Goal: Communication & Community: Answer question/provide support

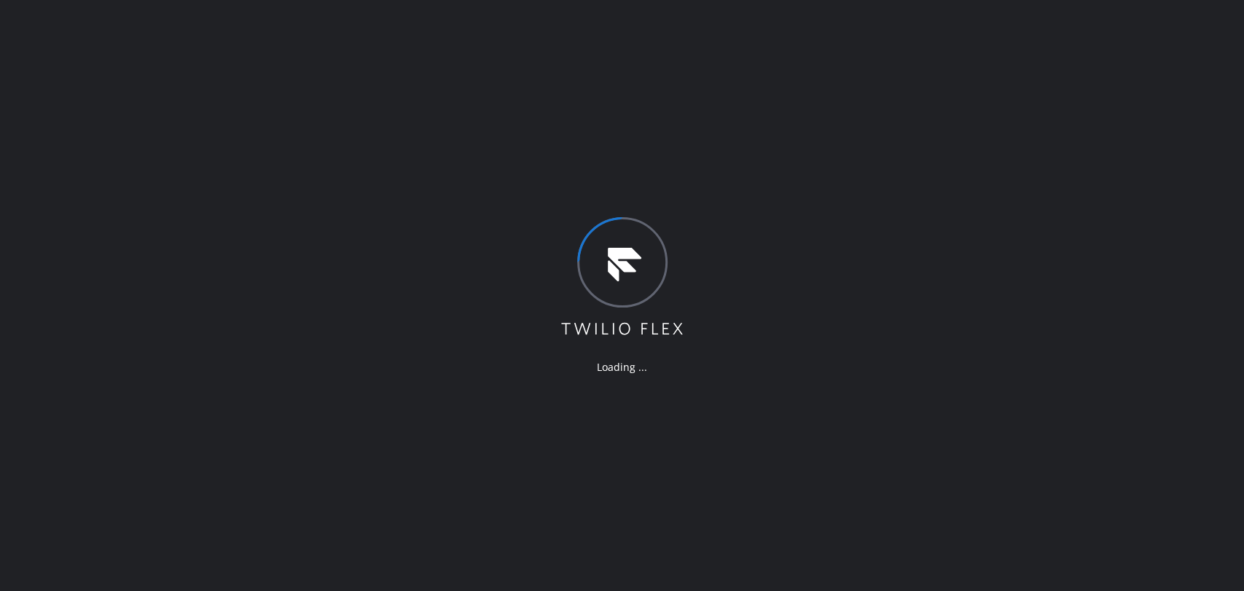
click at [1157, 270] on div "Loading ..." at bounding box center [622, 295] width 1244 height 591
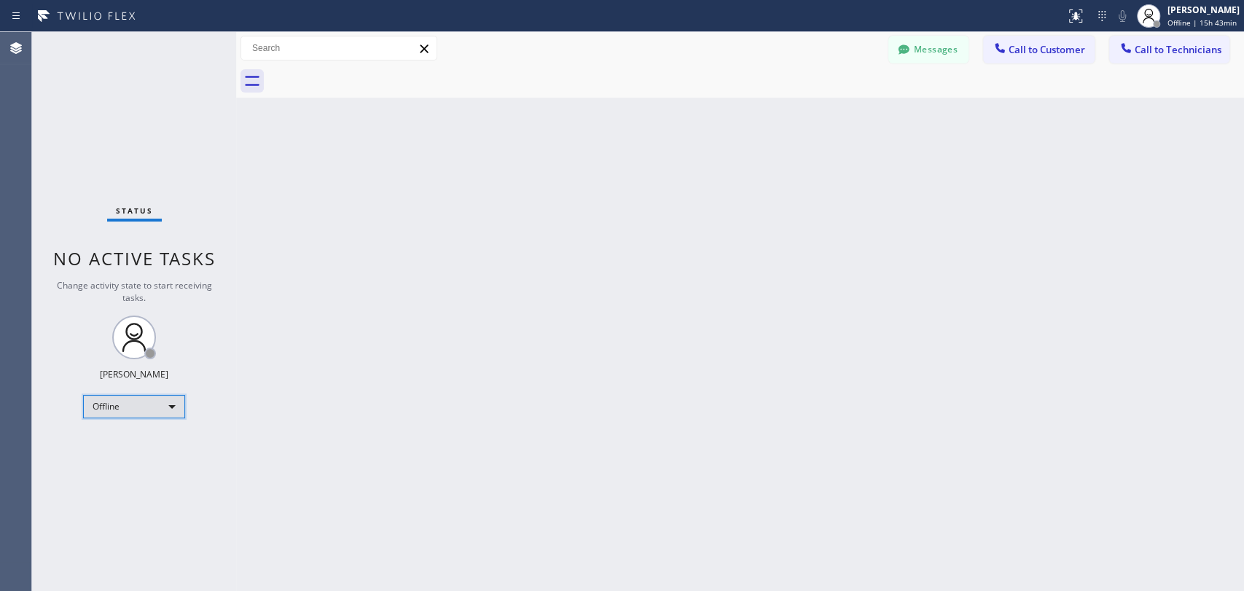
click at [131, 396] on div "Offline" at bounding box center [134, 406] width 102 height 23
click at [131, 459] on li "Unavailable" at bounding box center [133, 461] width 99 height 17
click at [1155, 45] on span "Call to Technicians" at bounding box center [1178, 49] width 87 height 13
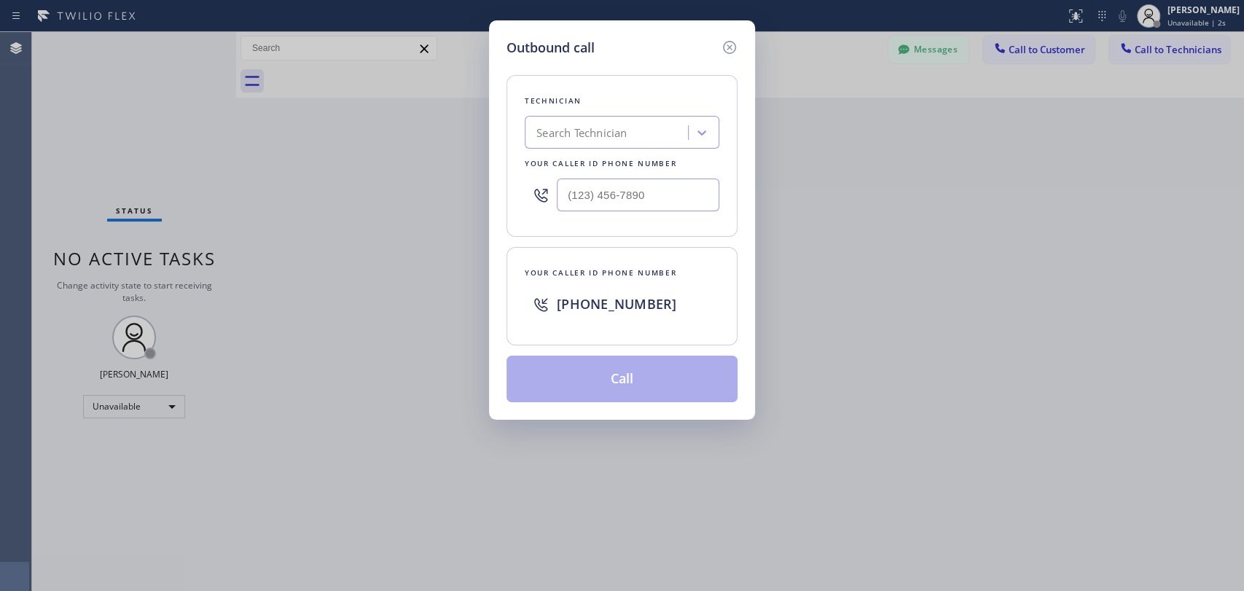
click at [627, 136] on div "Search Technician" at bounding box center [581, 133] width 90 height 17
type input "sha"
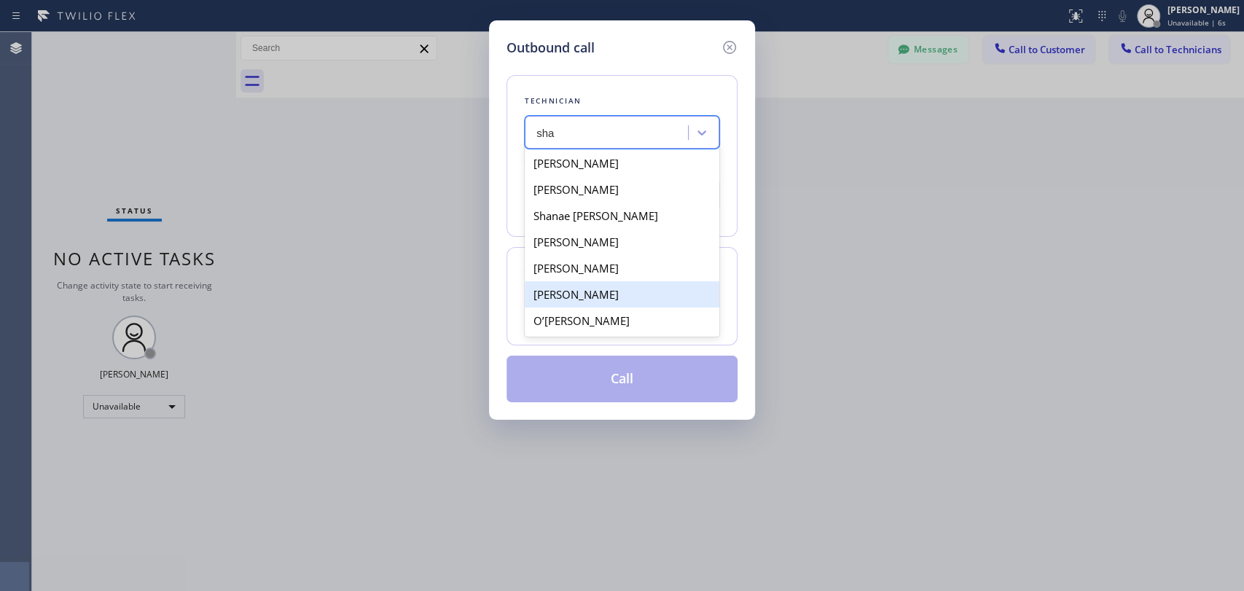
click at [629, 297] on div "Shahpoor Ariyaee" at bounding box center [622, 294] width 195 height 26
type input "(818) 588-0896"
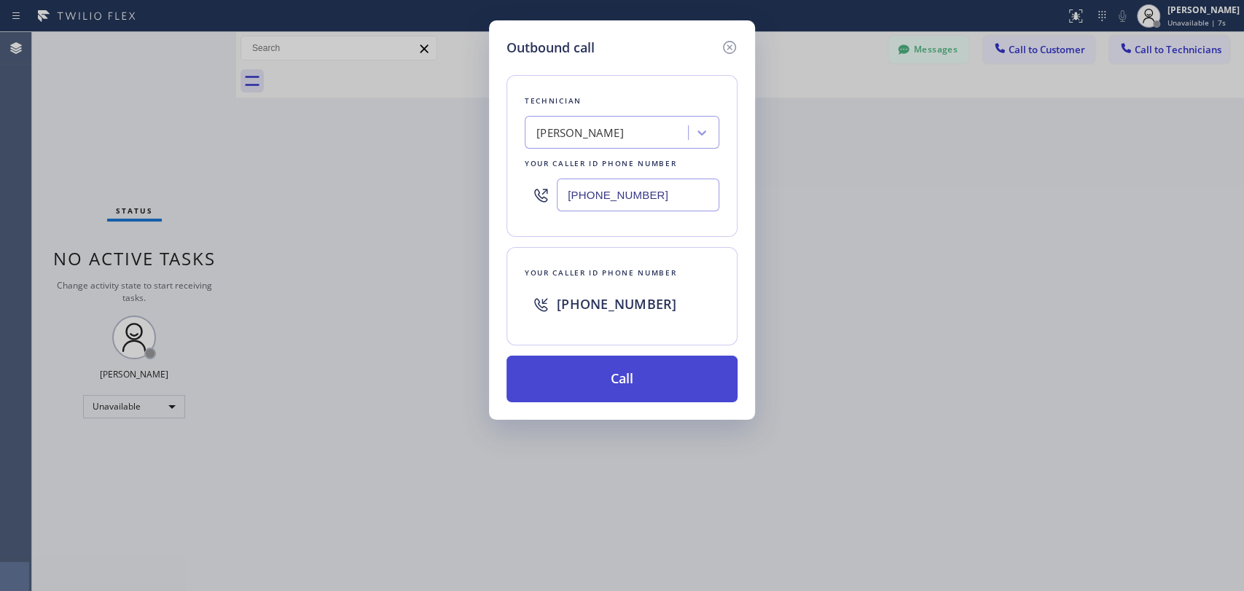
click at [646, 369] on button "Call" at bounding box center [622, 379] width 231 height 47
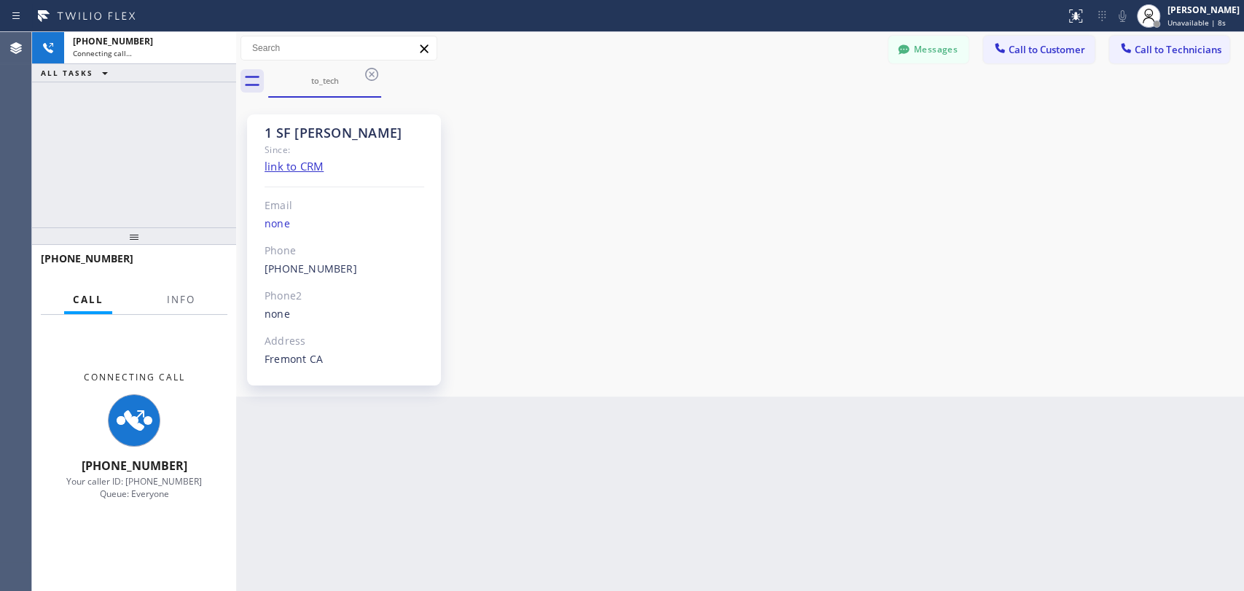
scroll to position [83, 0]
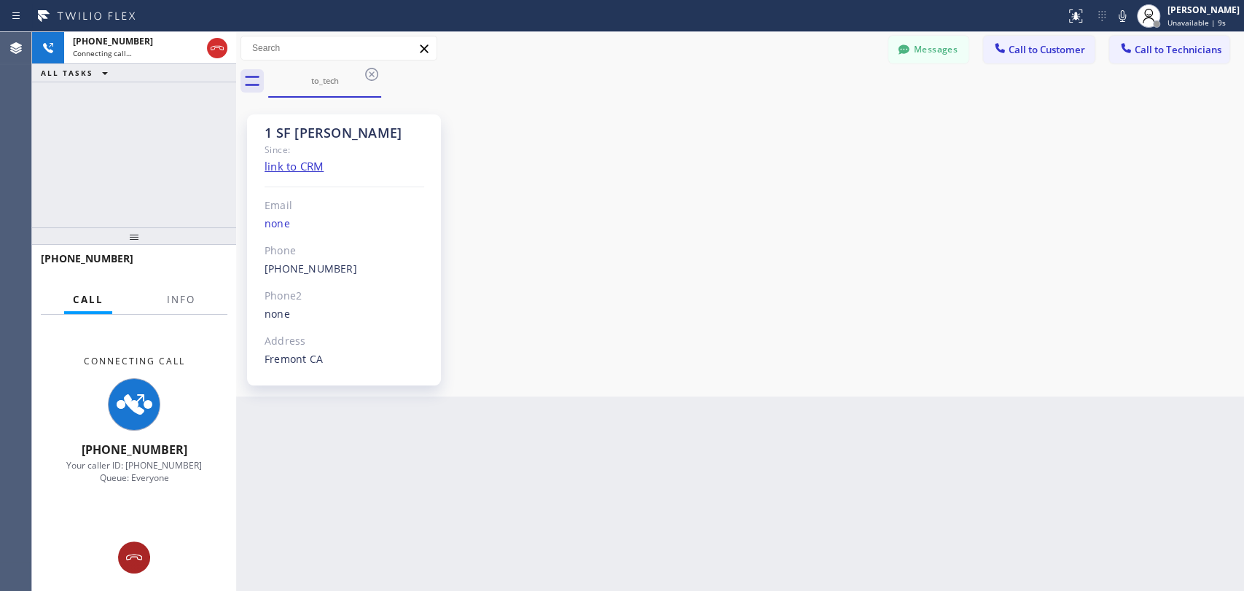
click at [125, 560] on icon at bounding box center [133, 557] width 17 height 17
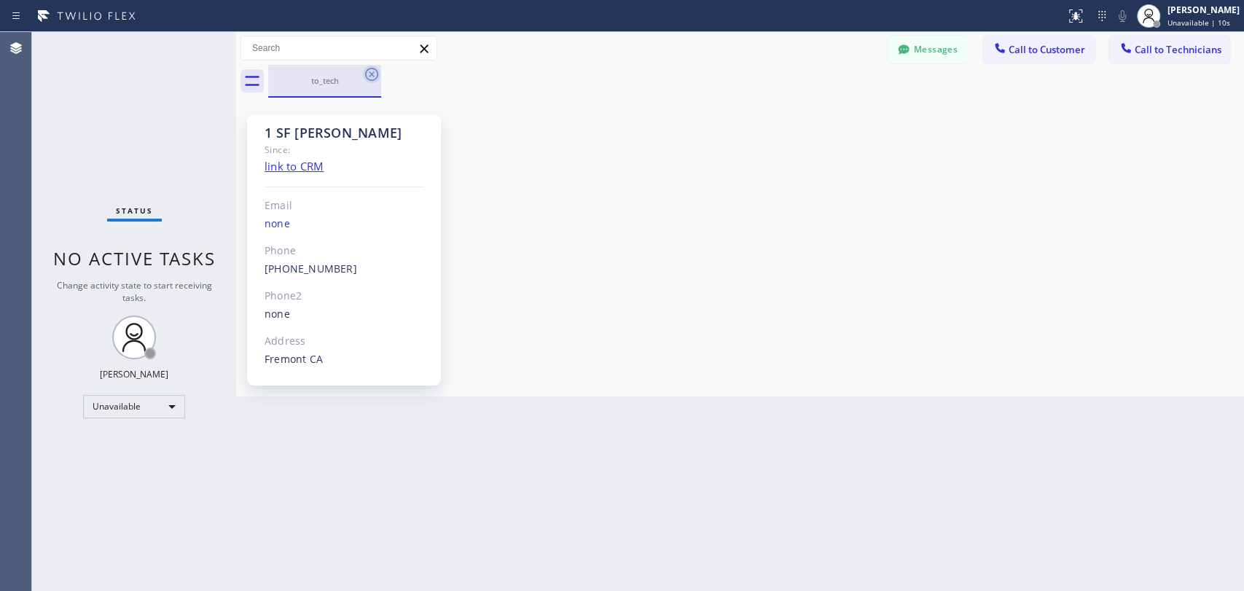
click at [370, 77] on icon at bounding box center [371, 74] width 17 height 17
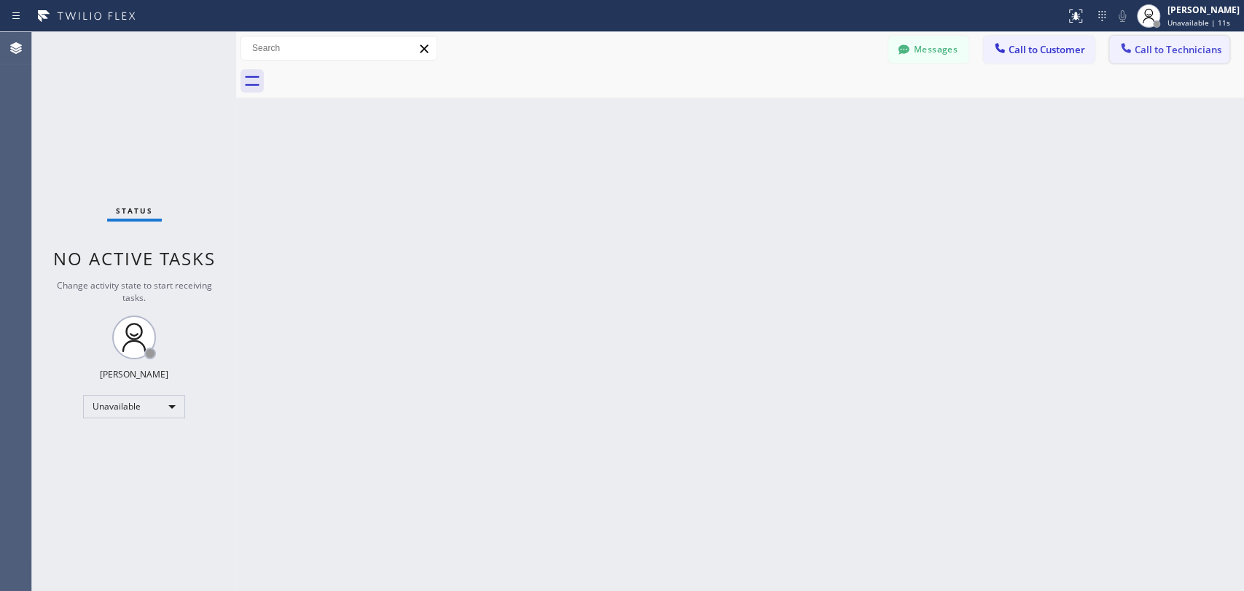
click at [1188, 45] on span "Call to Technicians" at bounding box center [1178, 49] width 87 height 13
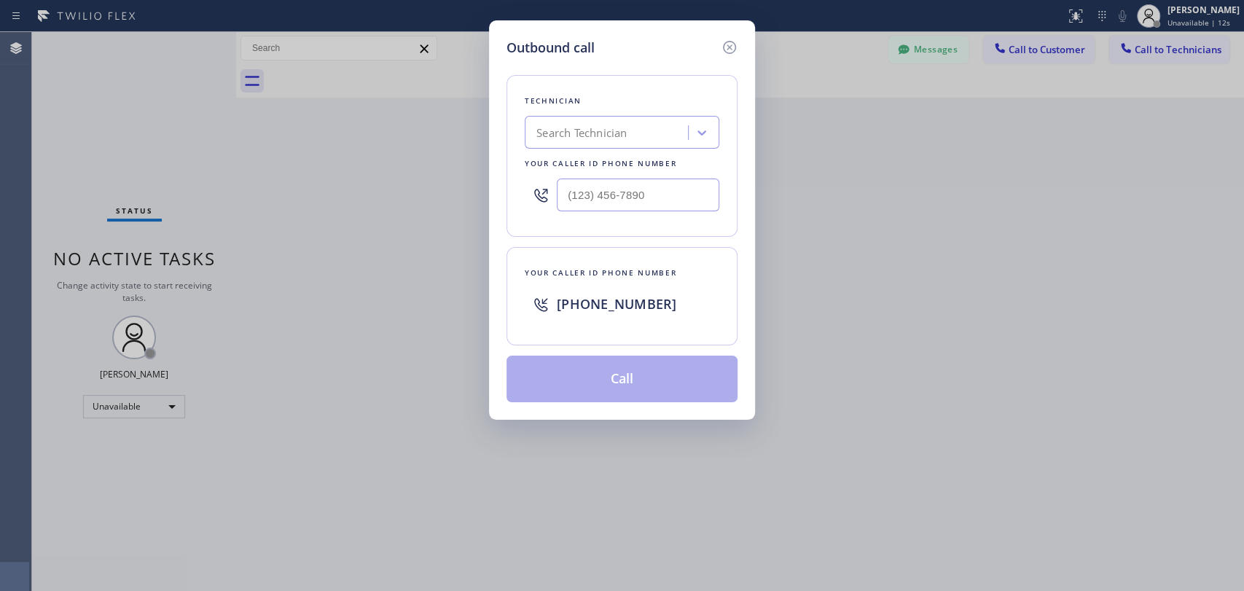
click at [584, 139] on div "Search Technician" at bounding box center [581, 133] width 90 height 17
type input "sham"
click at [612, 165] on div "Shamsuddin Esmati" at bounding box center [622, 163] width 195 height 26
type input "(916) 706-8130"
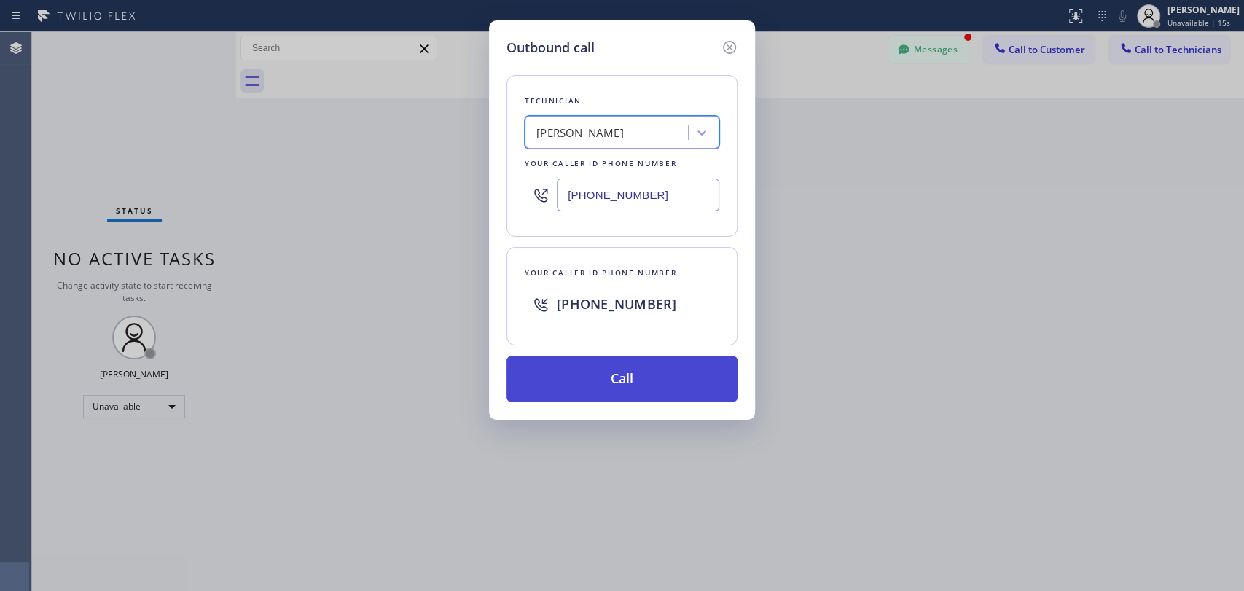
click at [616, 375] on button "Call" at bounding box center [622, 379] width 231 height 47
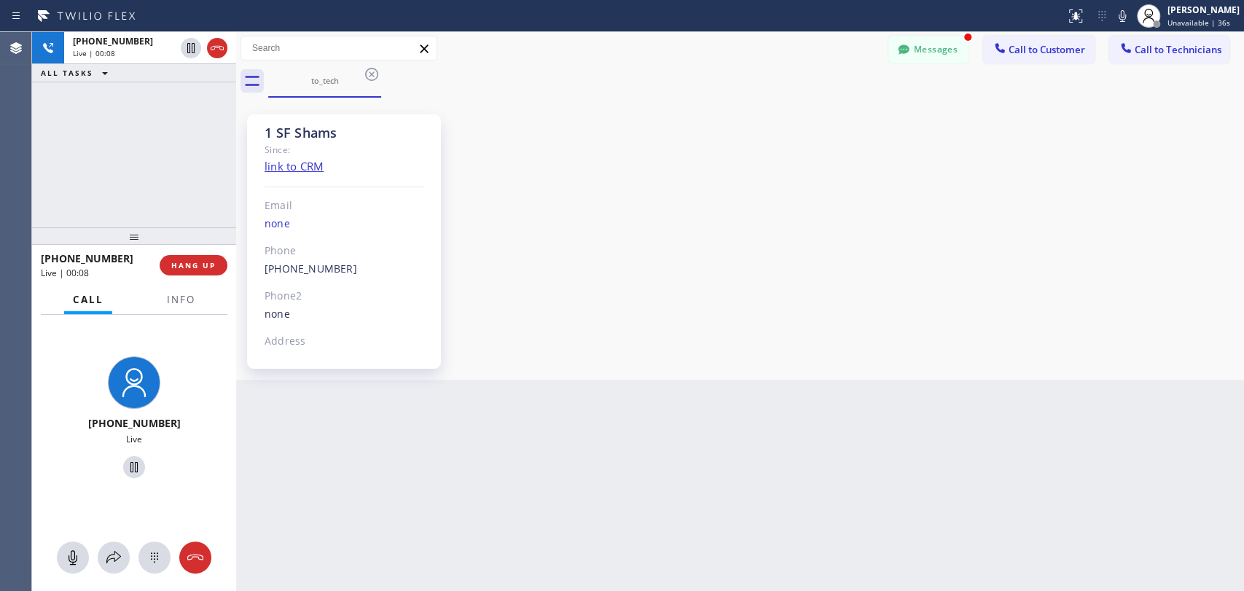
click at [49, 153] on div "+19167068130 Live | 00:08 ALL TASKS ALL TASKS ACTIVE TASKS TASKS IN WRAP UP" at bounding box center [134, 129] width 204 height 195
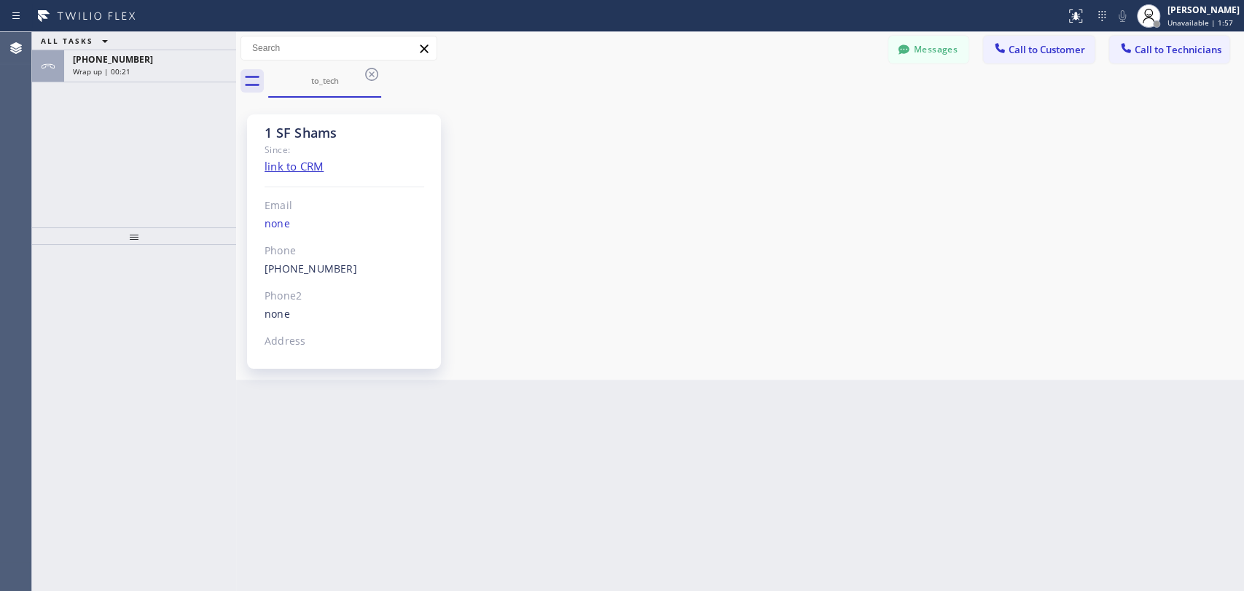
drag, startPoint x: 1075, startPoint y: 231, endPoint x: 1079, endPoint y: 132, distance: 99.2
click at [1077, 230] on div "1 SF Shams Since: link to CRM Email none Phone (916) 706-8130 Outbound call Tec…" at bounding box center [740, 238] width 1001 height 275
click at [1143, 51] on span "Call to Technicians" at bounding box center [1178, 49] width 87 height 13
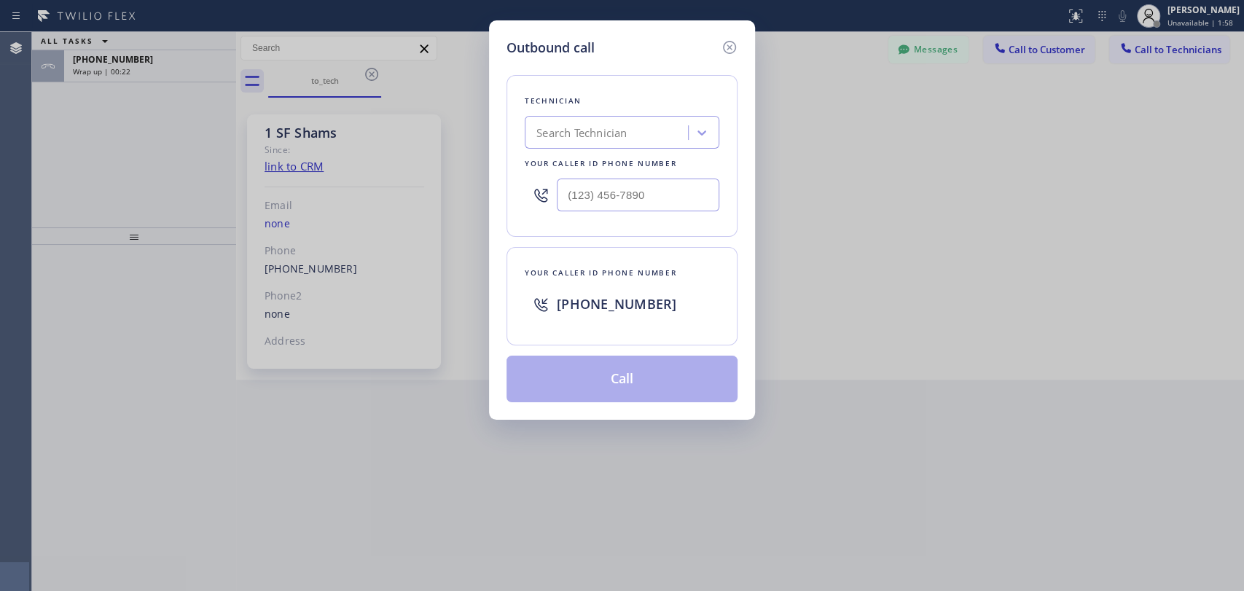
click at [590, 138] on div "Search Technician" at bounding box center [581, 133] width 90 height 17
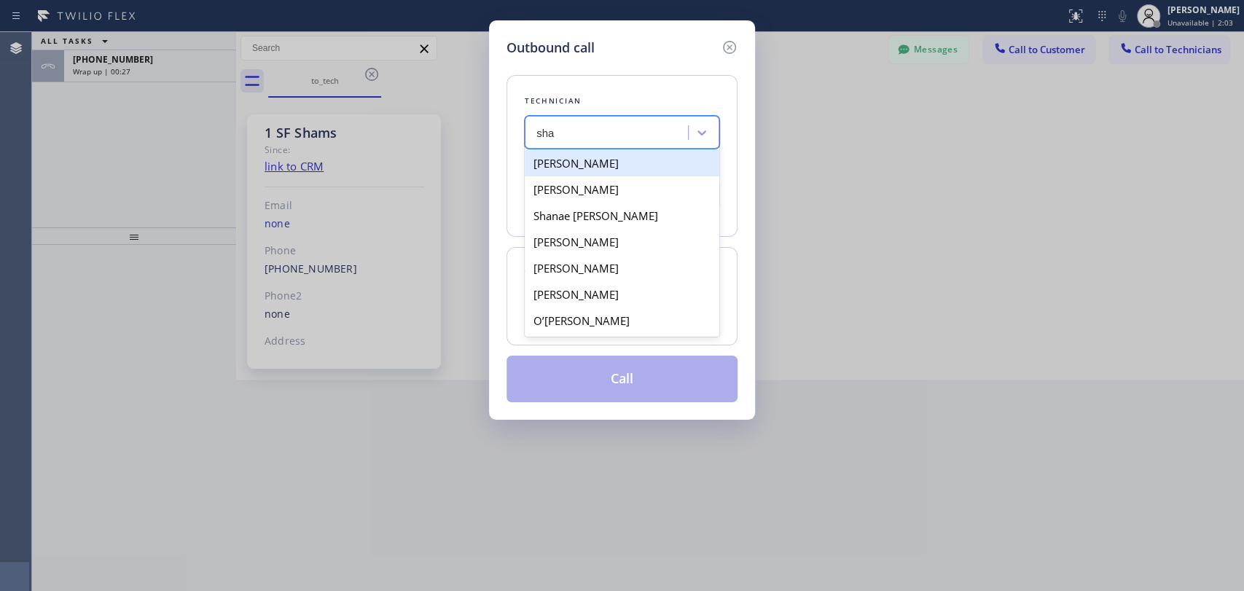
type input "sham"
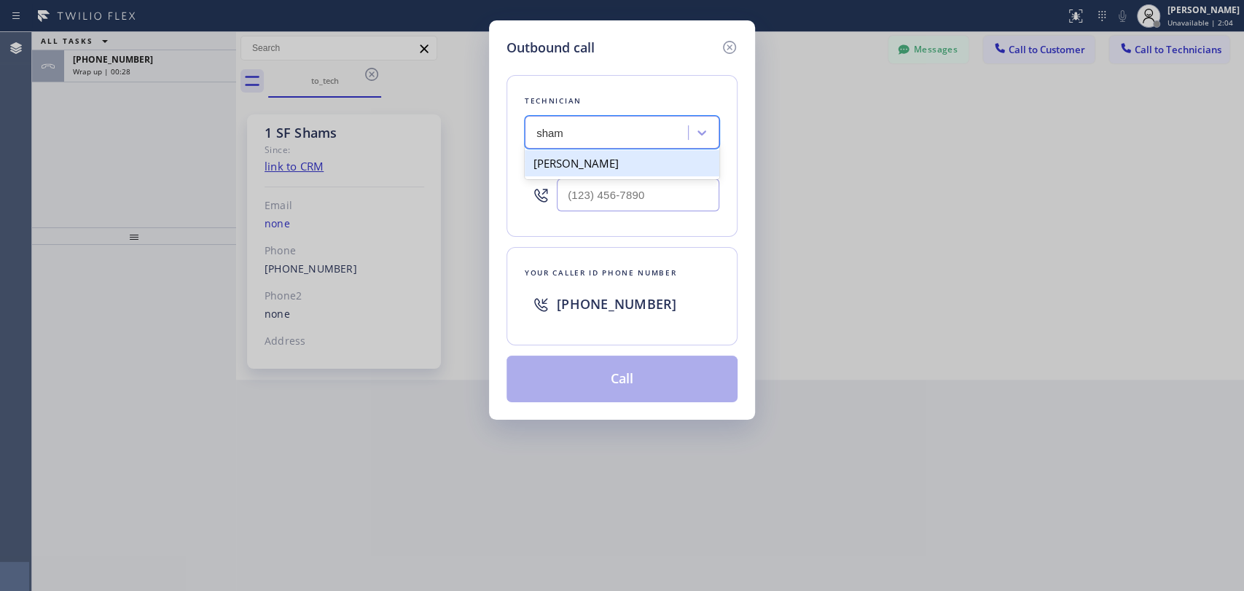
click at [583, 165] on div "Shamsuddin Esmati" at bounding box center [622, 163] width 195 height 26
type input "(916) 706-8130"
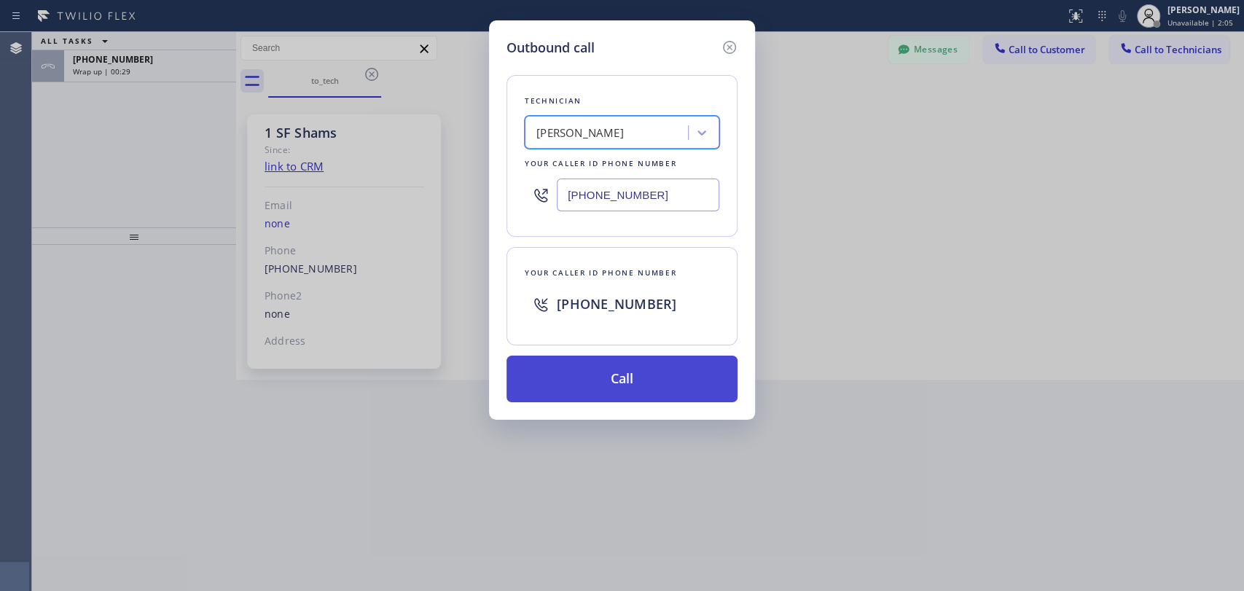
click at [606, 392] on button "Call" at bounding box center [622, 379] width 231 height 47
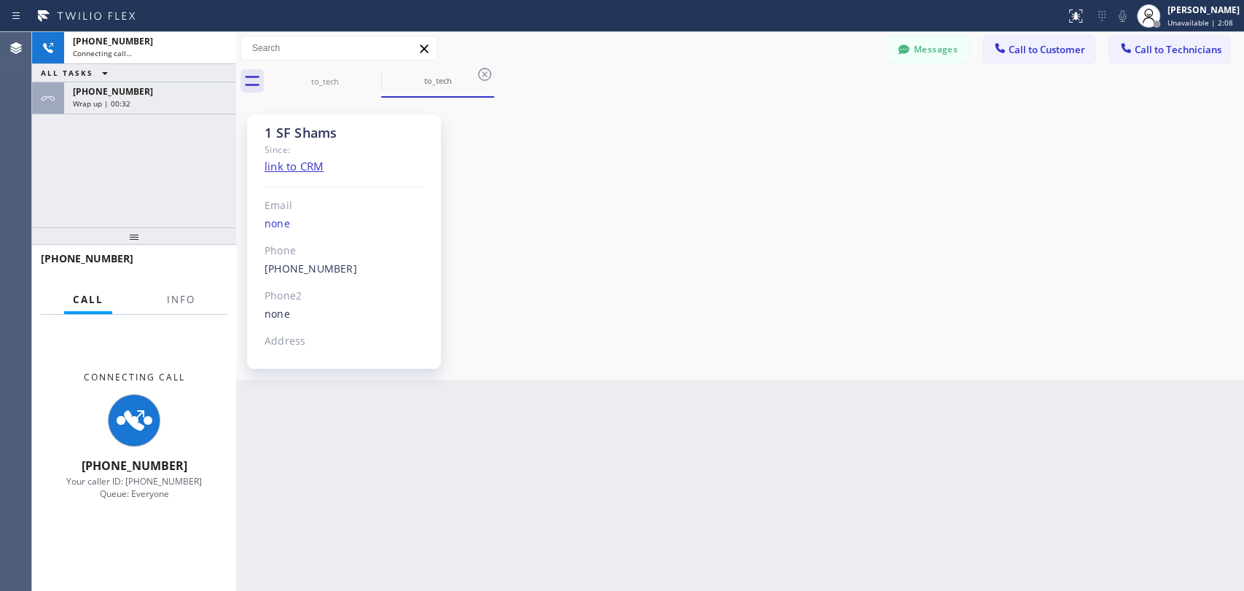
click at [29, 181] on div "Agent Desktop" at bounding box center [15, 311] width 31 height 559
click at [141, 109] on div "+19167068130 Wrap up | 00:33" at bounding box center [147, 98] width 166 height 32
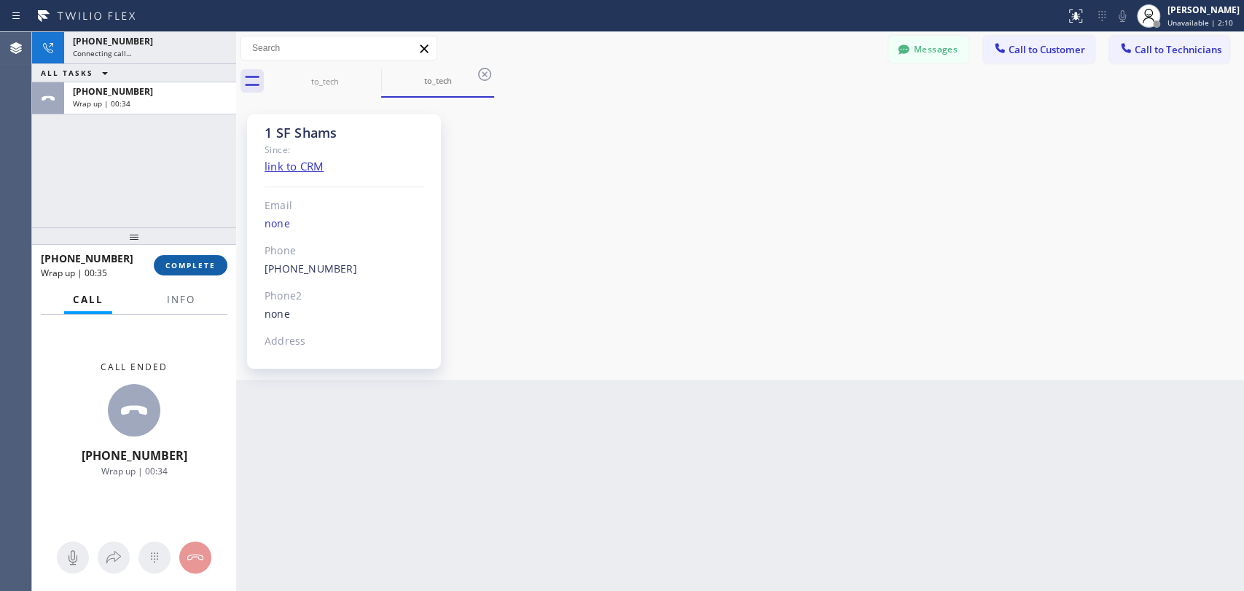
click at [192, 266] on span "COMPLETE" at bounding box center [190, 265] width 50 height 10
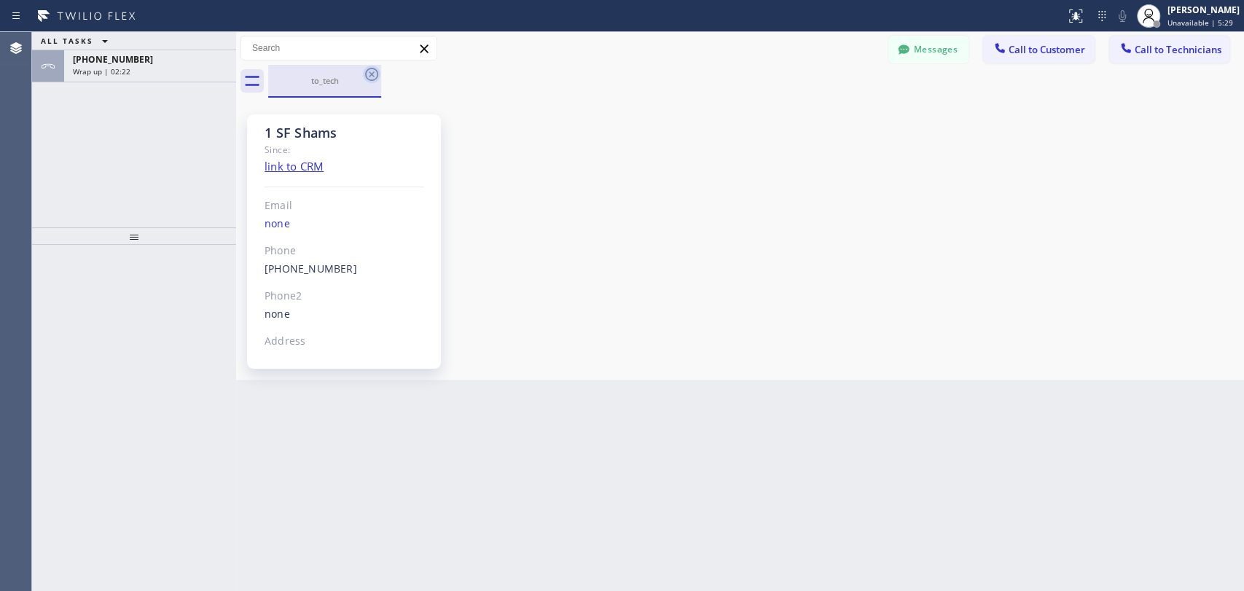
click at [375, 77] on icon at bounding box center [371, 74] width 17 height 17
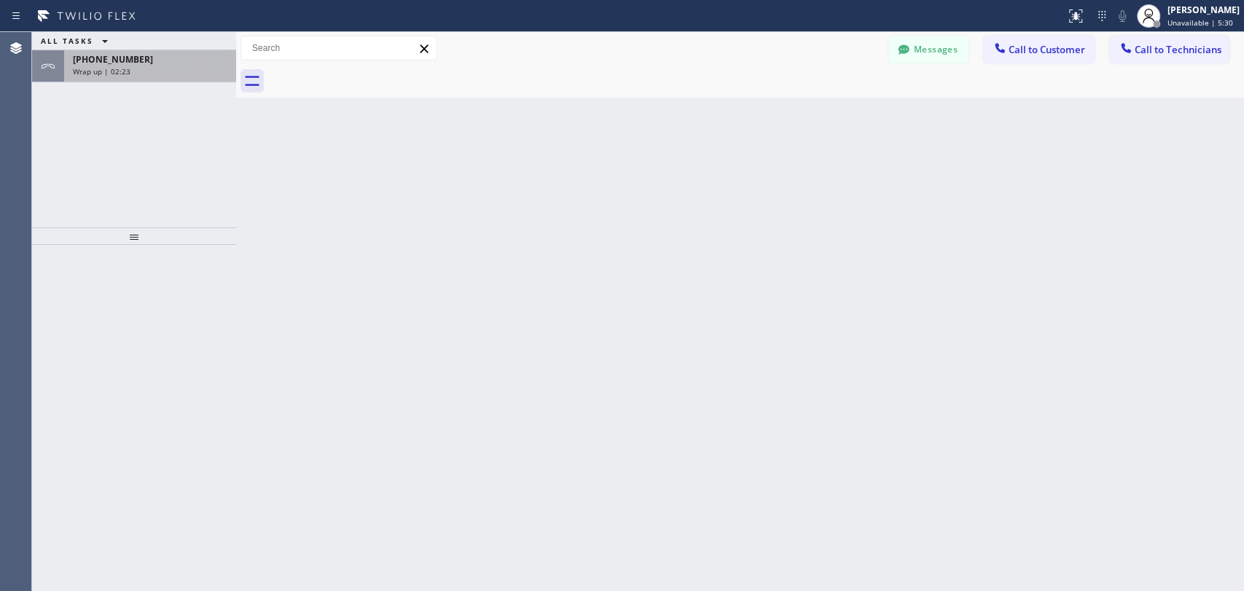
click at [190, 71] on div "Wrap up | 02:23" at bounding box center [150, 71] width 155 height 10
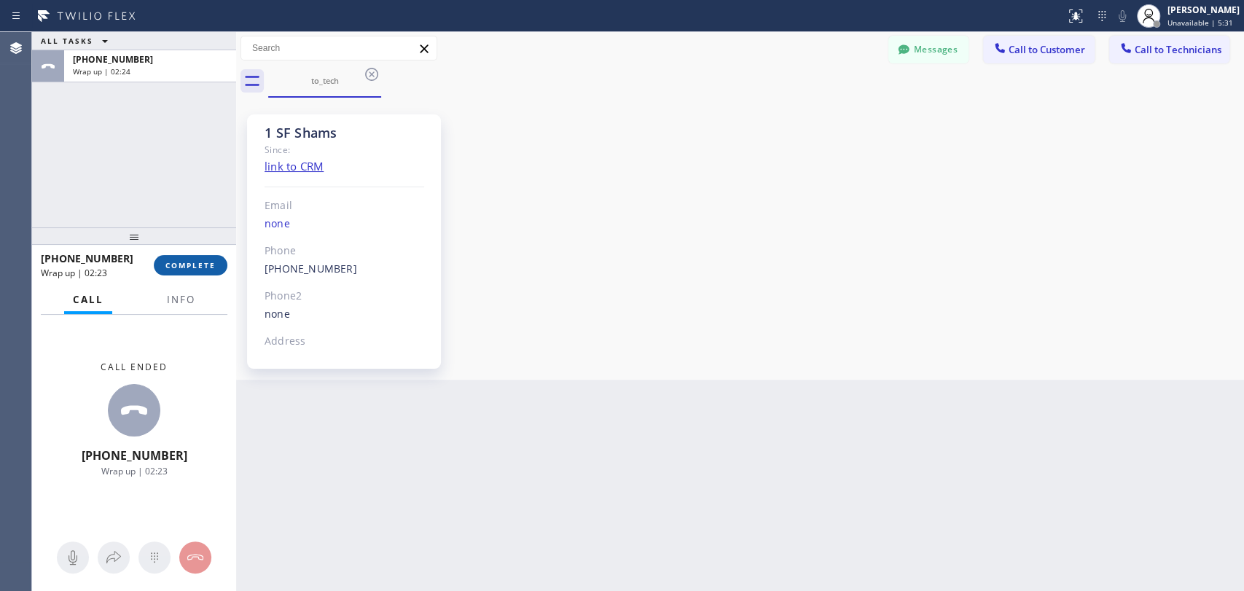
click at [180, 265] on span "COMPLETE" at bounding box center [190, 265] width 50 height 10
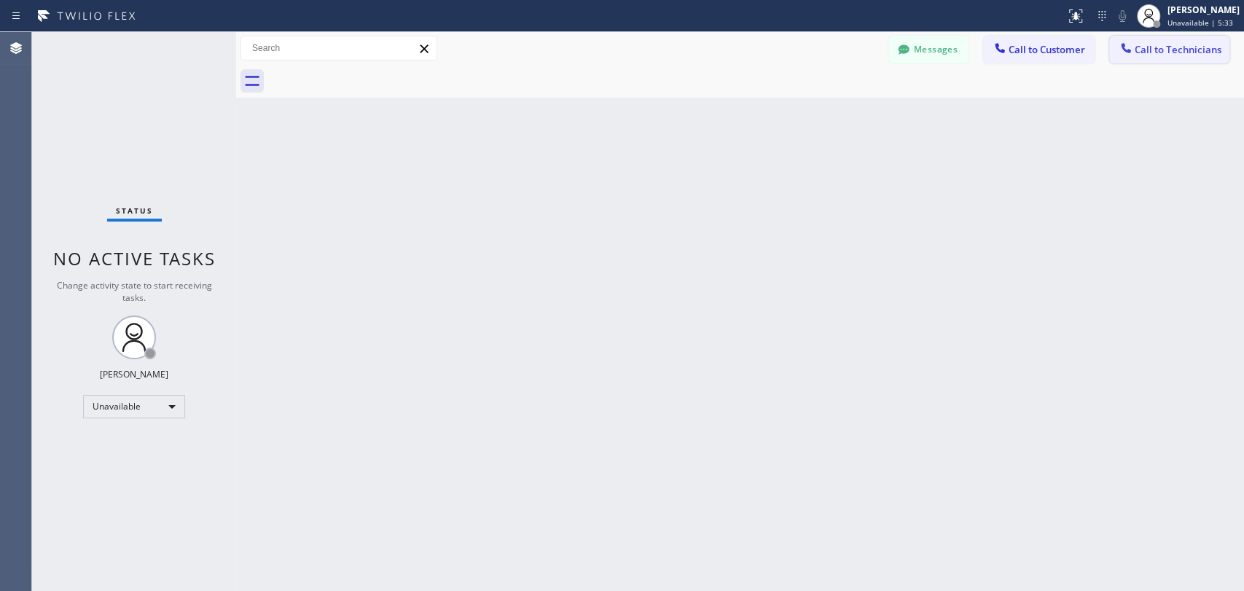
click at [1150, 44] on span "Call to Technicians" at bounding box center [1178, 49] width 87 height 13
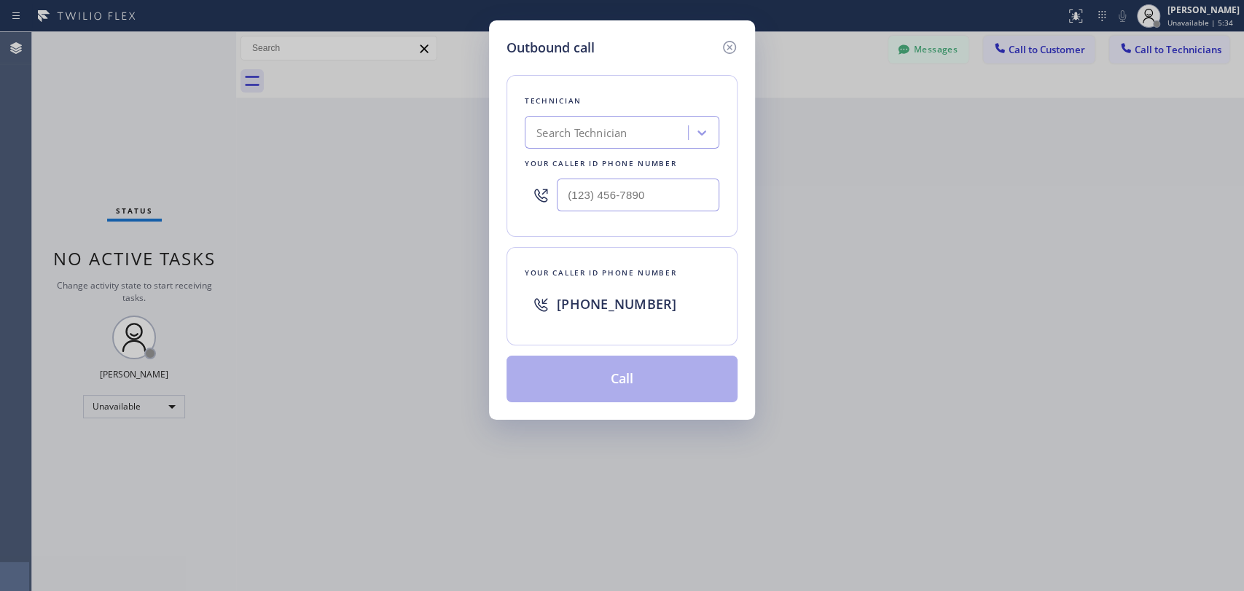
click at [649, 140] on div "Search Technician" at bounding box center [608, 133] width 159 height 26
type input "ы"
type input "serg"
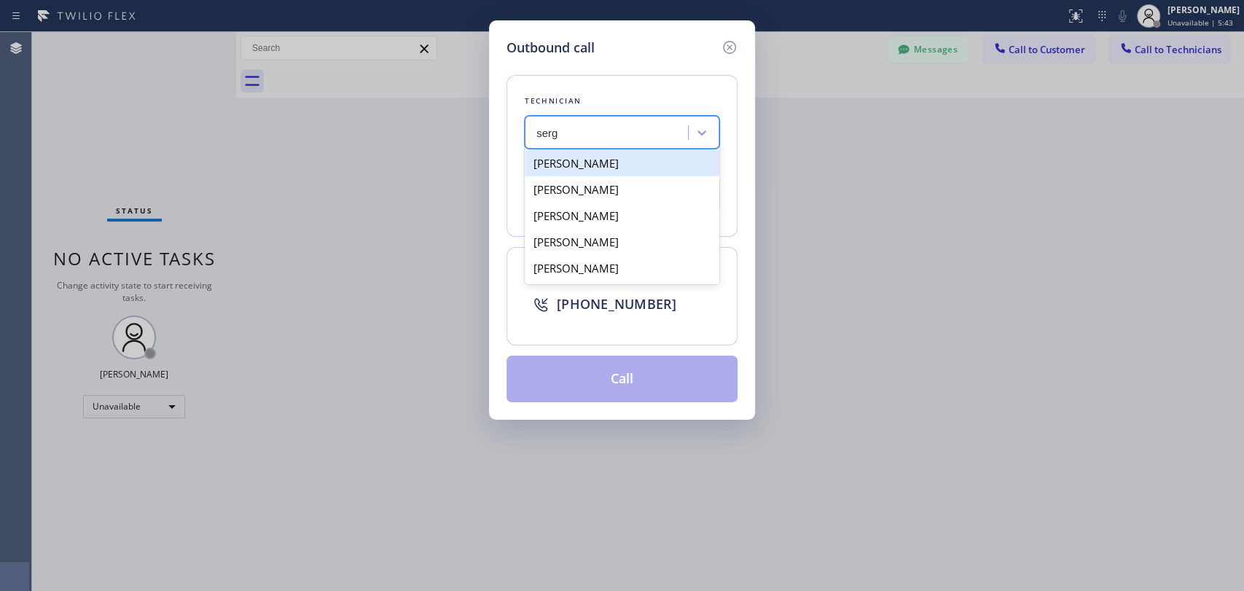
click at [659, 169] on div "[PERSON_NAME]" at bounding box center [622, 163] width 195 height 26
type input "[PHONE_NUMBER]"
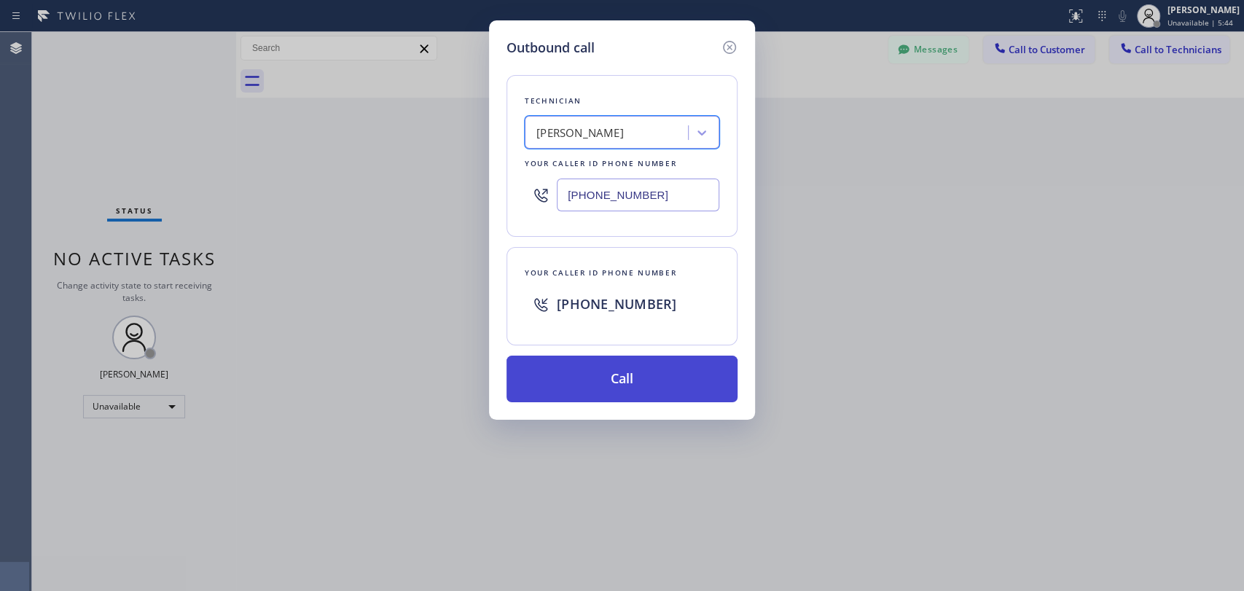
click at [661, 381] on button "Call" at bounding box center [622, 379] width 231 height 47
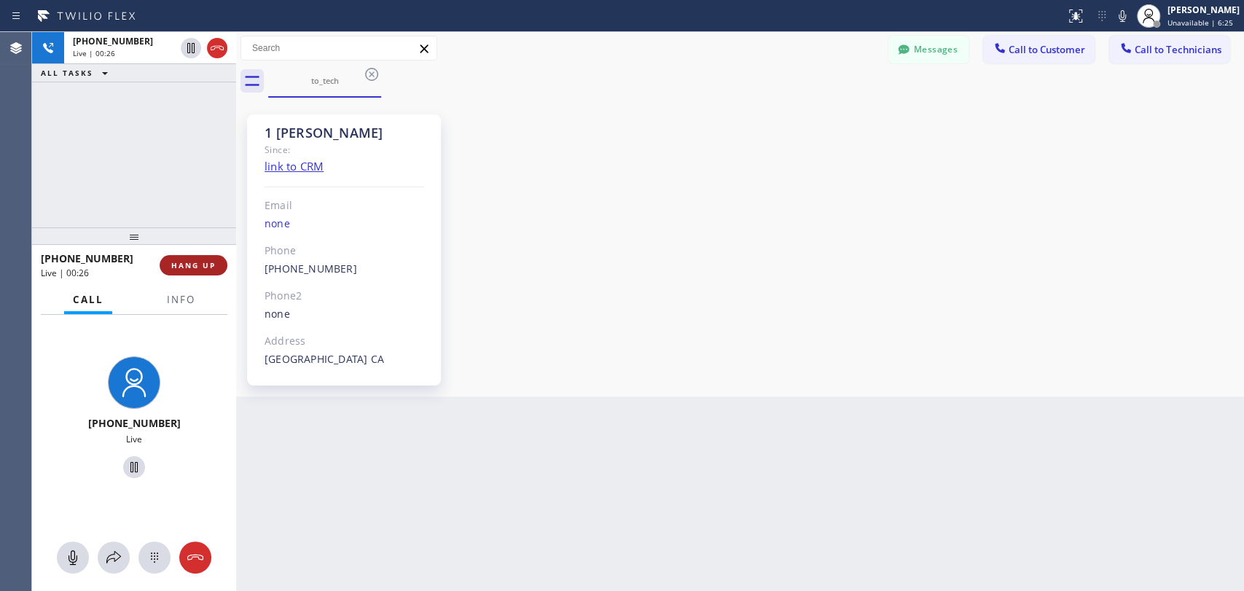
click at [179, 266] on span "HANG UP" at bounding box center [193, 265] width 44 height 10
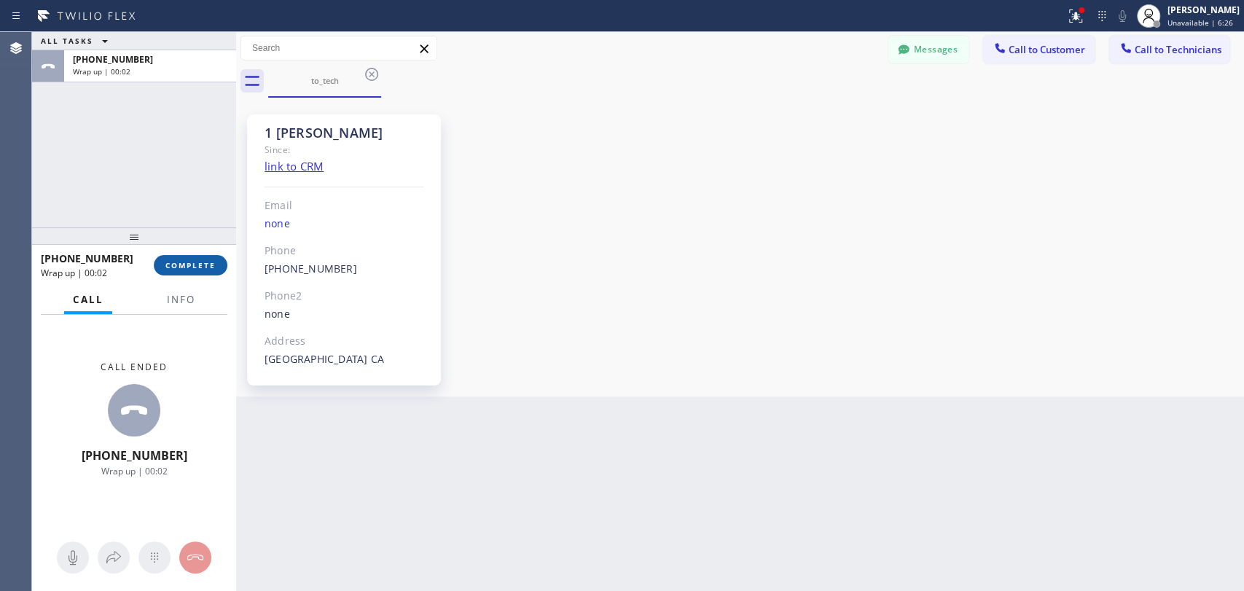
click at [179, 266] on span "COMPLETE" at bounding box center [190, 265] width 50 height 10
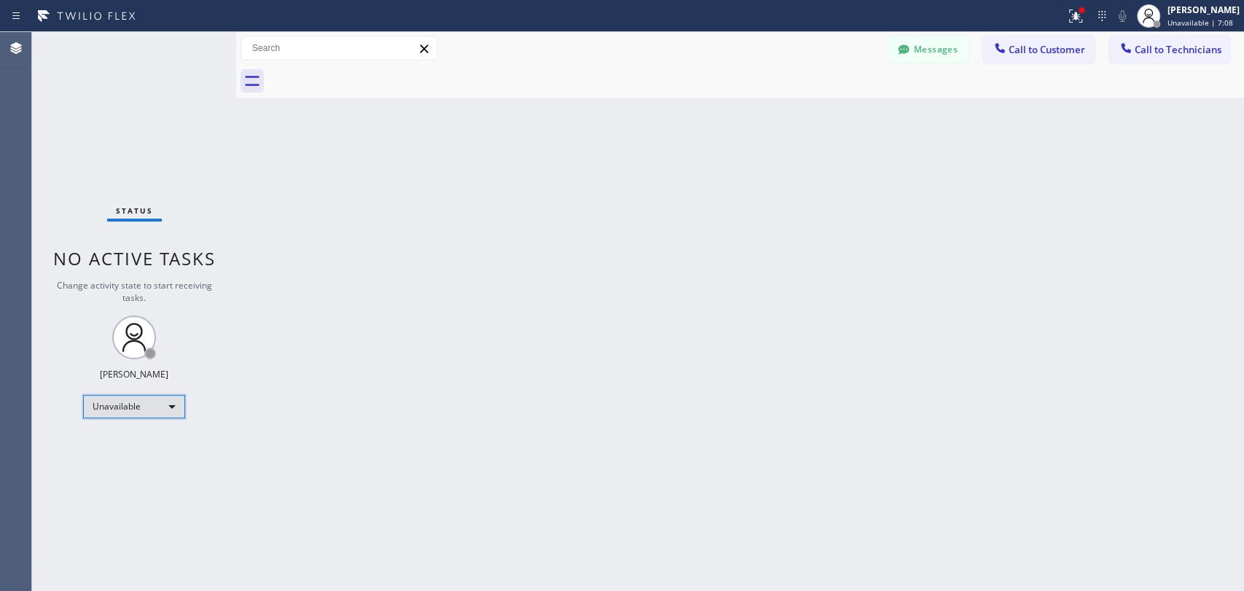
click at [126, 413] on div "Unavailable" at bounding box center [134, 406] width 102 height 23
click at [134, 444] on li "Available" at bounding box center [133, 442] width 99 height 17
click at [1184, 53] on span "Call to Technicians" at bounding box center [1178, 49] width 87 height 13
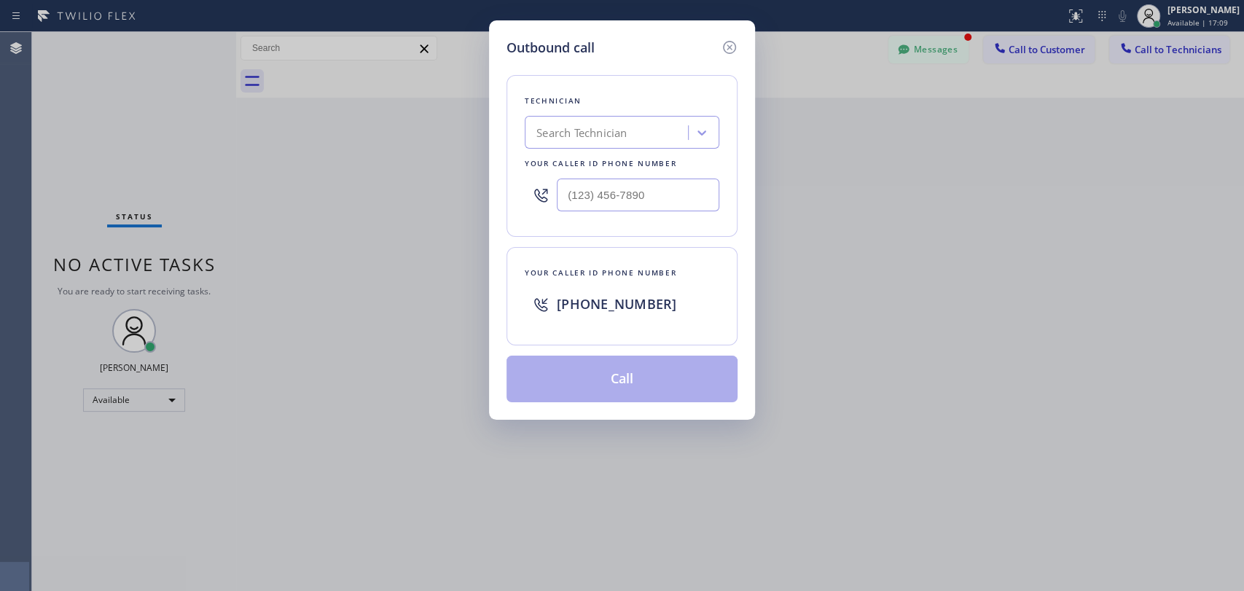
click at [621, 133] on div "Search Technician" at bounding box center [581, 133] width 90 height 17
type input "[PERSON_NAME]"
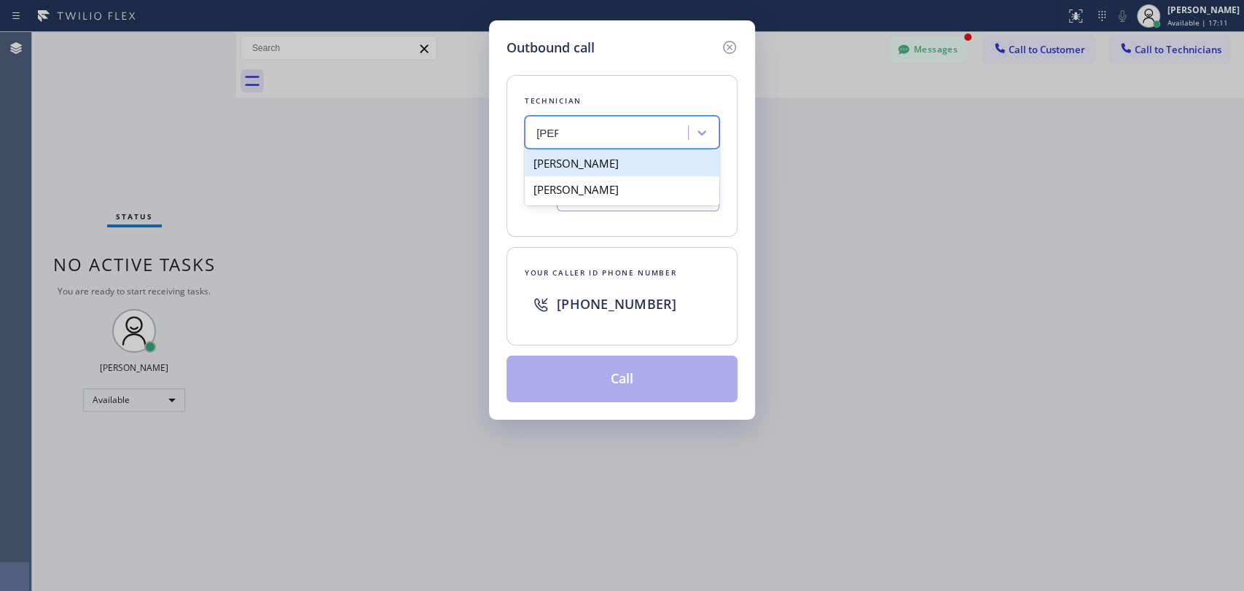
click at [628, 163] on div "[PERSON_NAME]" at bounding box center [622, 163] width 195 height 26
type input "[PHONE_NUMBER]"
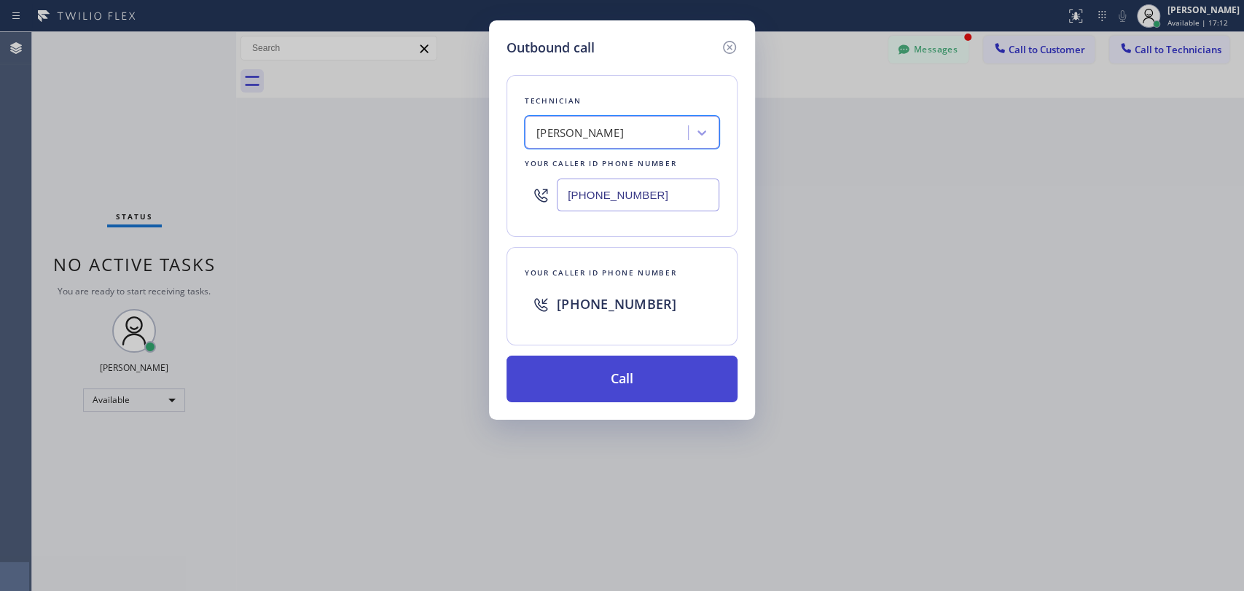
click at [639, 371] on button "Call" at bounding box center [622, 379] width 231 height 47
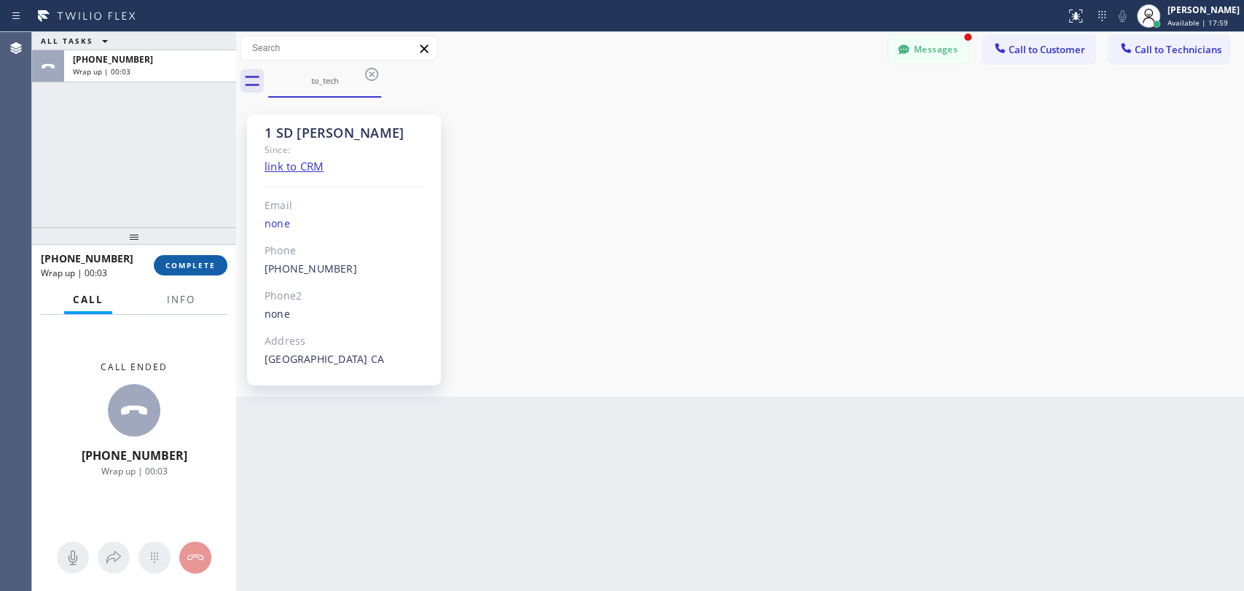
click at [211, 264] on span "COMPLETE" at bounding box center [190, 265] width 50 height 10
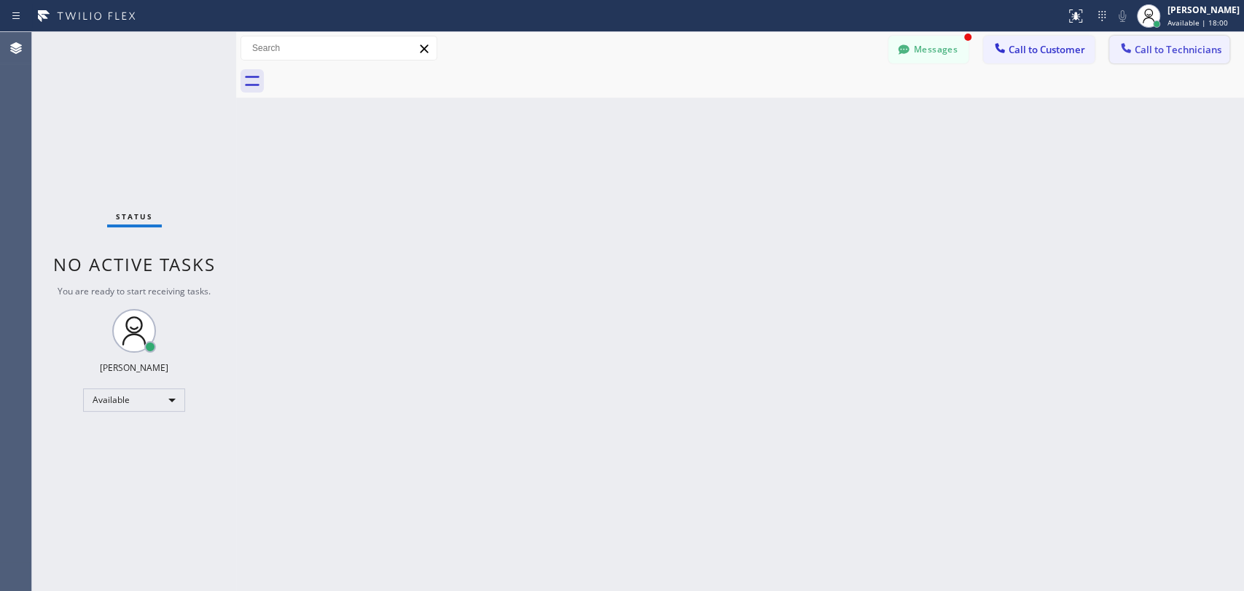
click at [1160, 47] on span "Call to Technicians" at bounding box center [1178, 49] width 87 height 13
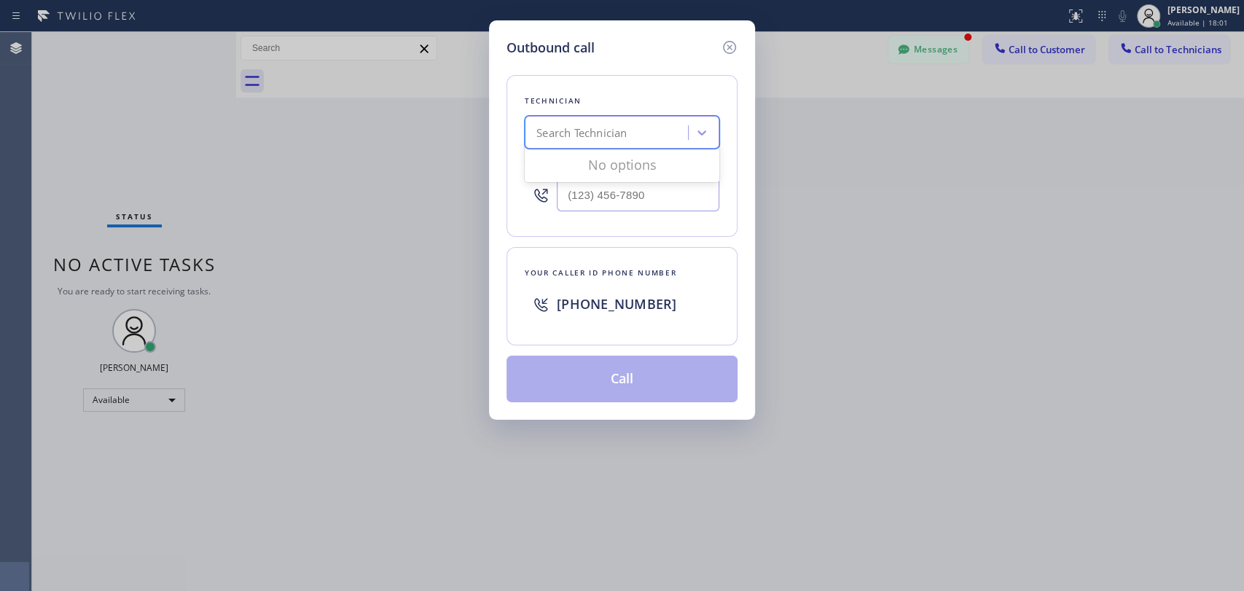
click at [645, 125] on div "Search Technician" at bounding box center [608, 133] width 159 height 26
type input "sd"
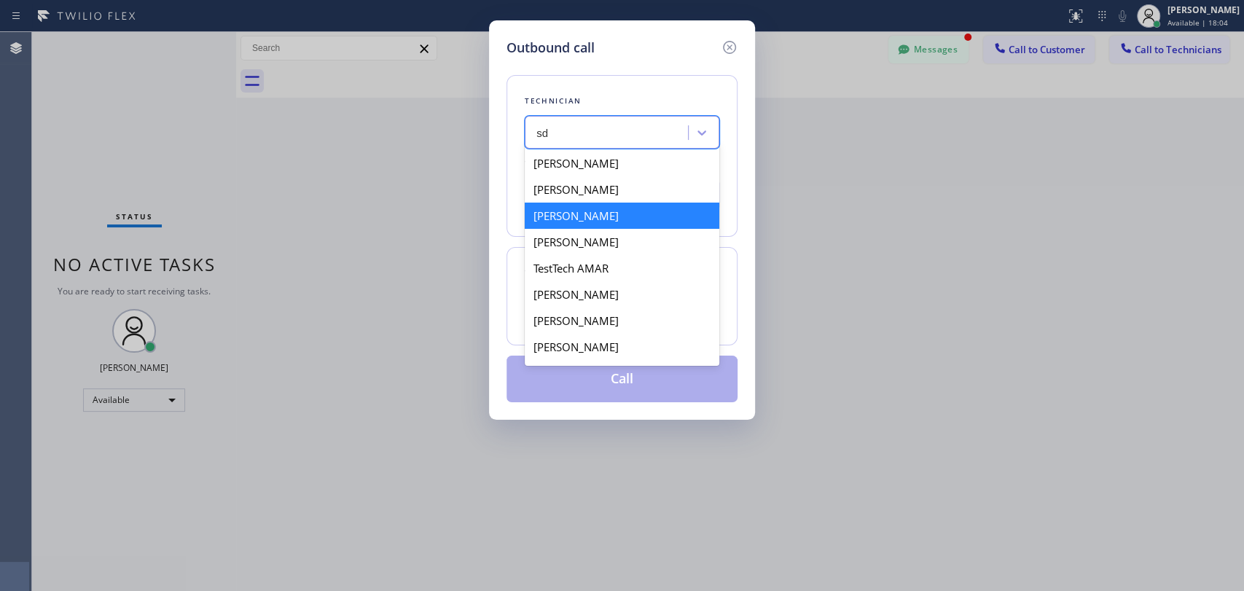
click at [595, 215] on div "[PERSON_NAME]" at bounding box center [622, 216] width 195 height 26
type input "[PHONE_NUMBER]"
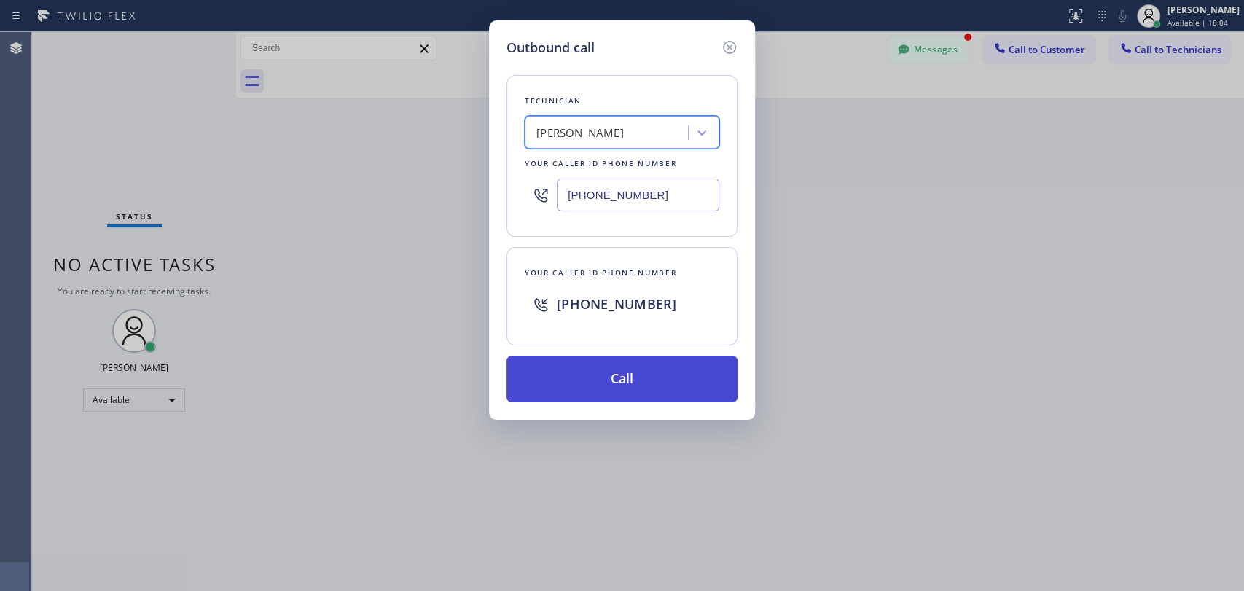
click at [654, 386] on button "Call" at bounding box center [622, 379] width 231 height 47
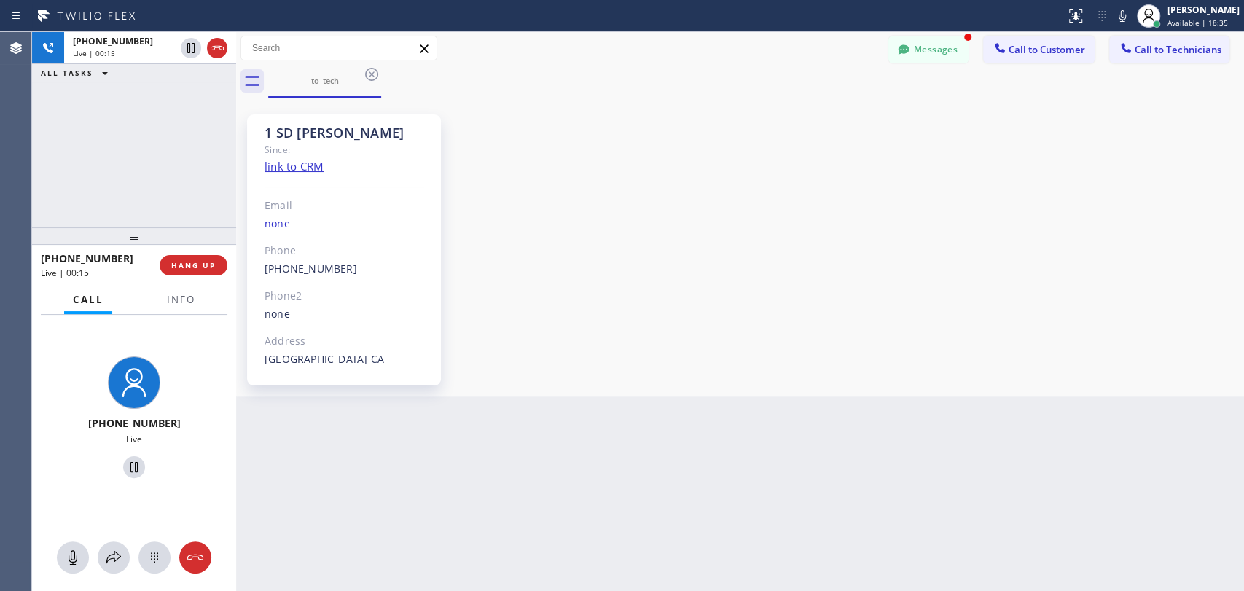
click at [1067, 203] on div "1 SD [PERSON_NAME] Since: link to CRM Email none Phone [PHONE_NUMBER] Outbound …" at bounding box center [740, 247] width 1001 height 292
click at [194, 258] on button "HANG UP" at bounding box center [194, 265] width 68 height 20
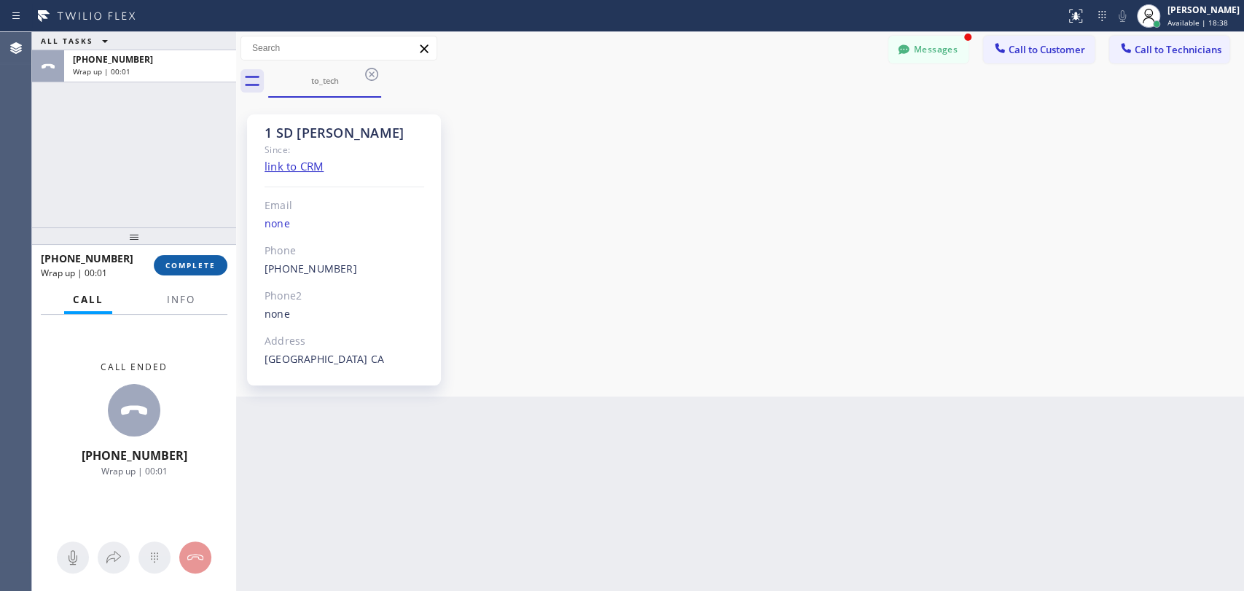
click at [210, 270] on button "COMPLETE" at bounding box center [191, 265] width 74 height 20
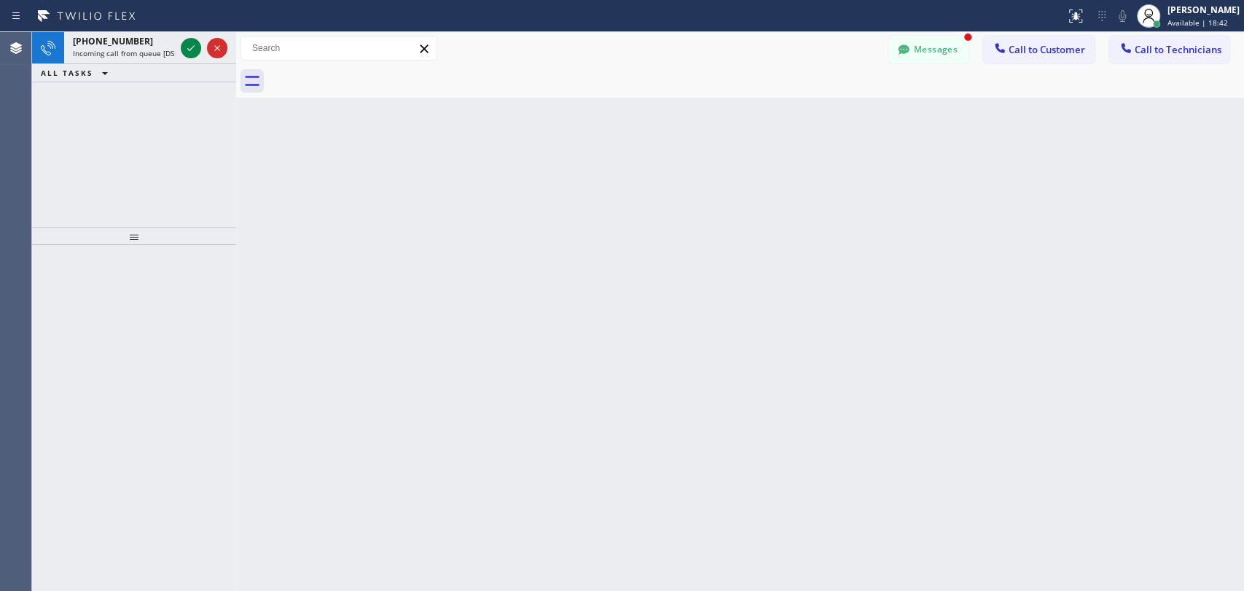
drag, startPoint x: 1044, startPoint y: 188, endPoint x: 994, endPoint y: 163, distance: 55.7
click at [1044, 188] on div "Back to Dashboard Change Sender ID Customers Technicians BS Bahman Shiarifi [DA…" at bounding box center [740, 311] width 1008 height 559
click at [190, 49] on icon at bounding box center [190, 48] width 7 height 6
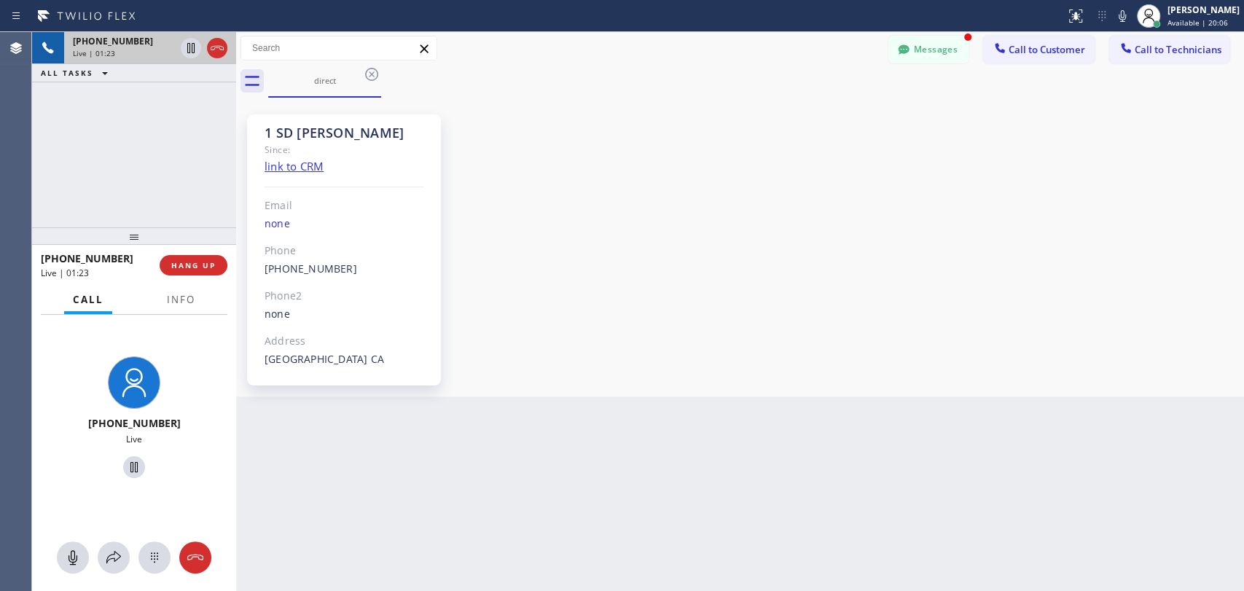
click at [309, 136] on div "1 SD [PERSON_NAME]" at bounding box center [345, 133] width 160 height 17
click at [236, 142] on div at bounding box center [236, 311] width 0 height 559
click at [227, 142] on div "[PHONE_NUMBER] Live | 01:24 ALL TASKS ALL TASKS ACTIVE TASKS TASKS IN WRAP UP" at bounding box center [134, 129] width 204 height 195
click at [1151, 262] on div "1 SD [PERSON_NAME] Since: link to CRM Email none Phone [PHONE_NUMBER] Outbound …" at bounding box center [740, 247] width 1001 height 292
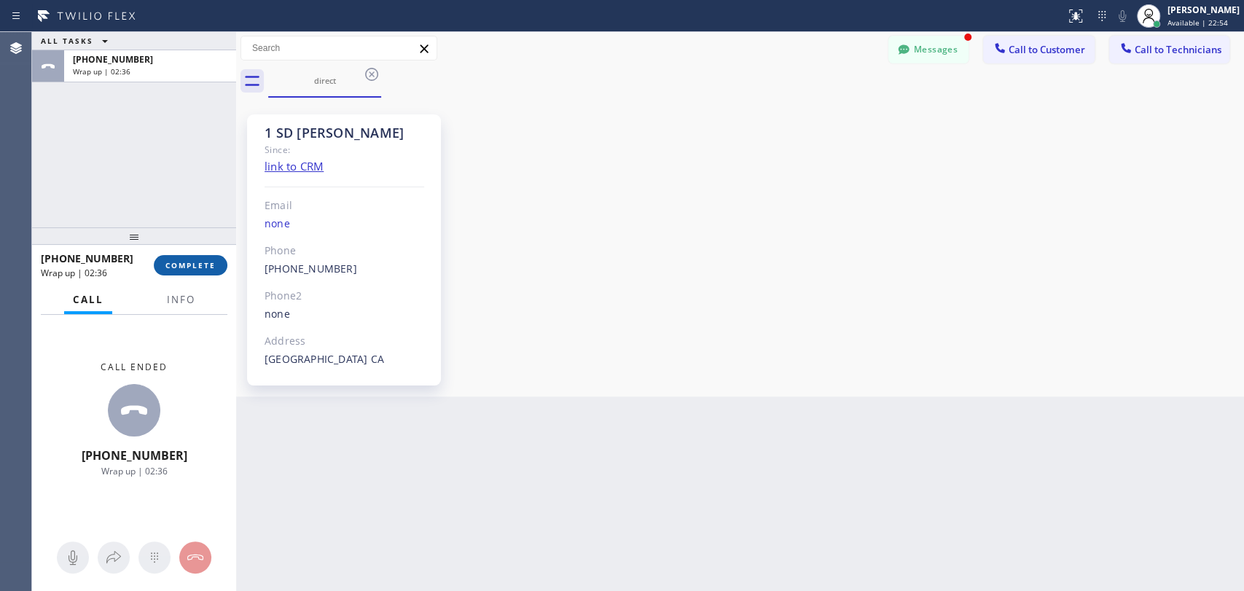
click at [181, 258] on button "COMPLETE" at bounding box center [191, 265] width 74 height 20
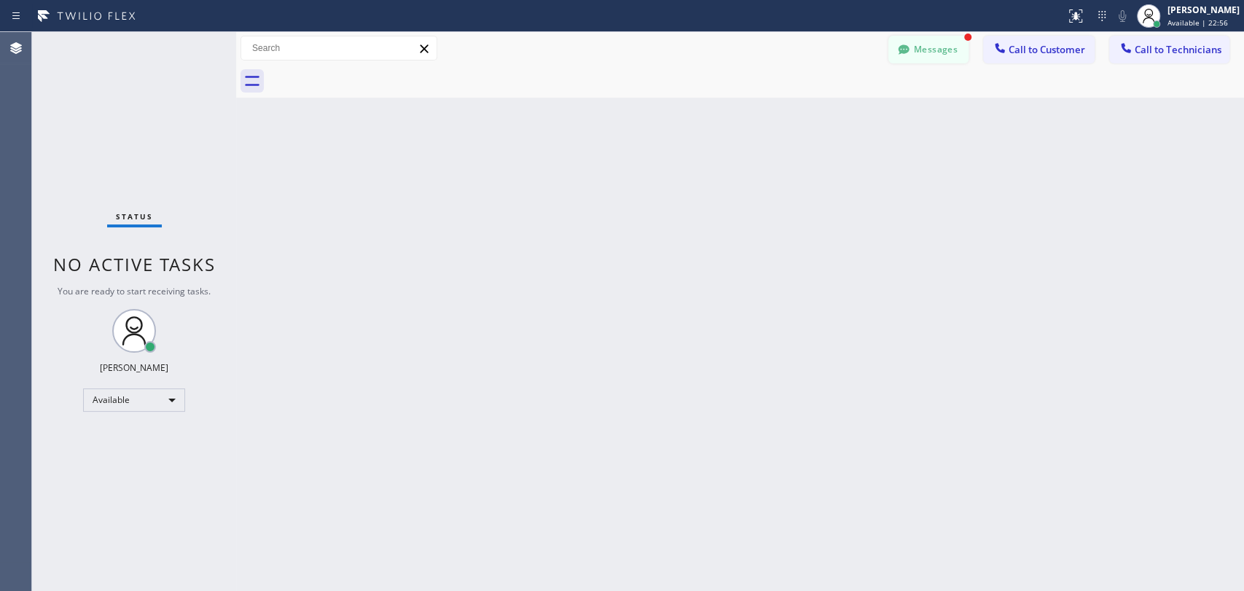
click at [940, 51] on button "Messages" at bounding box center [928, 50] width 80 height 28
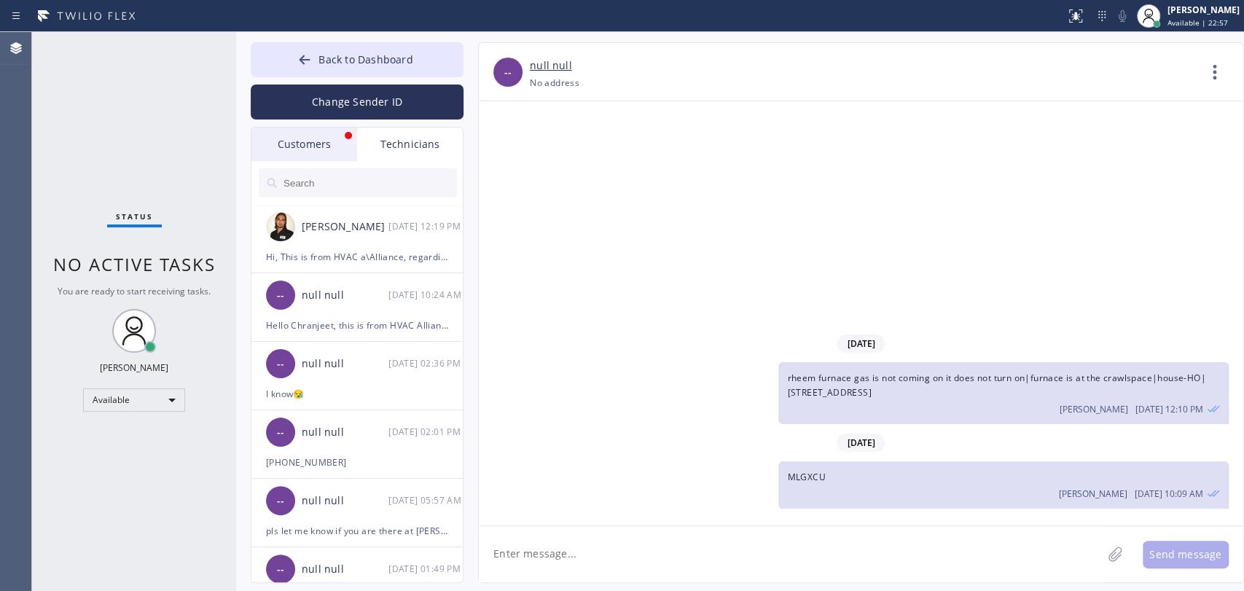
click at [318, 150] on div "Customers" at bounding box center [304, 145] width 106 height 34
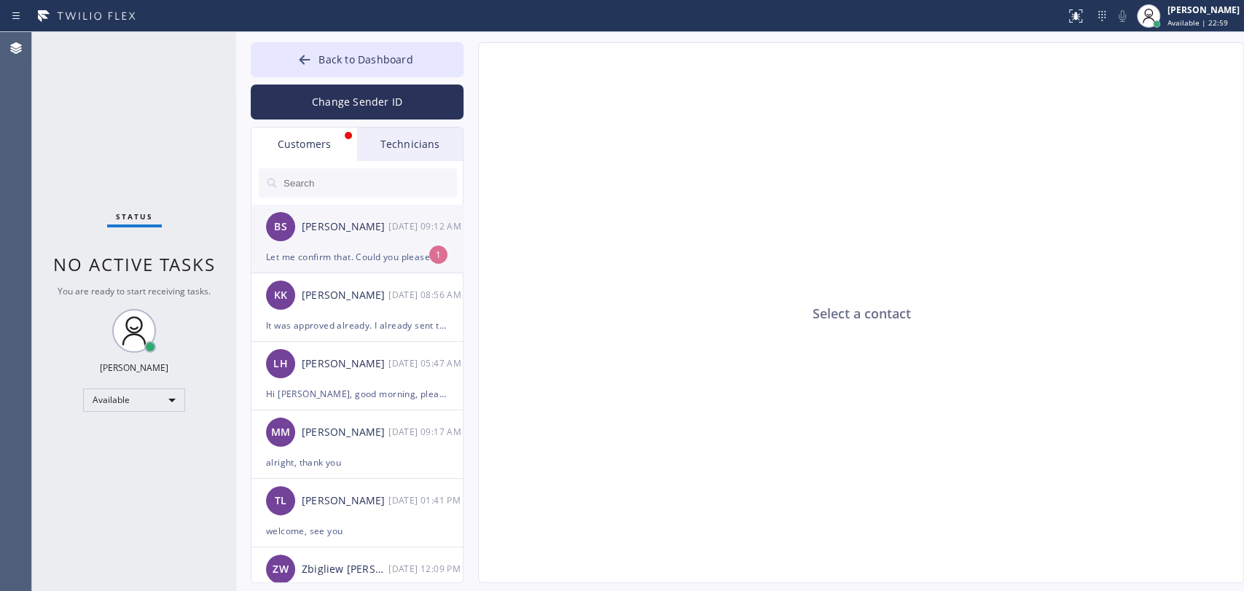
click at [364, 251] on div "Let me confirm that. Could you please share your email? I need a COI for the bu…" at bounding box center [357, 257] width 182 height 17
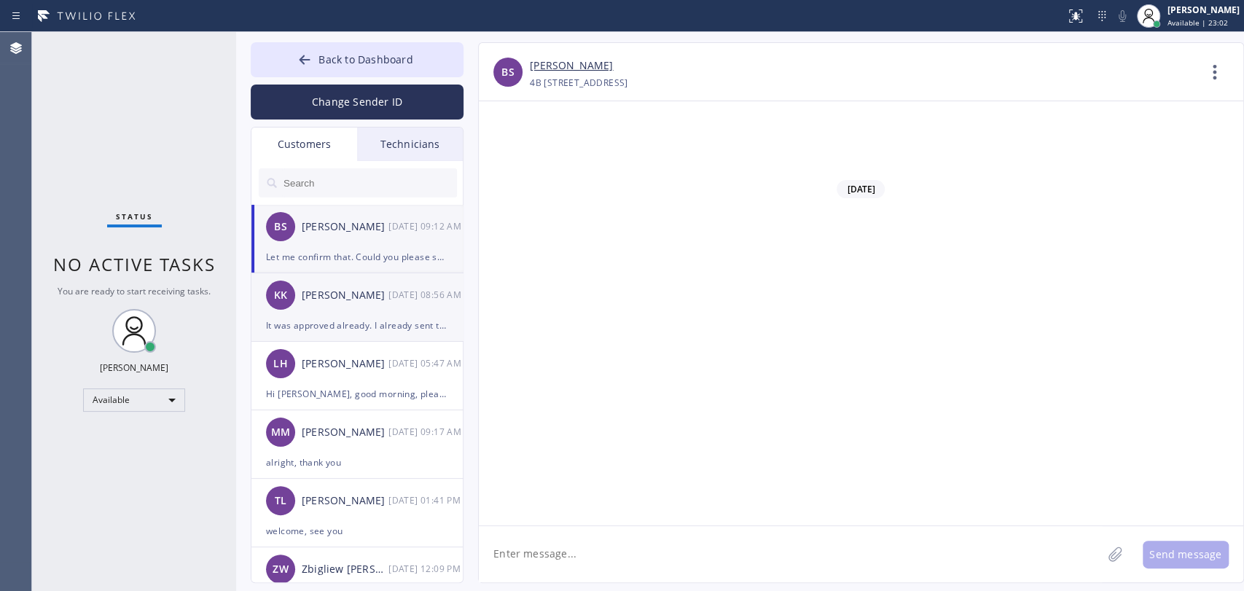
click at [338, 310] on div "KK [PERSON_NAME] [DATE] 08:56 AM" at bounding box center [357, 295] width 213 height 44
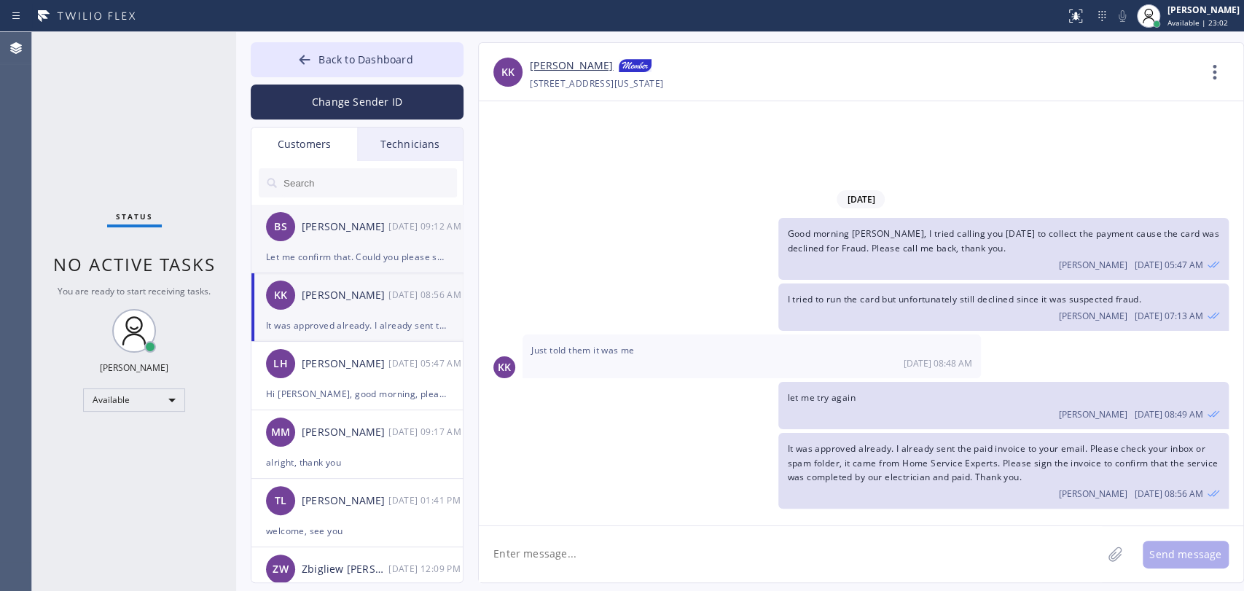
click at [348, 254] on div "Let me confirm that. Could you please share your email? I need a COI for the bu…" at bounding box center [357, 257] width 182 height 17
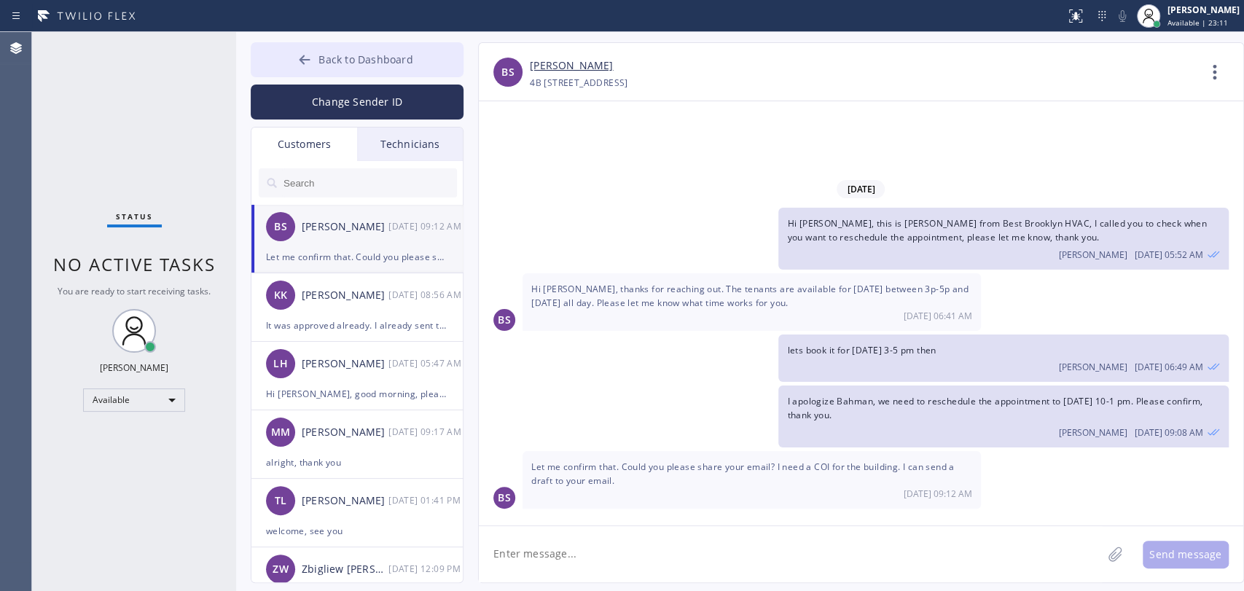
click at [362, 65] on span "Back to Dashboard" at bounding box center [366, 59] width 94 height 14
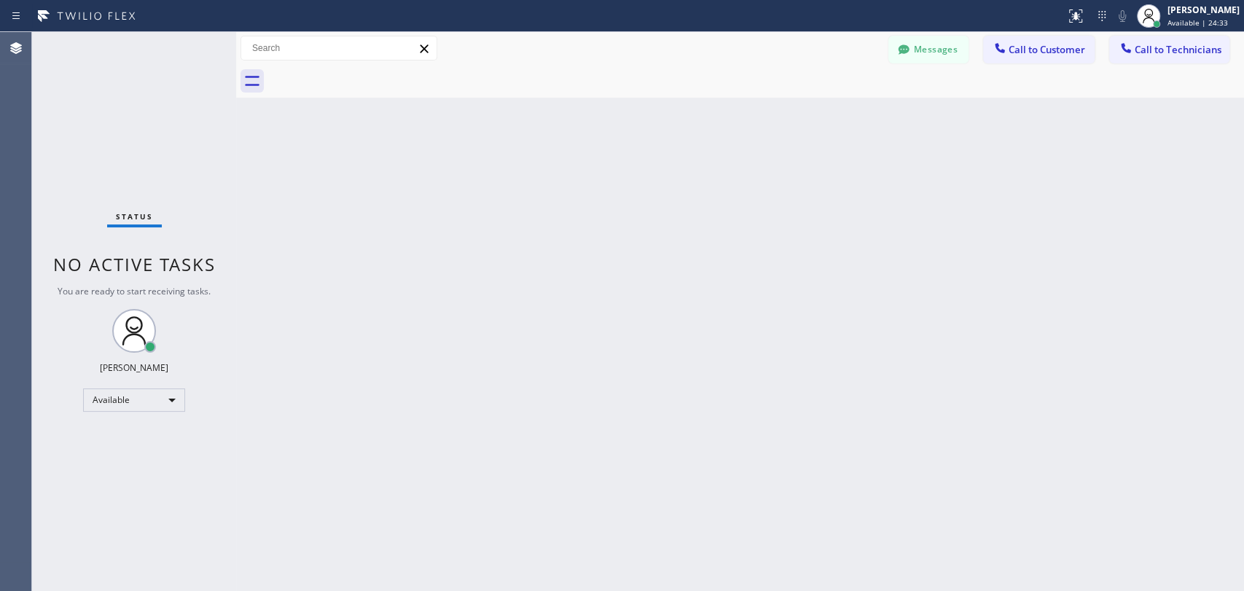
click at [1087, 133] on div "Back to Dashboard Change Sender ID Customers Technicians BS Bahman Shiarifi [DA…" at bounding box center [740, 311] width 1008 height 559
click at [1180, 53] on span "Call to Technicians" at bounding box center [1178, 49] width 87 height 13
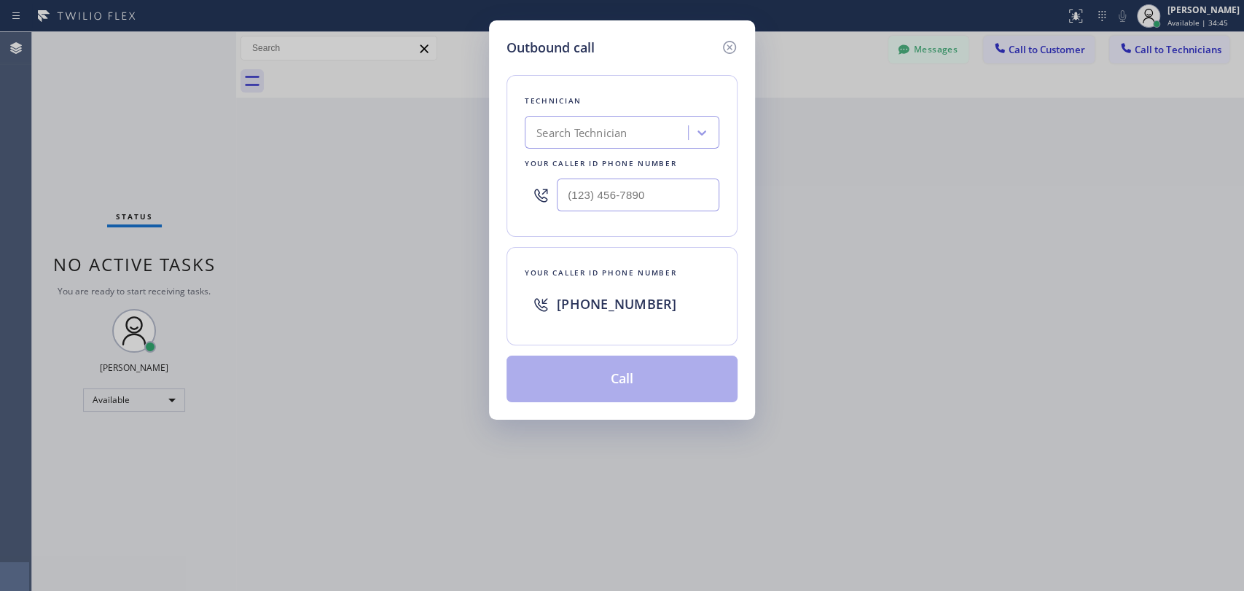
click at [597, 135] on div "Search Technician" at bounding box center [581, 133] width 90 height 17
type input "serg"
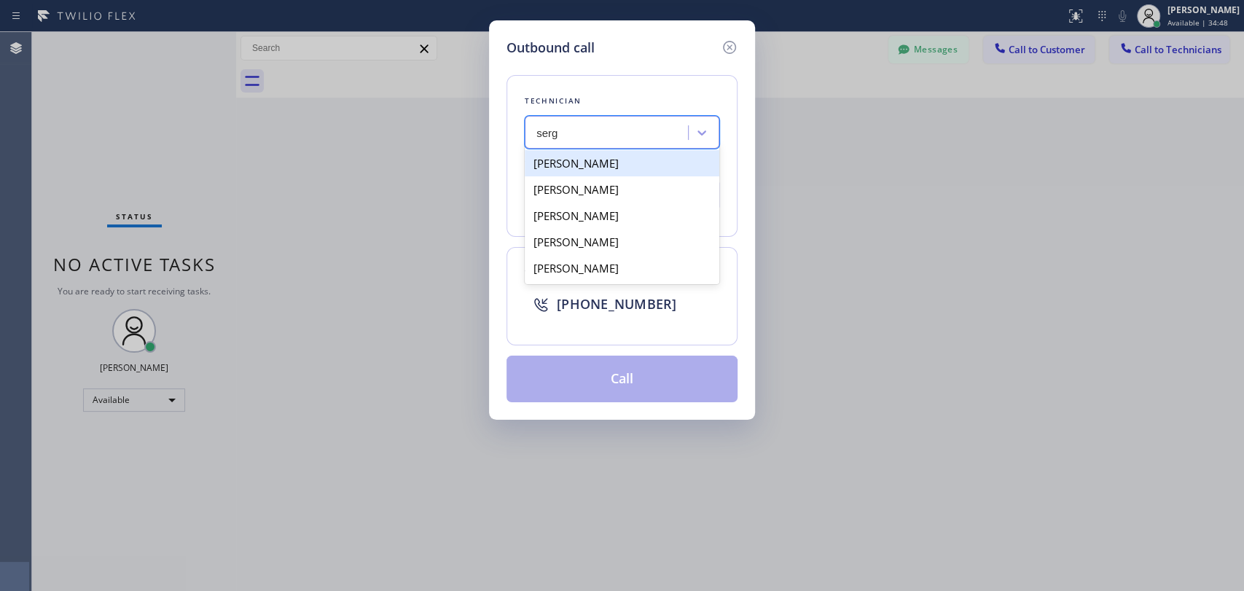
click at [634, 168] on div "[PERSON_NAME]" at bounding box center [622, 163] width 195 height 26
type input "[PHONE_NUMBER]"
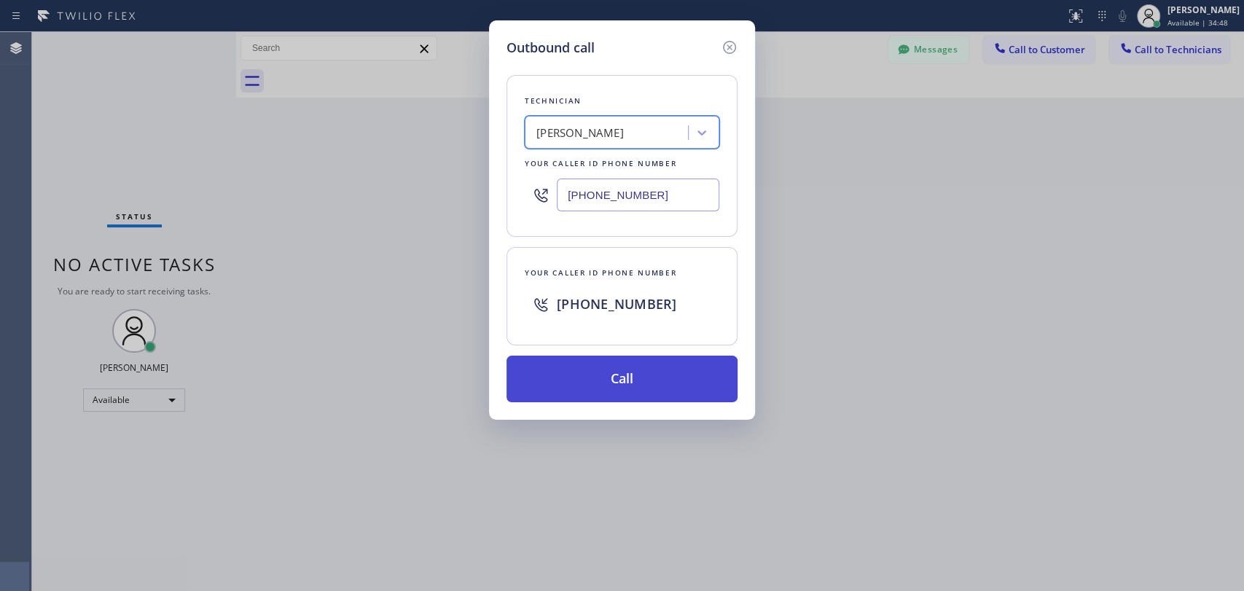
click at [624, 375] on button "Call" at bounding box center [622, 379] width 231 height 47
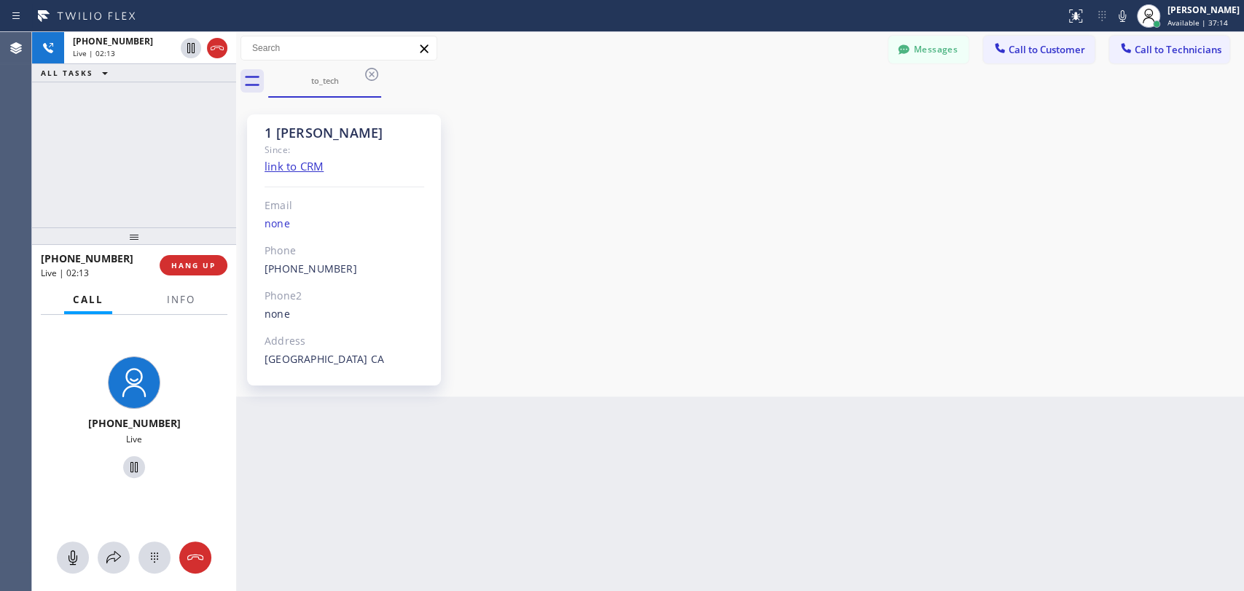
click at [196, 213] on div "[PHONE_NUMBER] Live | 02:13 ALL TASKS ALL TASKS ACTIVE TASKS TASKS IN WRAP UP" at bounding box center [134, 129] width 204 height 195
click at [198, 266] on span "HANG UP" at bounding box center [193, 265] width 44 height 10
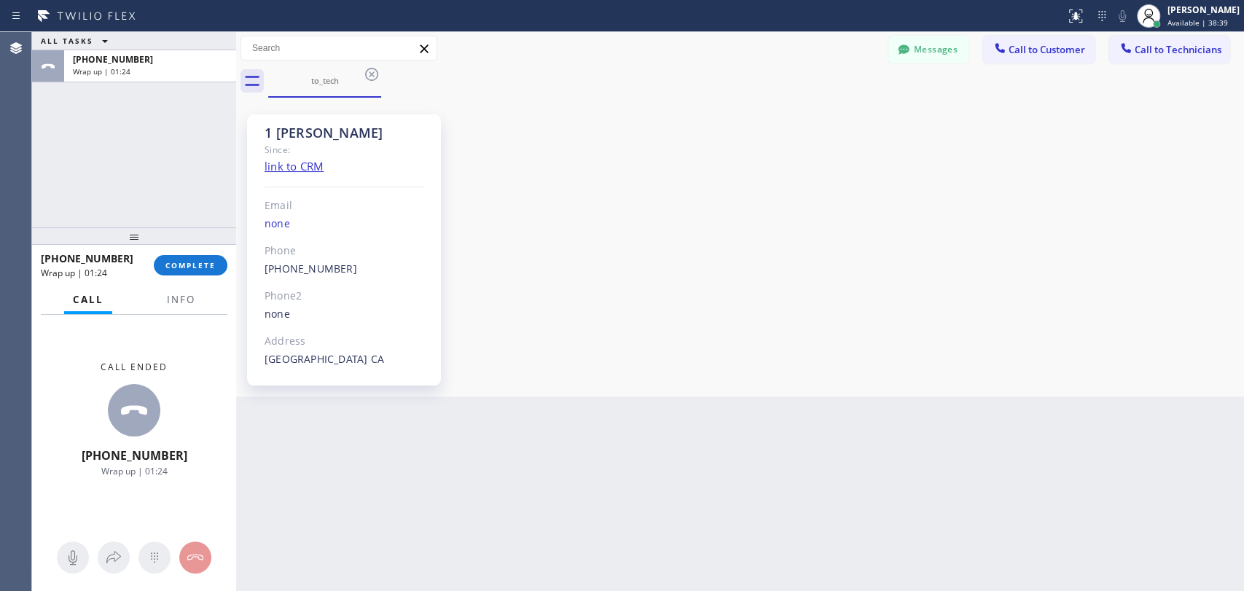
click at [0, 182] on div "Agent Desktop" at bounding box center [15, 311] width 31 height 559
click at [207, 267] on span "COMPLETE" at bounding box center [190, 265] width 50 height 10
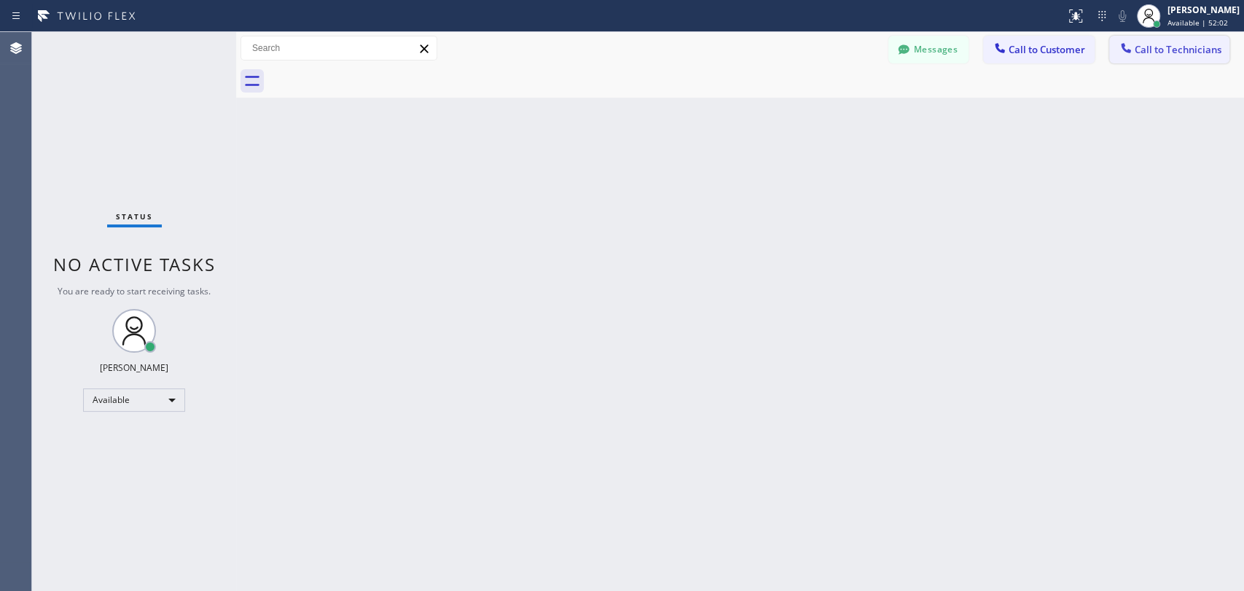
click at [1143, 57] on button "Call to Technicians" at bounding box center [1169, 50] width 120 height 28
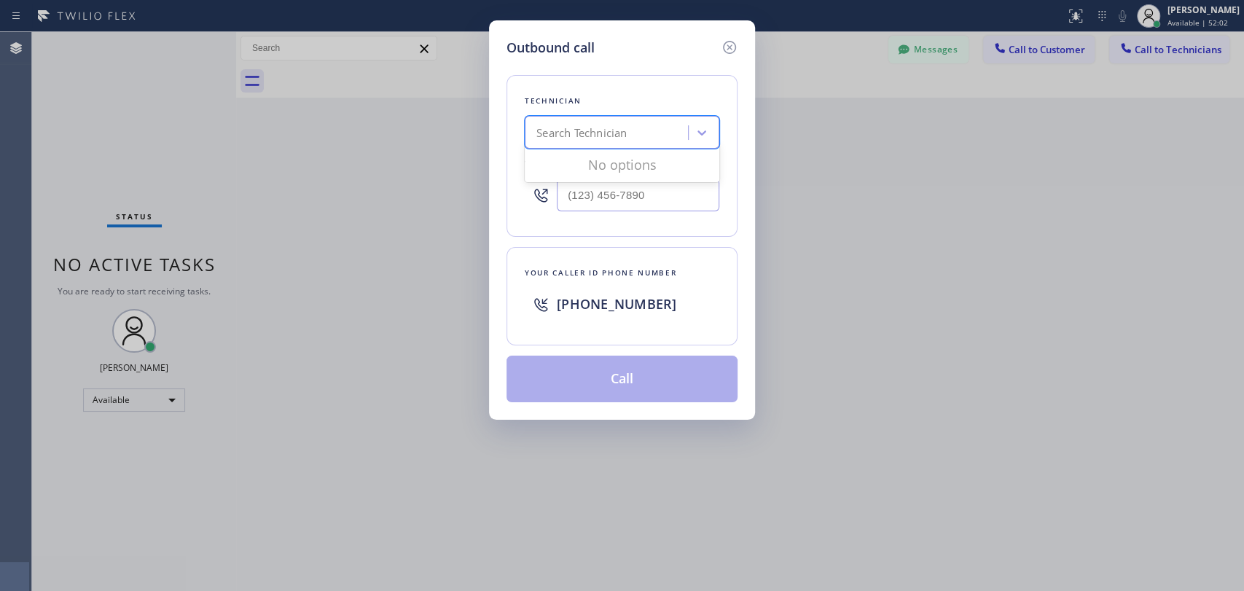
click at [614, 123] on div "Search Technician" at bounding box center [608, 133] width 159 height 26
type input "ы"
type input "ыукп"
drag, startPoint x: 531, startPoint y: 131, endPoint x: 566, endPoint y: 133, distance: 34.3
click at [566, 133] on div "Search Technician" at bounding box center [608, 133] width 159 height 26
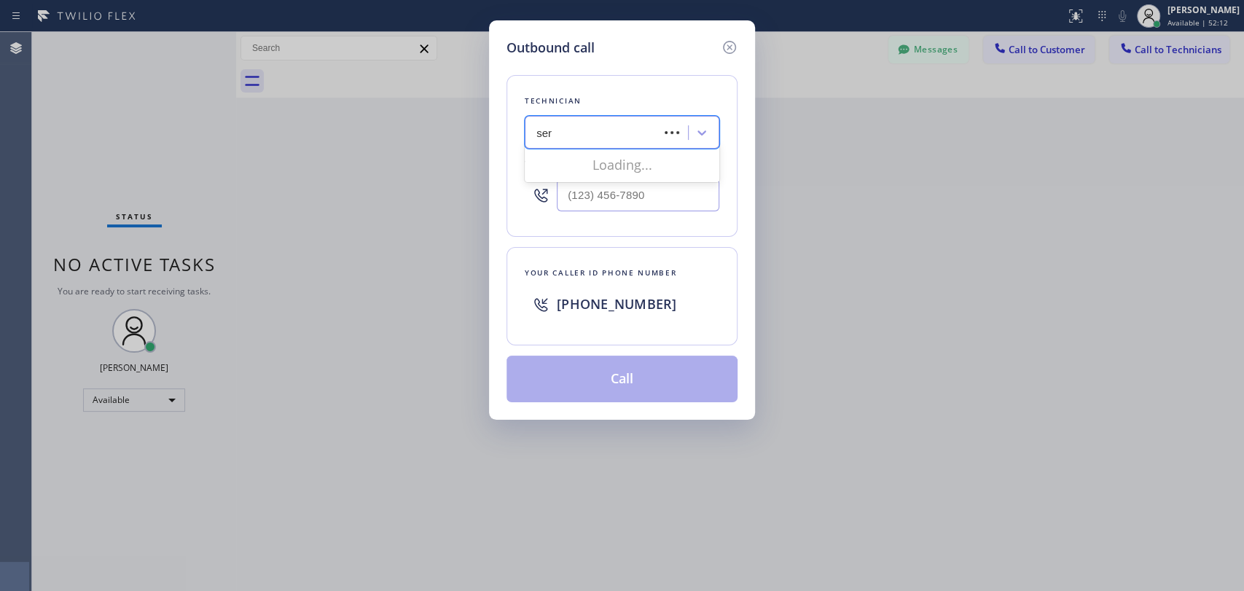
type input "serg"
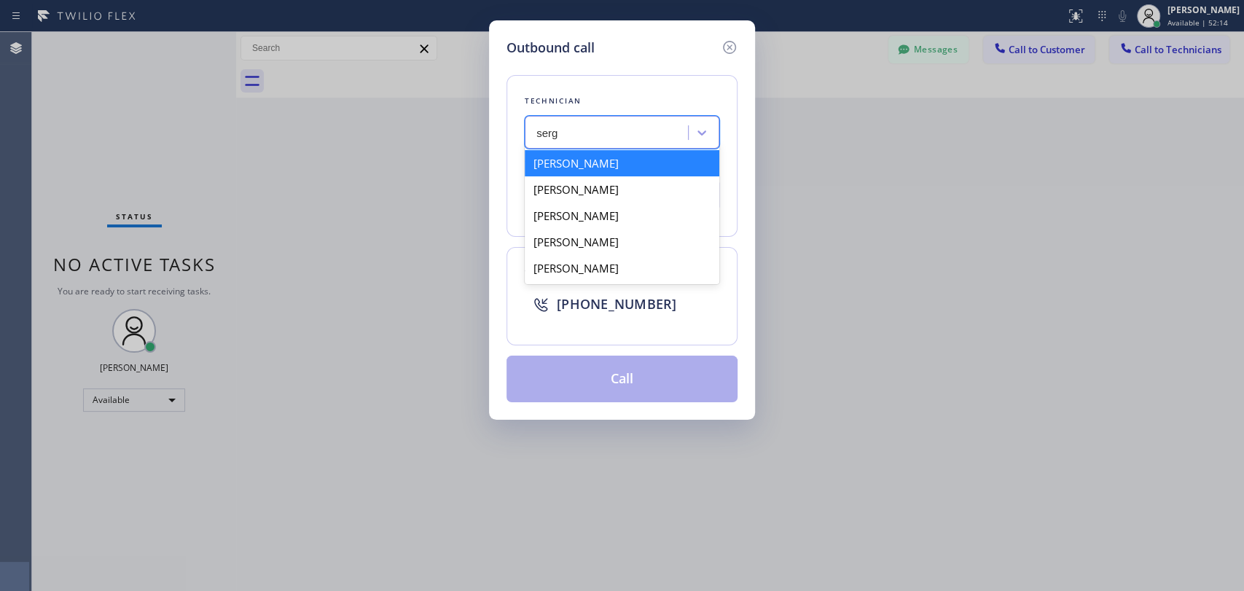
click at [613, 160] on div "[PERSON_NAME]" at bounding box center [622, 163] width 195 height 26
type input "[PHONE_NUMBER]"
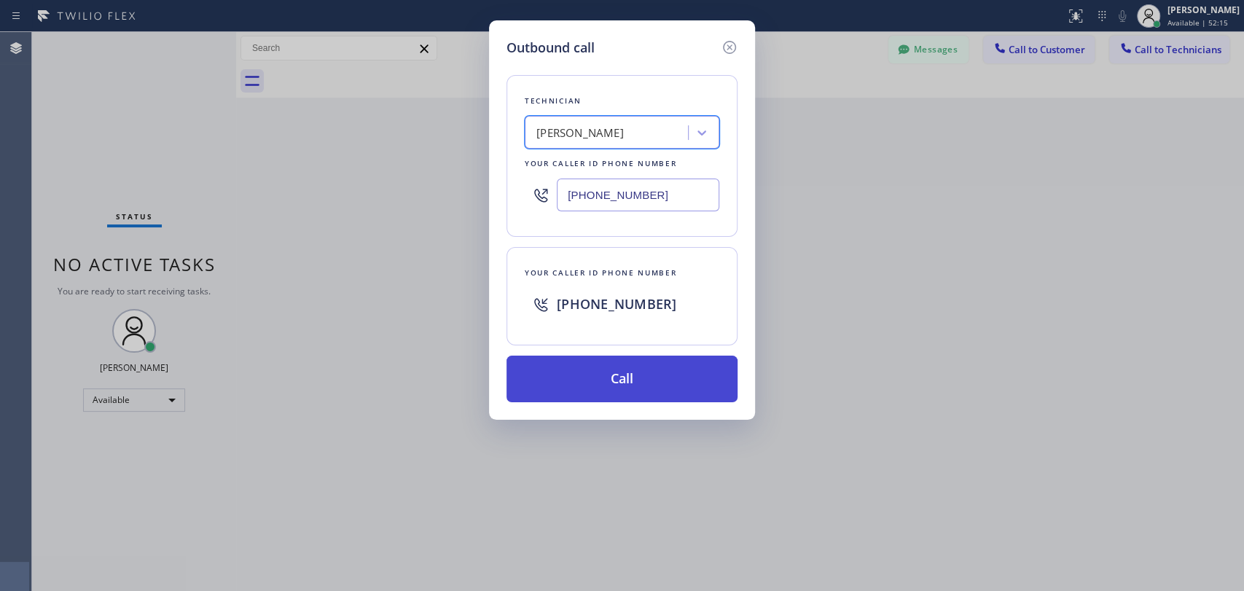
click at [641, 387] on button "Call" at bounding box center [622, 379] width 231 height 47
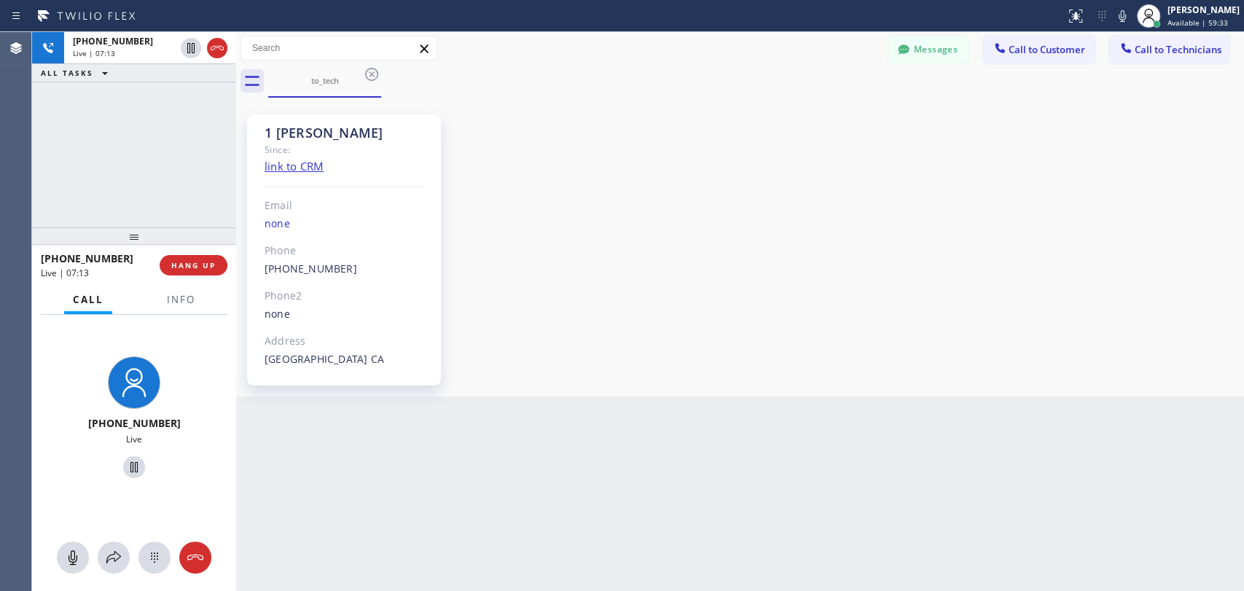
click at [153, 188] on div "[PHONE_NUMBER] Live | 07:13 ALL TASKS ALL TASKS ACTIVE TASKS TASKS IN WRAP UP" at bounding box center [134, 129] width 204 height 195
click at [194, 262] on span "HANG UP" at bounding box center [193, 265] width 44 height 10
click at [193, 260] on span "HANG UP" at bounding box center [193, 265] width 44 height 10
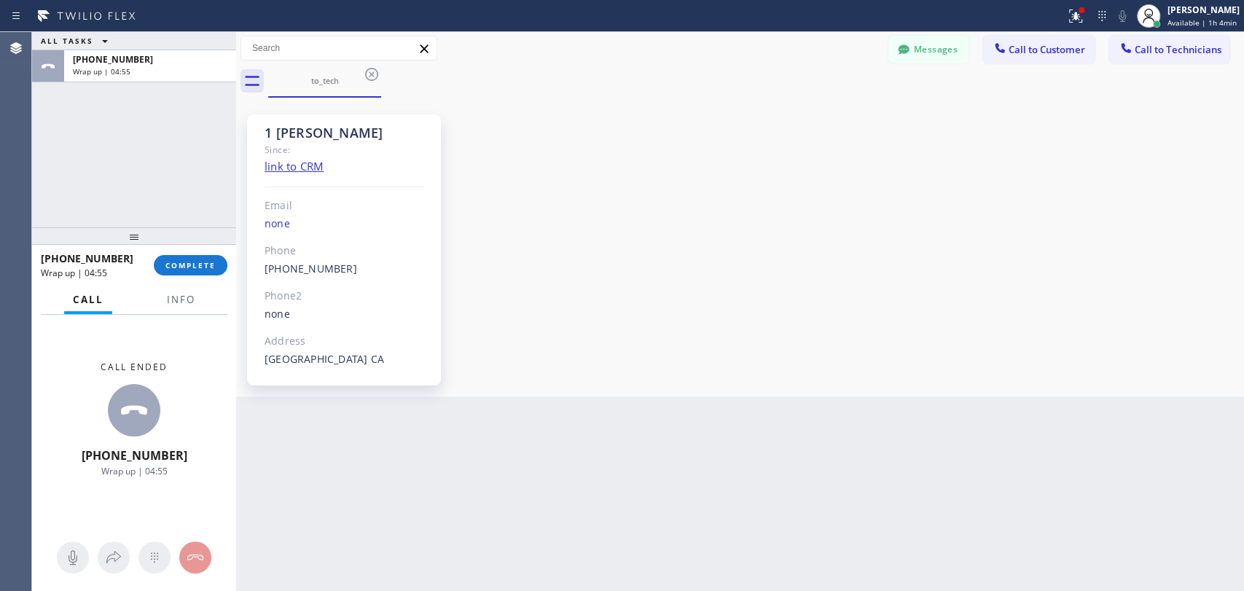
click at [45, 135] on div "ALL TASKS ALL TASKS ACTIVE TASKS TASKS IN WRAP UP [PHONE_NUMBER] Wrap up | 04:55" at bounding box center [134, 129] width 204 height 195
click at [190, 264] on span "COMPLETE" at bounding box center [190, 265] width 50 height 10
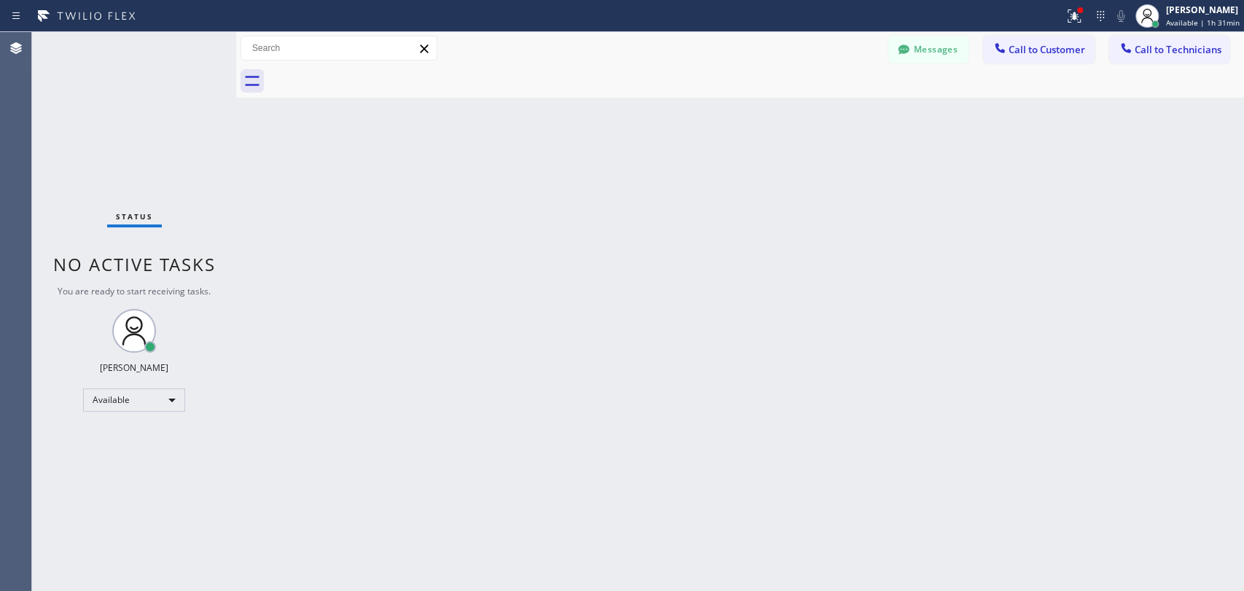
drag, startPoint x: 1162, startPoint y: 46, endPoint x: 1140, endPoint y: 48, distance: 22.0
click at [1163, 47] on span "Call to Technicians" at bounding box center [1178, 49] width 87 height 13
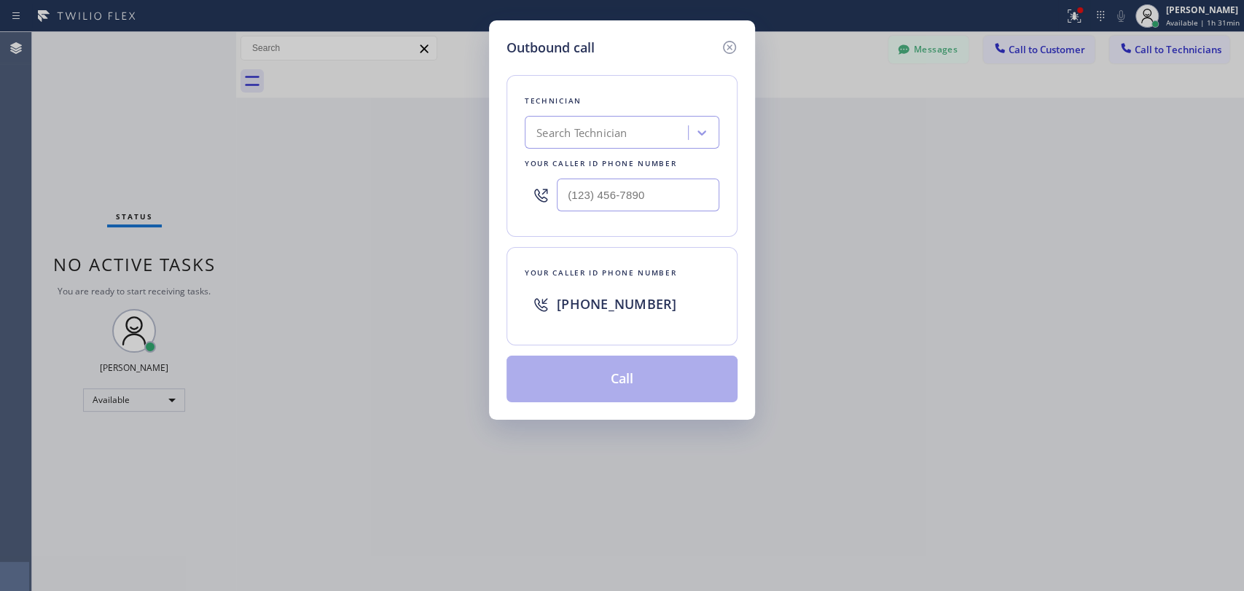
click at [630, 136] on div "Search Technician" at bounding box center [608, 133] width 159 height 26
type input "vict"
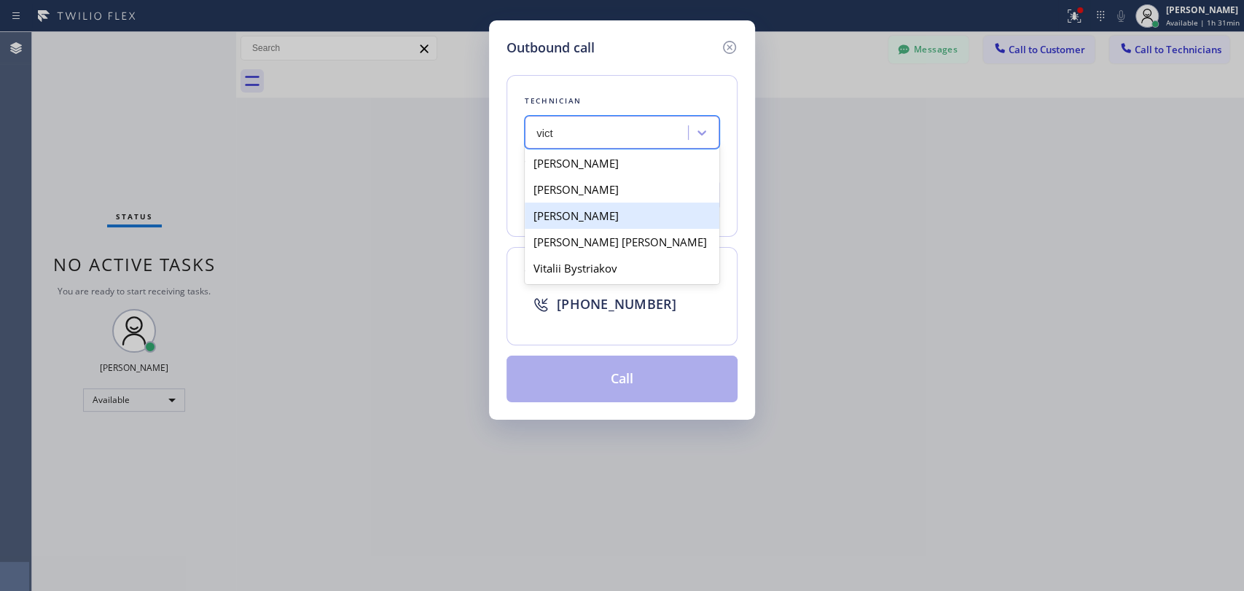
click at [624, 219] on div "[PERSON_NAME]" at bounding box center [622, 216] width 195 height 26
type input "[PHONE_NUMBER]"
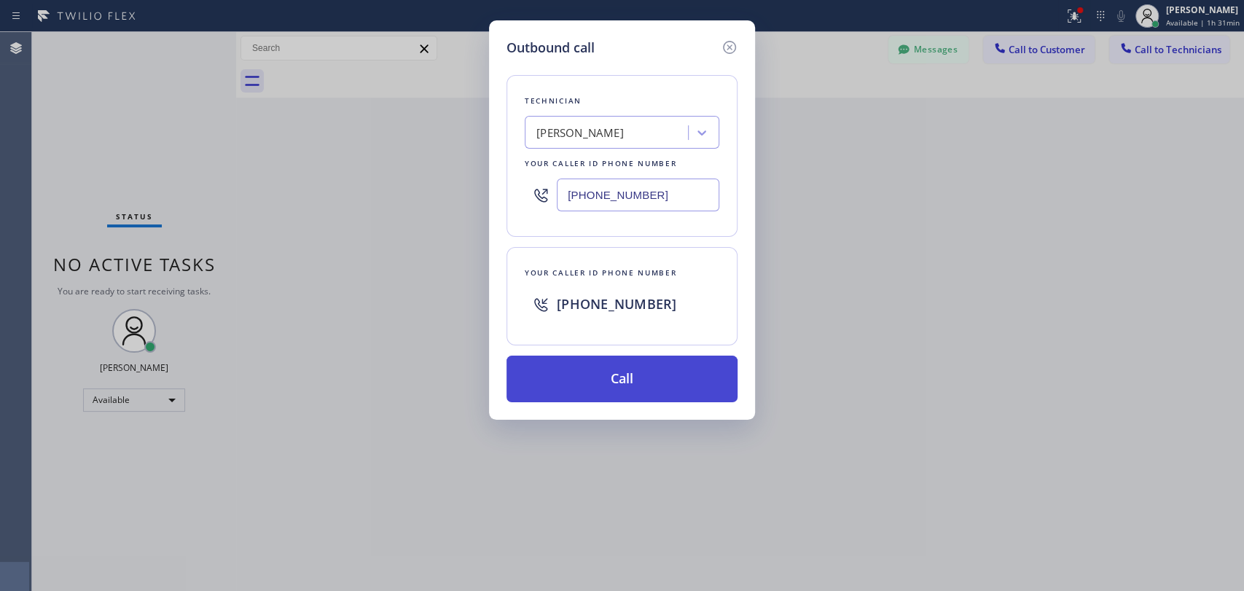
click at [614, 379] on button "Call" at bounding box center [622, 379] width 231 height 47
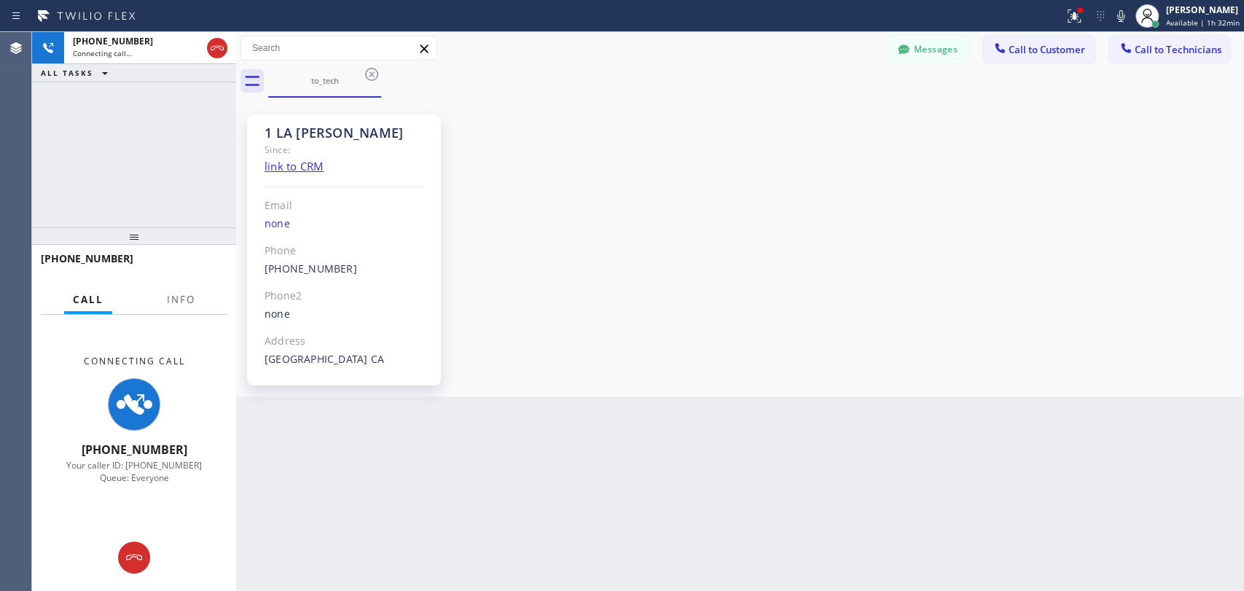
click at [1098, 259] on div "1 LA [PERSON_NAME] Since: link to CRM Email none Phone [PHONE_NUMBER] Outbound …" at bounding box center [740, 247] width 1001 height 292
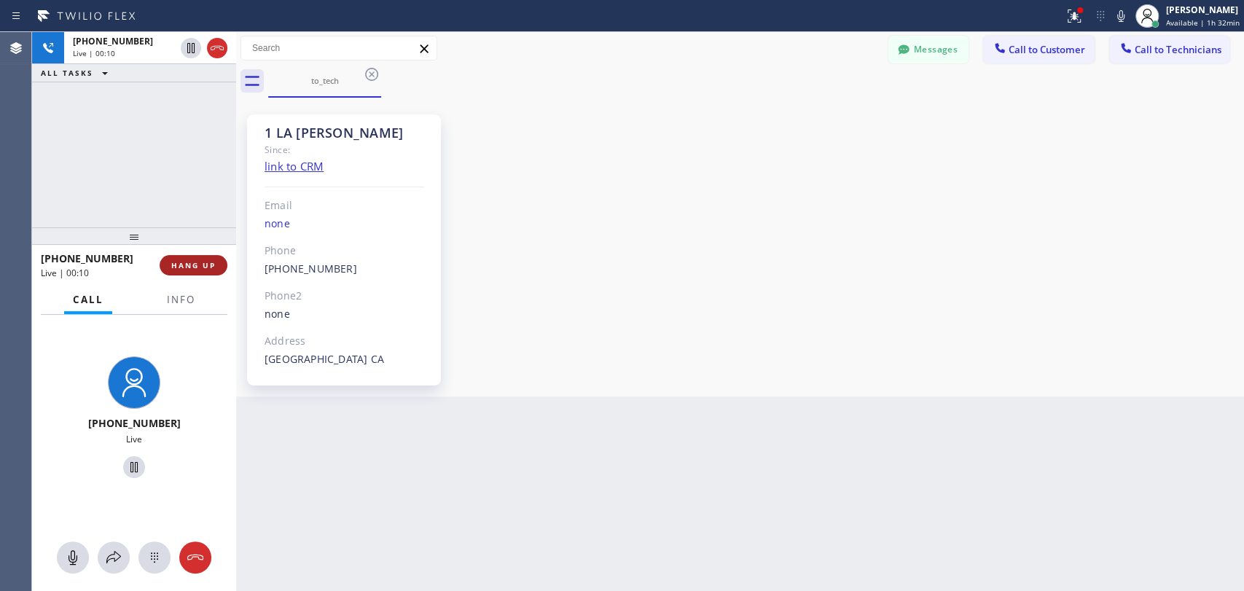
click at [201, 268] on span "HANG UP" at bounding box center [193, 265] width 44 height 10
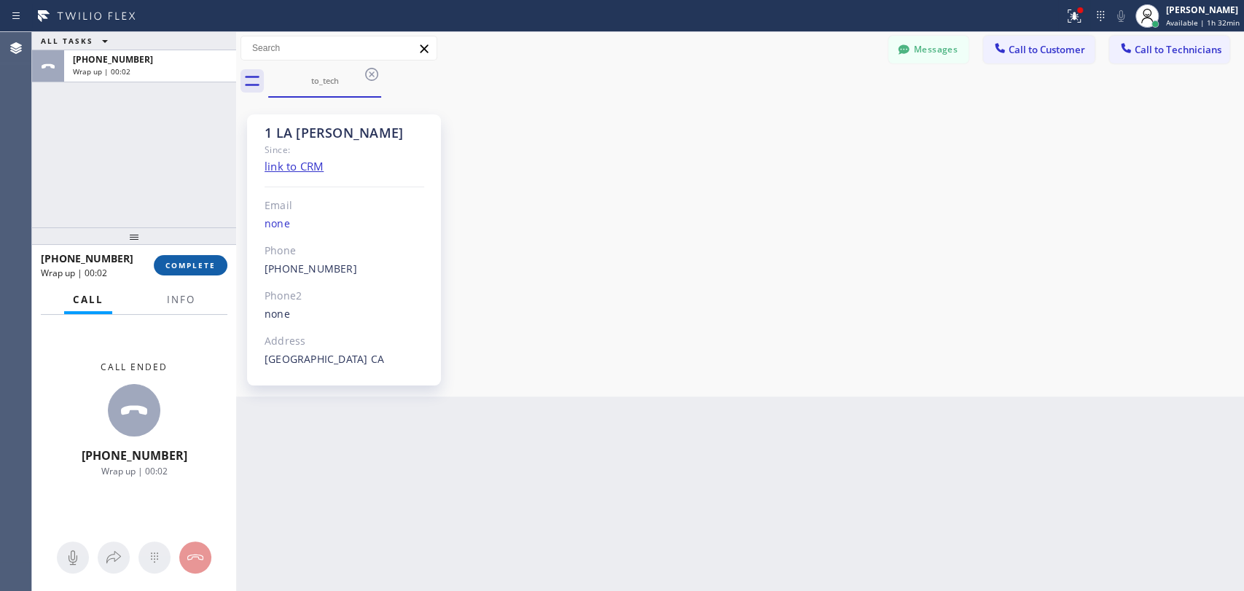
click at [200, 264] on span "COMPLETE" at bounding box center [190, 265] width 50 height 10
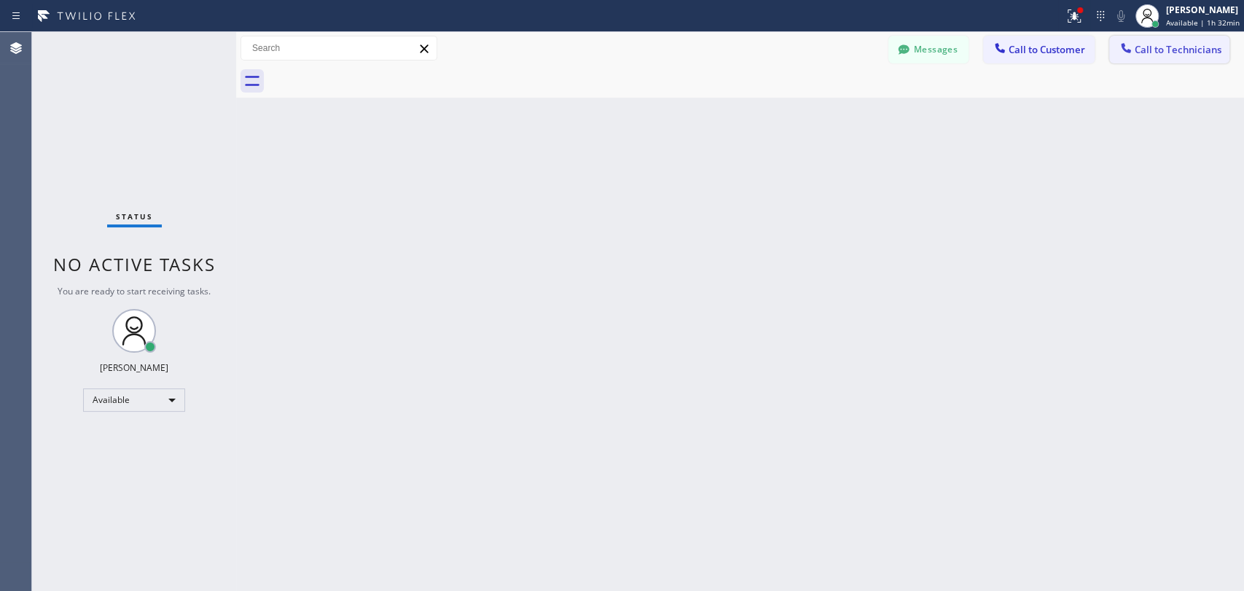
click at [1155, 48] on span "Call to Technicians" at bounding box center [1178, 49] width 87 height 13
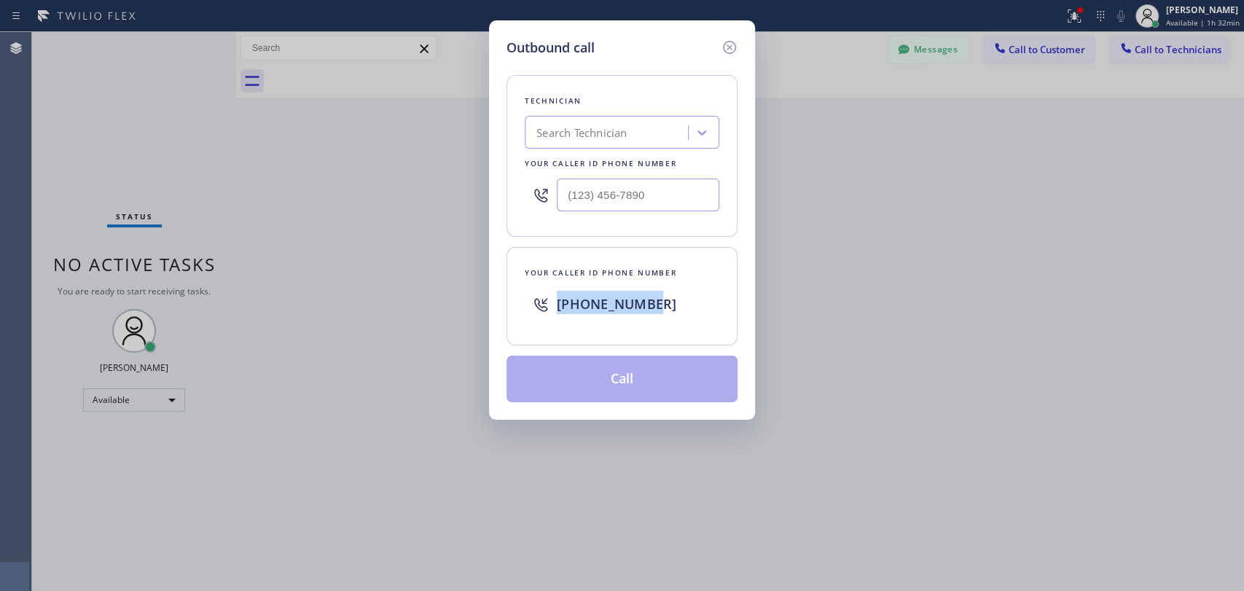
drag, startPoint x: 679, startPoint y: 302, endPoint x: 554, endPoint y: 308, distance: 124.8
click at [554, 308] on div "[PHONE_NUMBER]" at bounding box center [622, 304] width 195 height 47
copy span "[PHONE_NUMBER]"
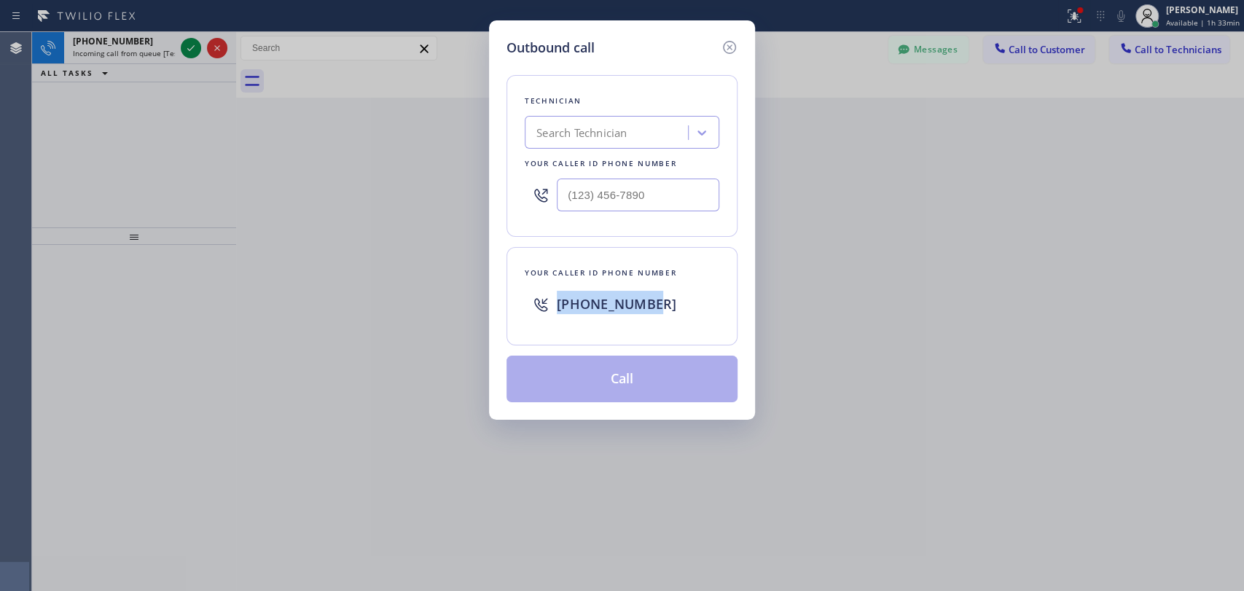
click at [1051, 340] on div "Outbound call Technician Search Technician Your caller id phone number Your cal…" at bounding box center [622, 295] width 1244 height 591
click at [732, 47] on icon at bounding box center [729, 47] width 17 height 17
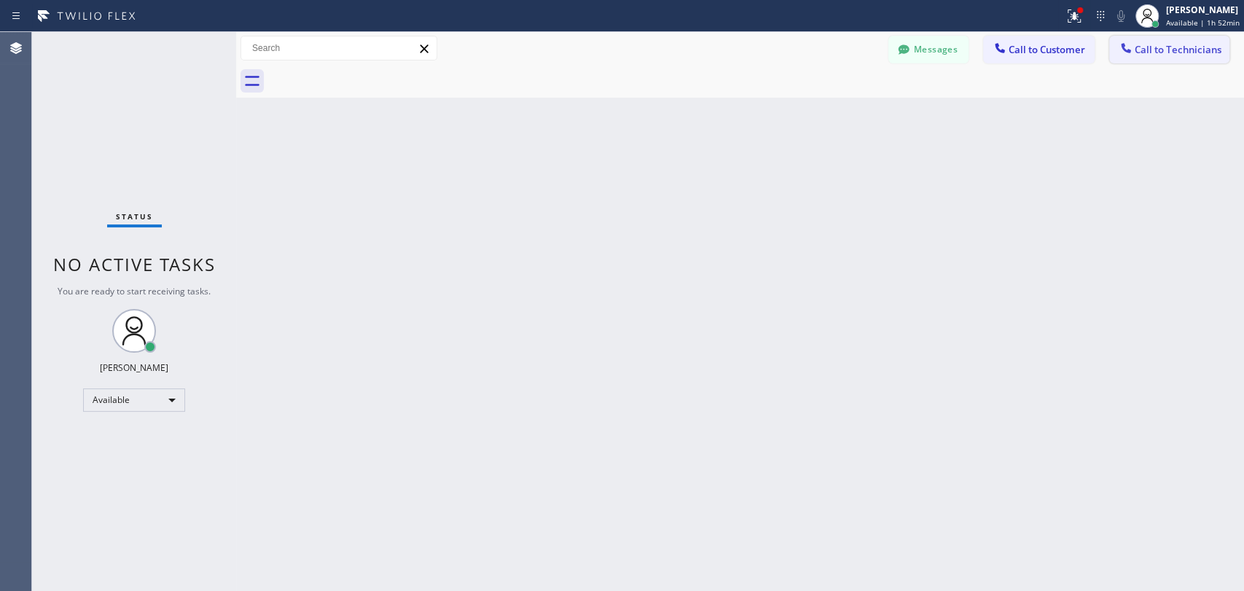
click at [1146, 53] on span "Call to Technicians" at bounding box center [1178, 49] width 87 height 13
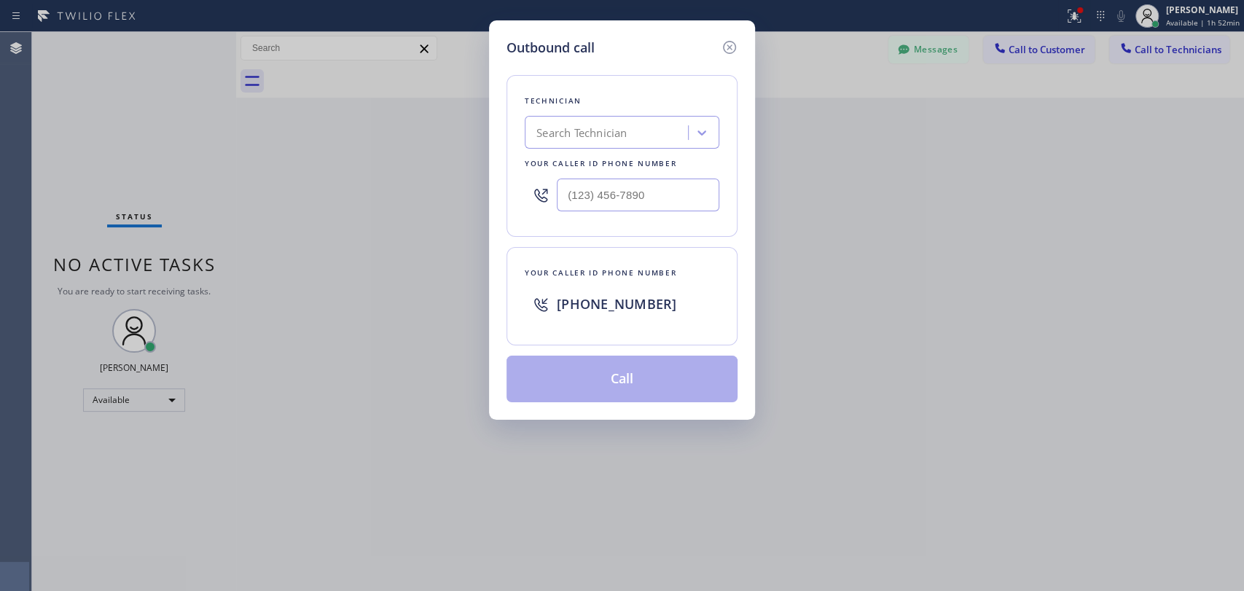
click at [663, 128] on div "Search Technician" at bounding box center [608, 133] width 159 height 26
type input "milad"
click at [627, 159] on div "[PERSON_NAME]" at bounding box center [622, 163] width 195 height 26
type input "[PHONE_NUMBER]"
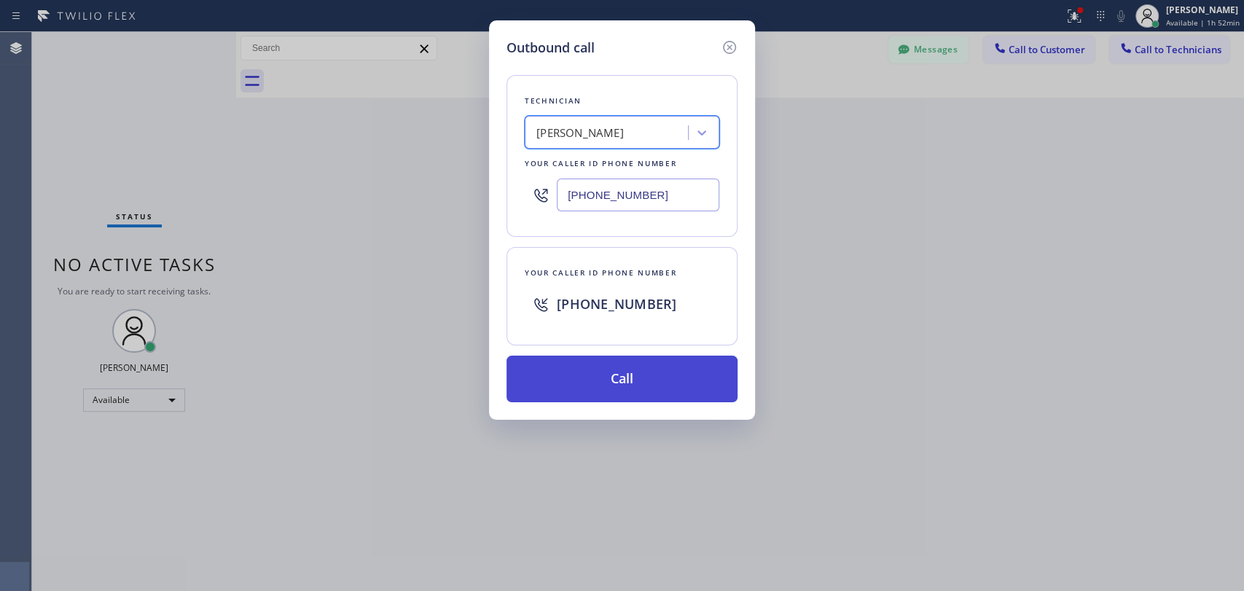
click at [598, 372] on button "Call" at bounding box center [622, 379] width 231 height 47
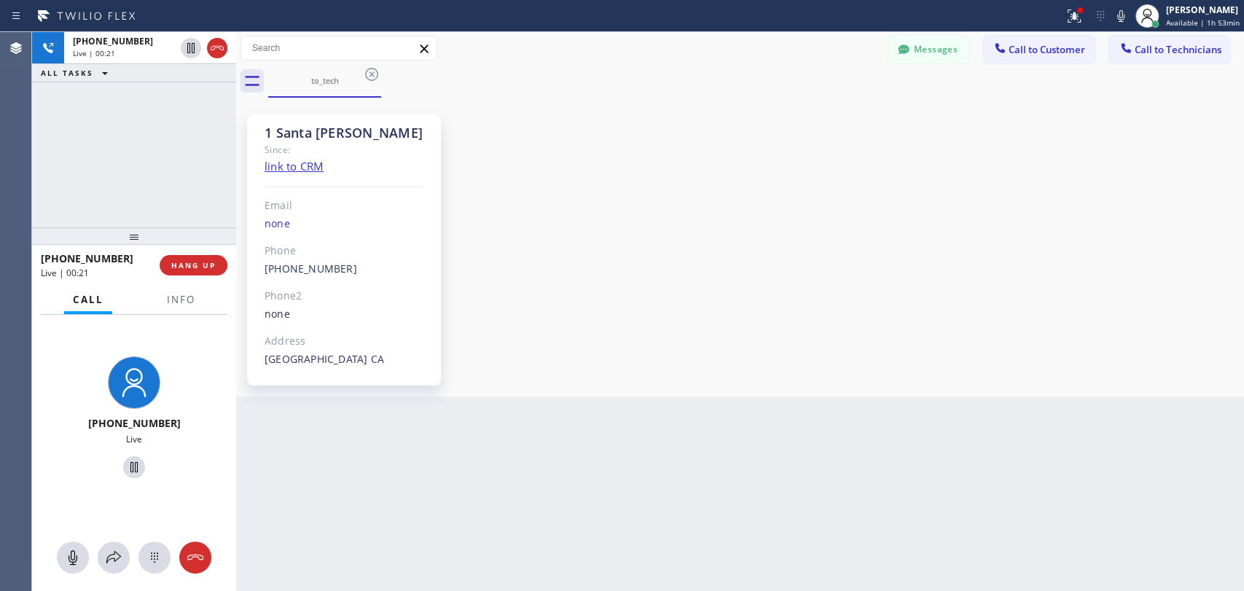
click at [1065, 332] on div "1 Santa [PERSON_NAME] Since: link to CRM Email none Phone [PHONE_NUMBER] Outbou…" at bounding box center [740, 247] width 1001 height 292
click at [192, 196] on div "[PHONE_NUMBER] Live | 00:22 ALL TASKS ALL TASKS ACTIVE TASKS TASKS IN WRAP UP" at bounding box center [134, 129] width 204 height 195
click at [7, 190] on div "Agent Desktop" at bounding box center [15, 311] width 31 height 559
click at [36, 186] on div "[PHONE_NUMBER] Live | 02:19 ALL TASKS ALL TASKS ACTIVE TASKS TASKS IN WRAP UP" at bounding box center [134, 129] width 204 height 195
click at [198, 188] on div "[PHONE_NUMBER] Live | 02:21 ALL TASKS ALL TASKS ACTIVE TASKS TASKS IN WRAP UP" at bounding box center [134, 129] width 204 height 195
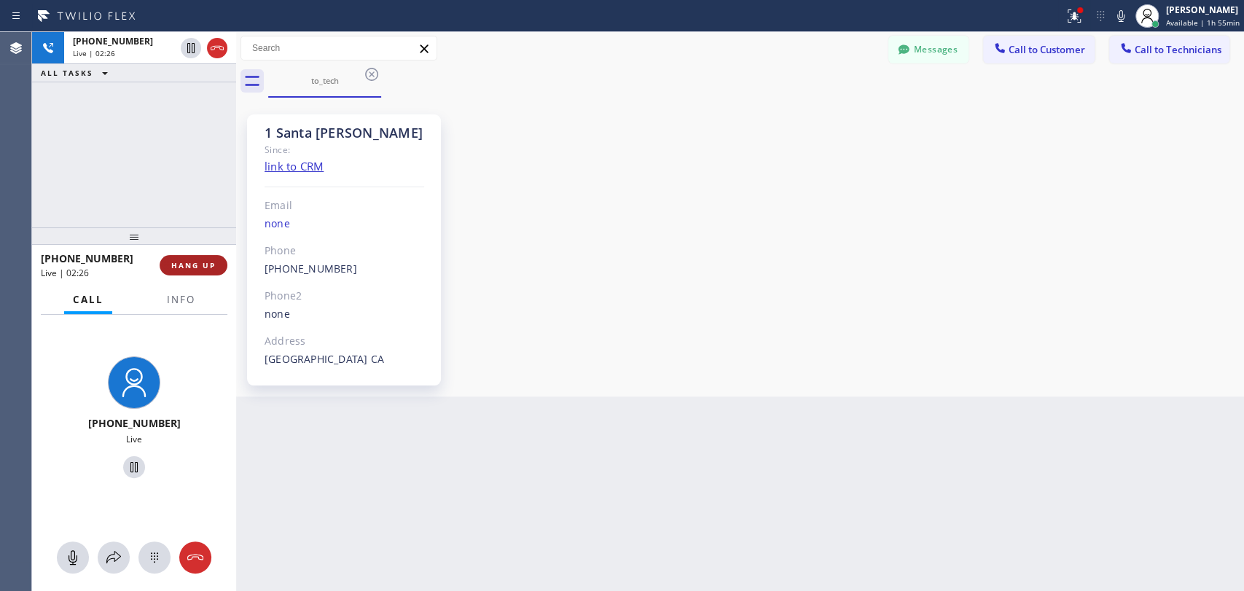
click at [206, 264] on span "HANG UP" at bounding box center [193, 265] width 44 height 10
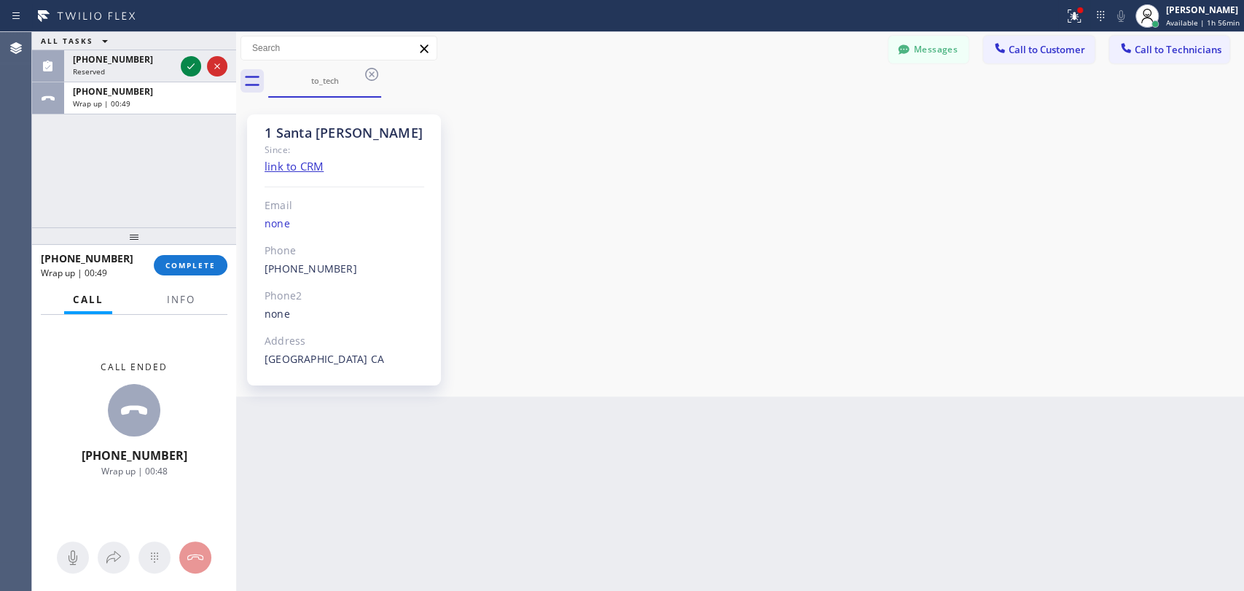
click at [36, 138] on div "ALL TASKS ALL TASKS ACTIVE TASKS TASKS IN WRAP UP [PHONE_NUMBER] Reserved [PHON…" at bounding box center [134, 129] width 204 height 195
click at [203, 265] on span "COMPLETE" at bounding box center [190, 265] width 50 height 10
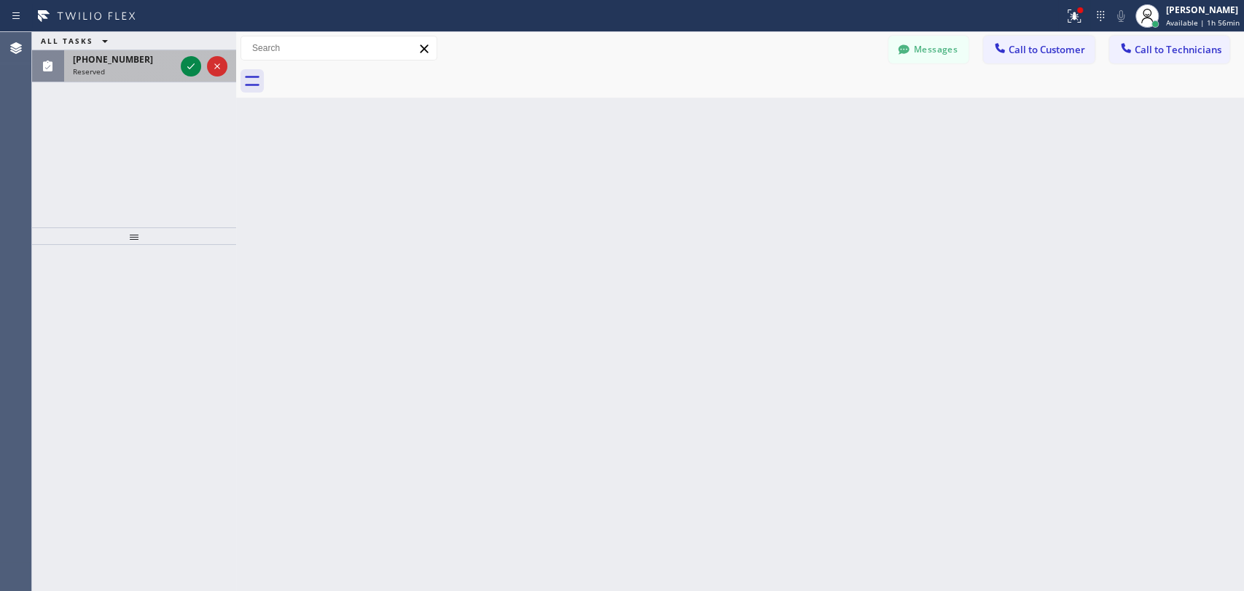
click at [105, 72] on div "Reserved" at bounding box center [124, 71] width 102 height 10
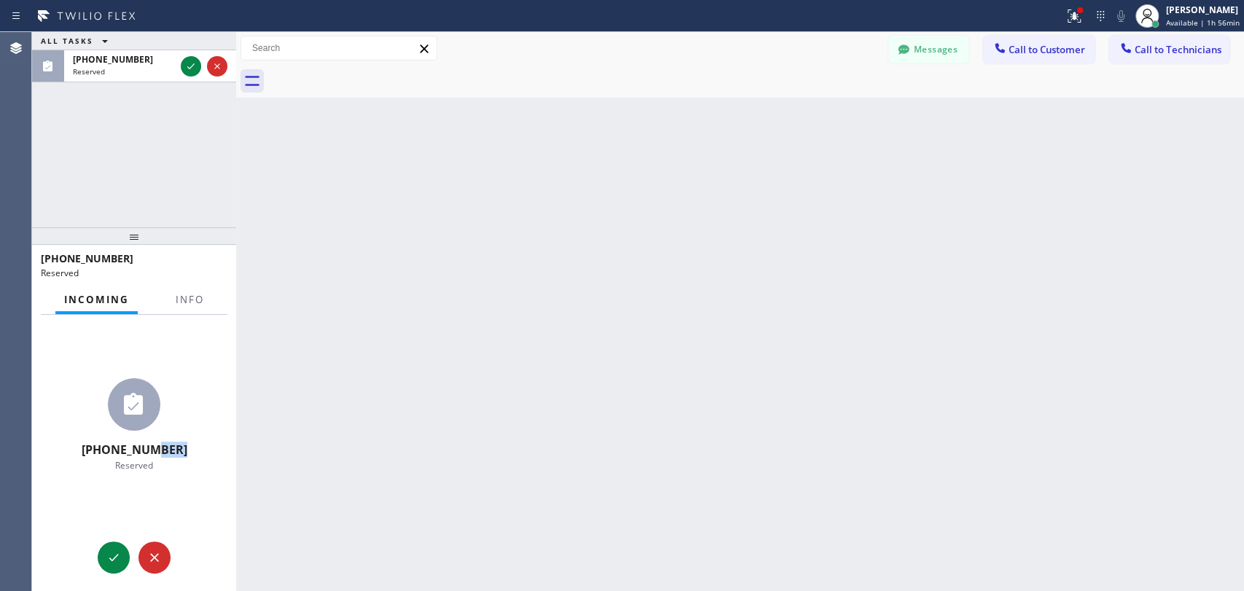
drag, startPoint x: 186, startPoint y: 450, endPoint x: 148, endPoint y: 448, distance: 37.9
click at [148, 448] on div "[PHONE_NUMBER] Reserved" at bounding box center [134, 419] width 204 height 209
copy span "5601"
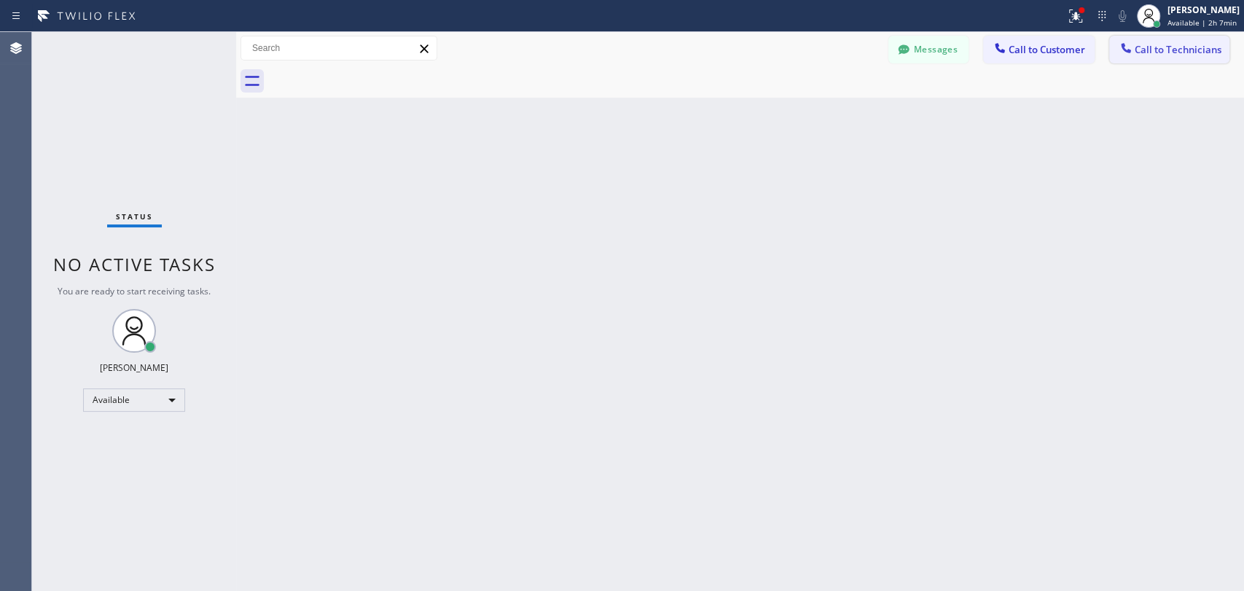
click at [1163, 52] on span "Call to Technicians" at bounding box center [1178, 49] width 87 height 13
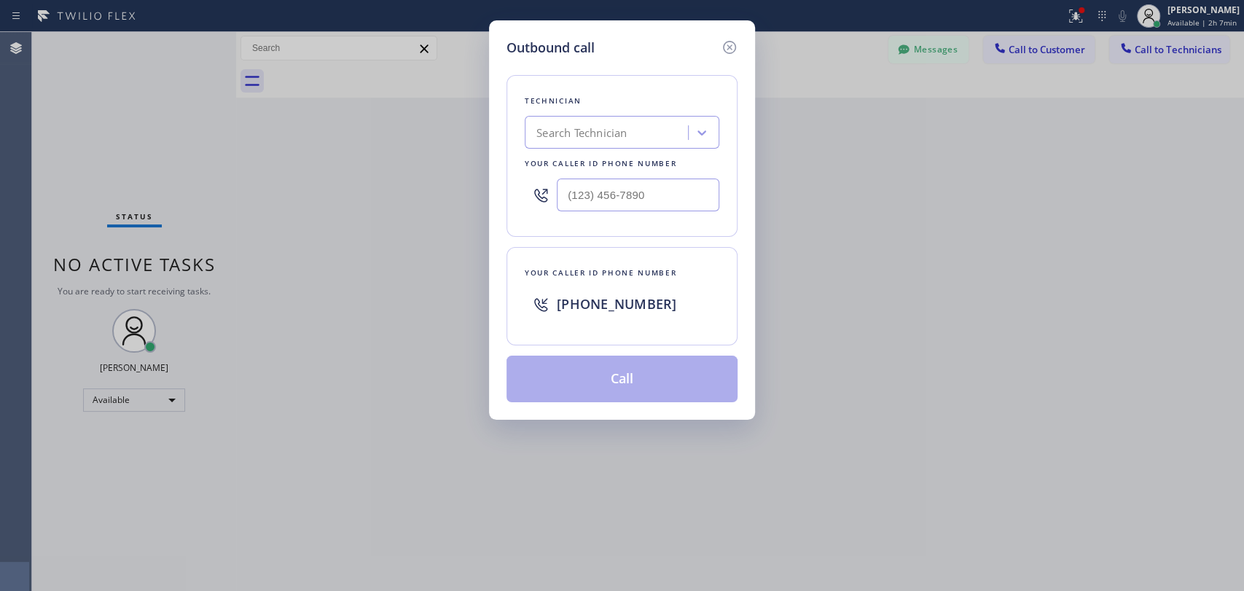
click at [567, 125] on div "Search Technician" at bounding box center [581, 133] width 90 height 17
type input "milad"
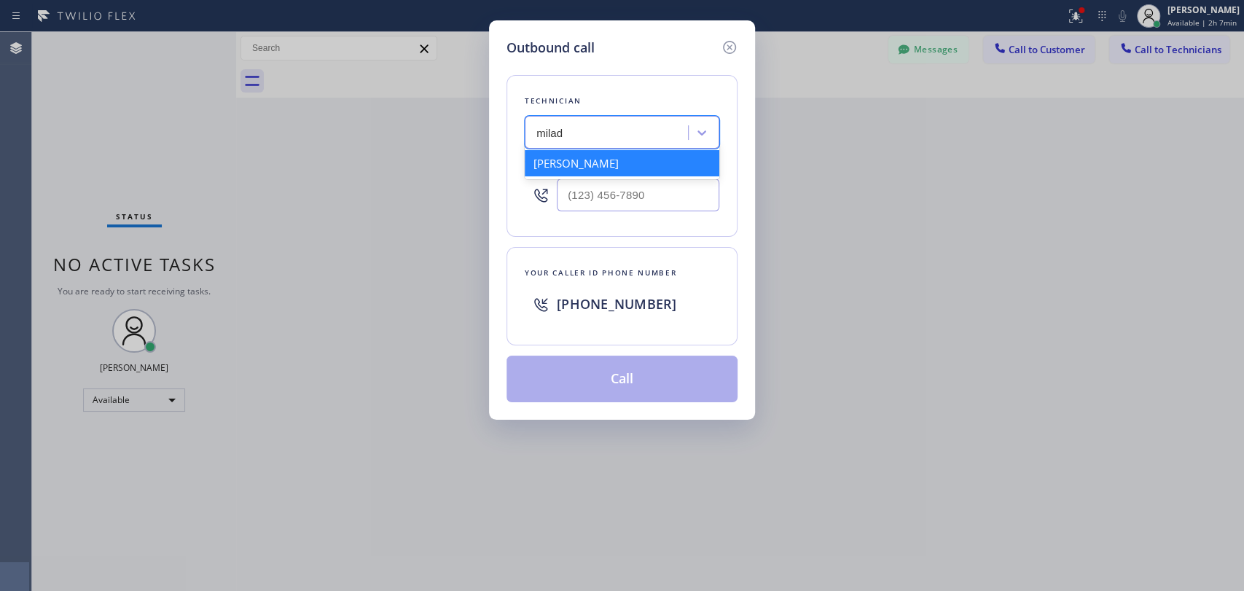
click at [623, 160] on div "[PERSON_NAME]" at bounding box center [622, 163] width 195 height 26
type input "[PHONE_NUMBER]"
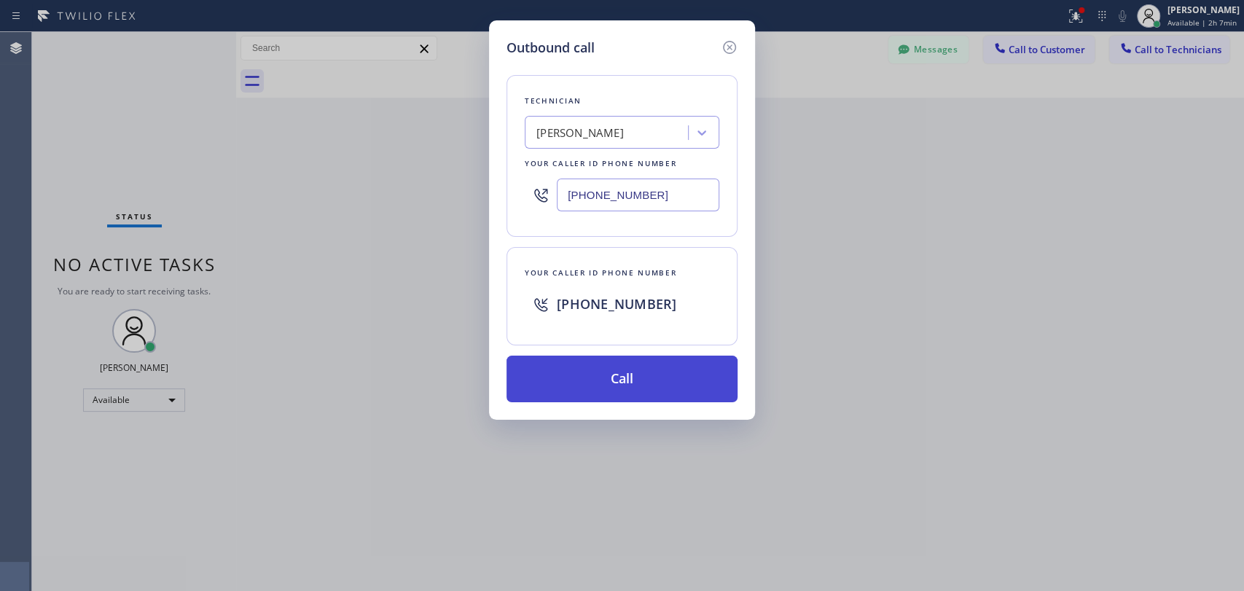
click at [598, 380] on button "Call" at bounding box center [622, 379] width 231 height 47
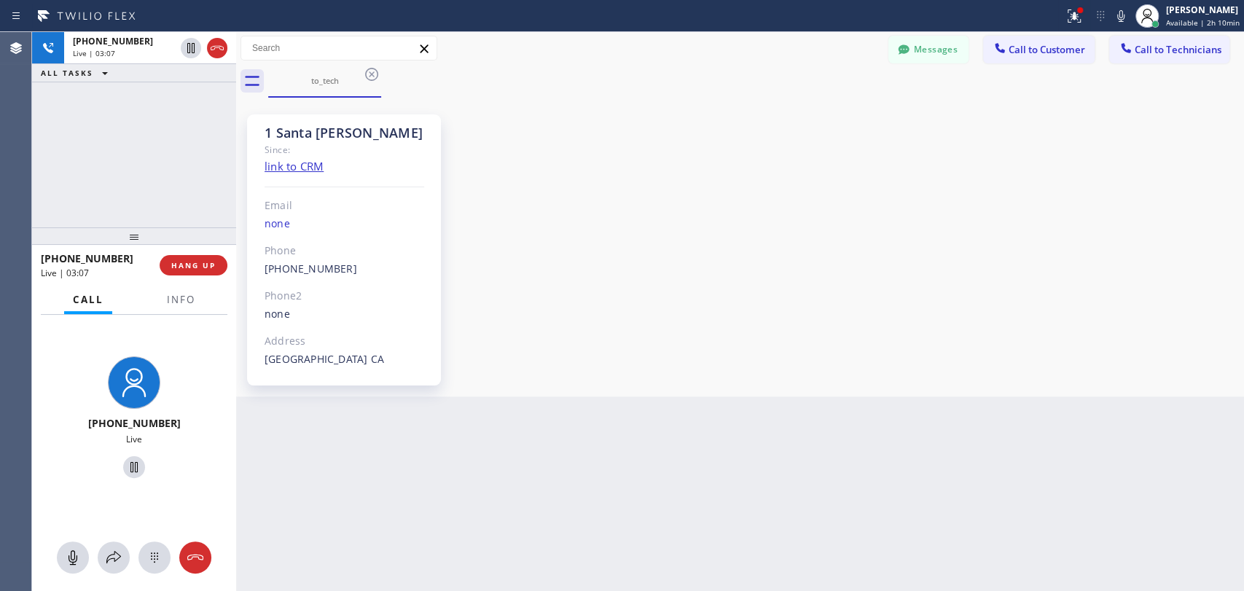
click at [170, 131] on div "[PHONE_NUMBER] Live | 03:07 ALL TASKS ALL TASKS ACTIVE TASKS TASKS IN WRAP UP" at bounding box center [134, 129] width 204 height 195
click at [633, 243] on div "1 Santa [PERSON_NAME] Since: link to CRM Email none Phone [PHONE_NUMBER] Outbou…" at bounding box center [740, 247] width 1001 height 292
click at [229, 203] on div "[PHONE_NUMBER] Live | 03:09 ALL TASKS ALL TASKS ACTIVE TASKS TASKS IN WRAP UP" at bounding box center [134, 129] width 204 height 195
click at [190, 267] on span "HANG UP" at bounding box center [193, 265] width 44 height 10
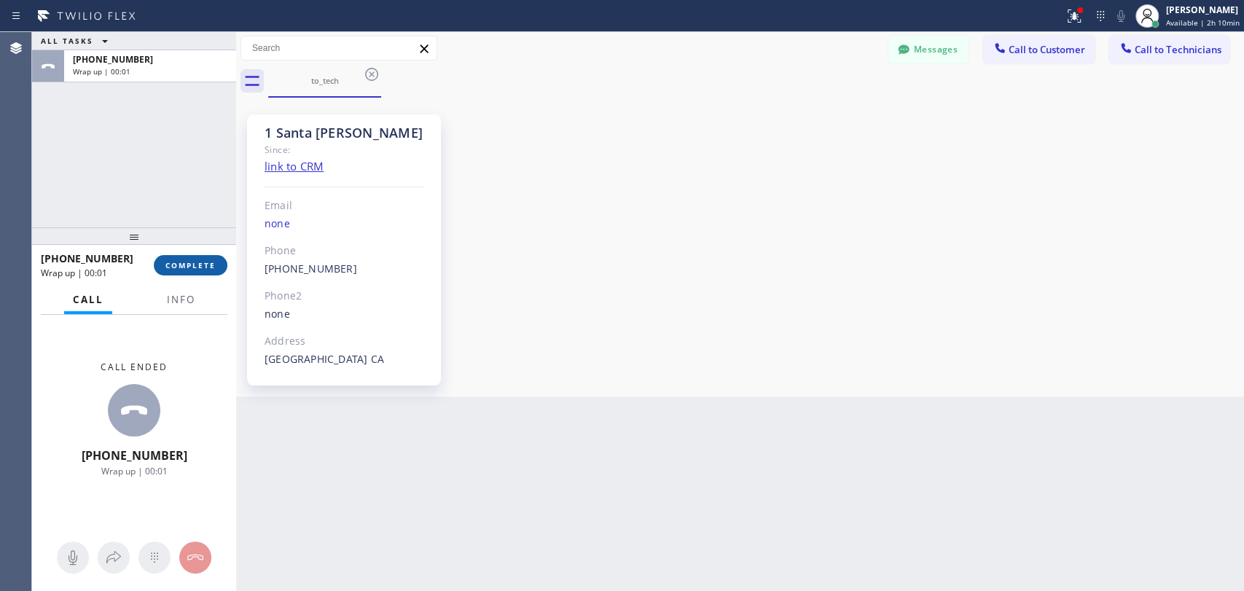
click at [198, 270] on span "COMPLETE" at bounding box center [190, 265] width 50 height 10
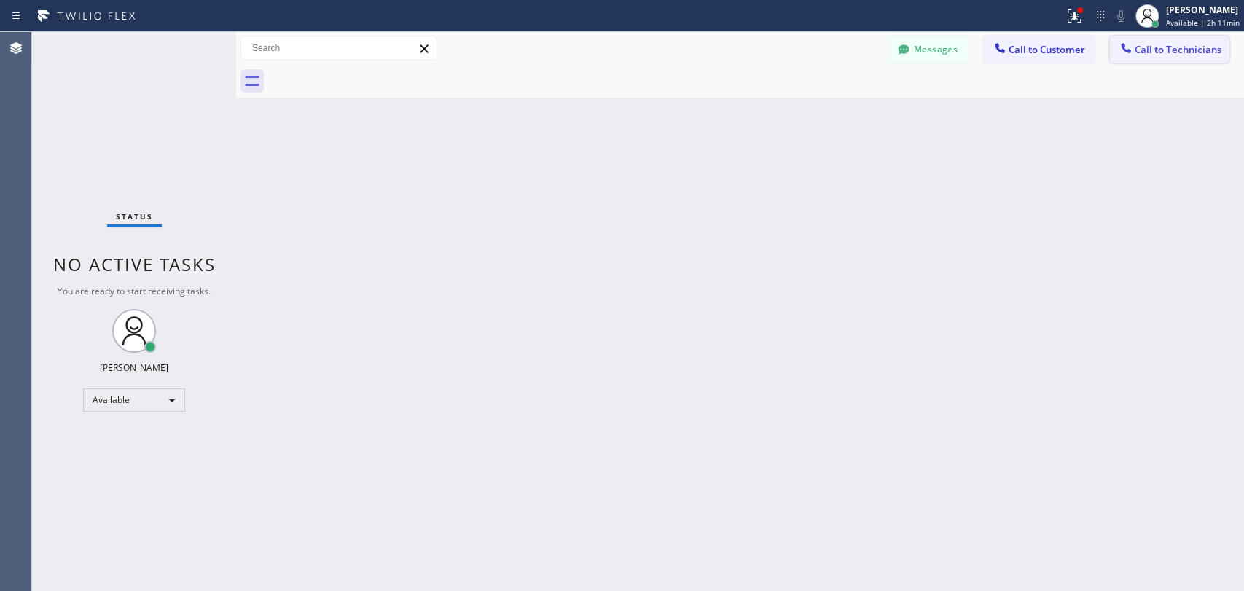
click at [1121, 44] on icon at bounding box center [1125, 47] width 9 height 9
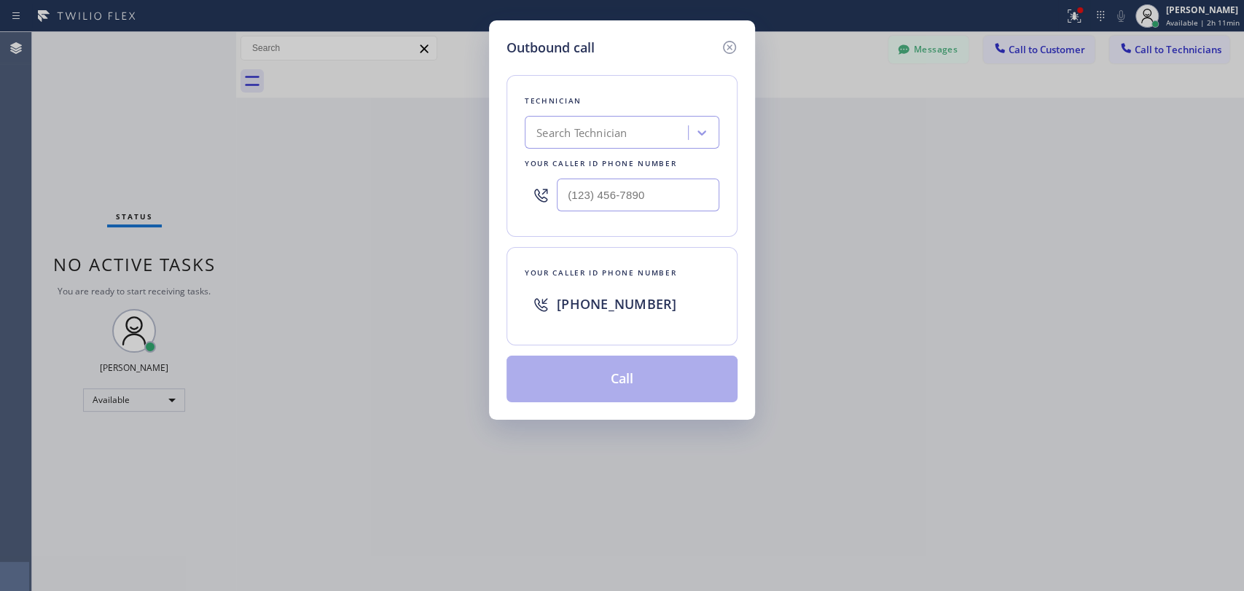
click at [634, 126] on div "Search Technician" at bounding box center [608, 133] width 159 height 26
type input "arm"
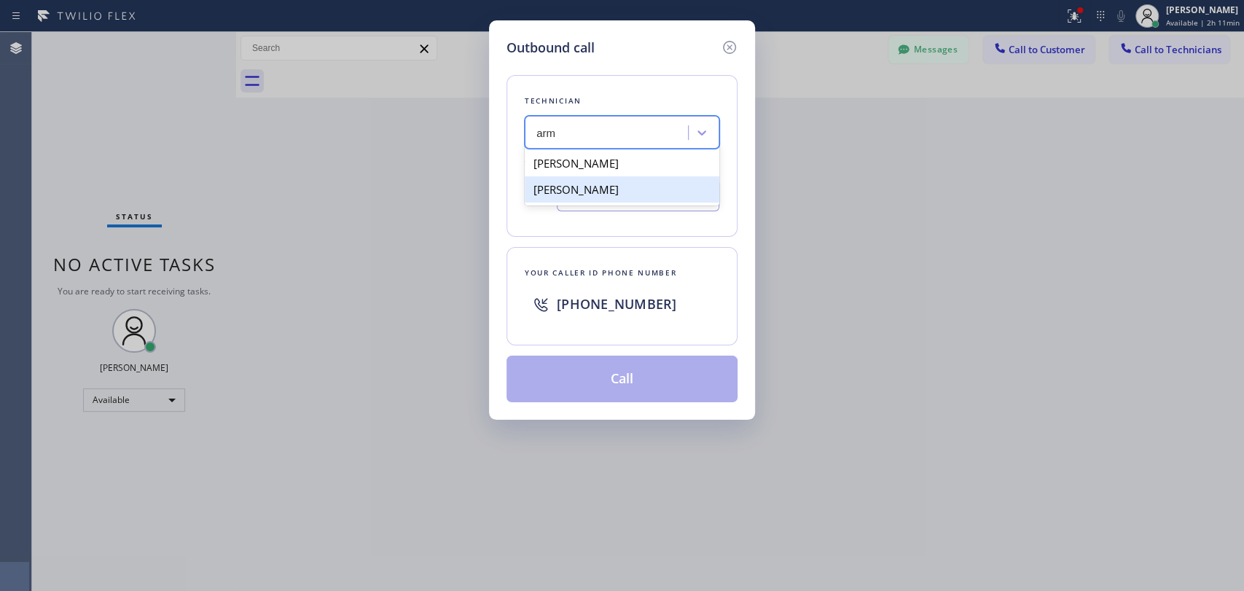
click at [601, 185] on div "[PERSON_NAME]" at bounding box center [622, 189] width 195 height 26
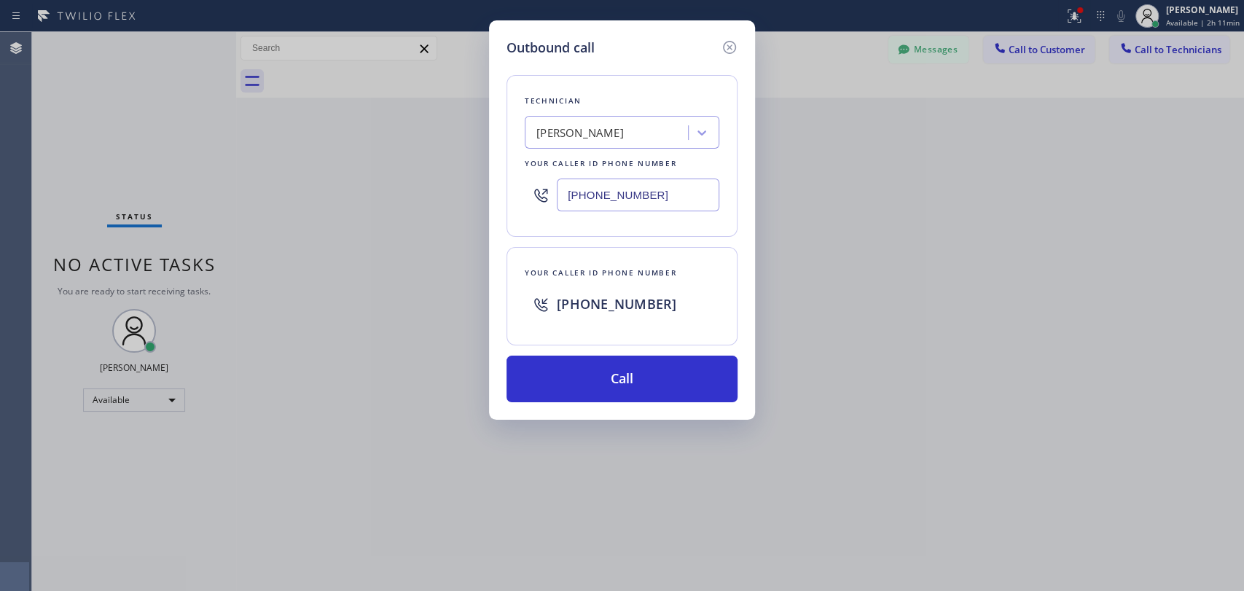
drag, startPoint x: 601, startPoint y: 185, endPoint x: 605, endPoint y: 157, distance: 28.7
click at [605, 157] on div "Technician [PERSON_NAME] Your caller id phone number [PHONE_NUMBER]" at bounding box center [622, 156] width 231 height 162
click at [604, 136] on div "[PERSON_NAME]" at bounding box center [579, 133] width 87 height 17
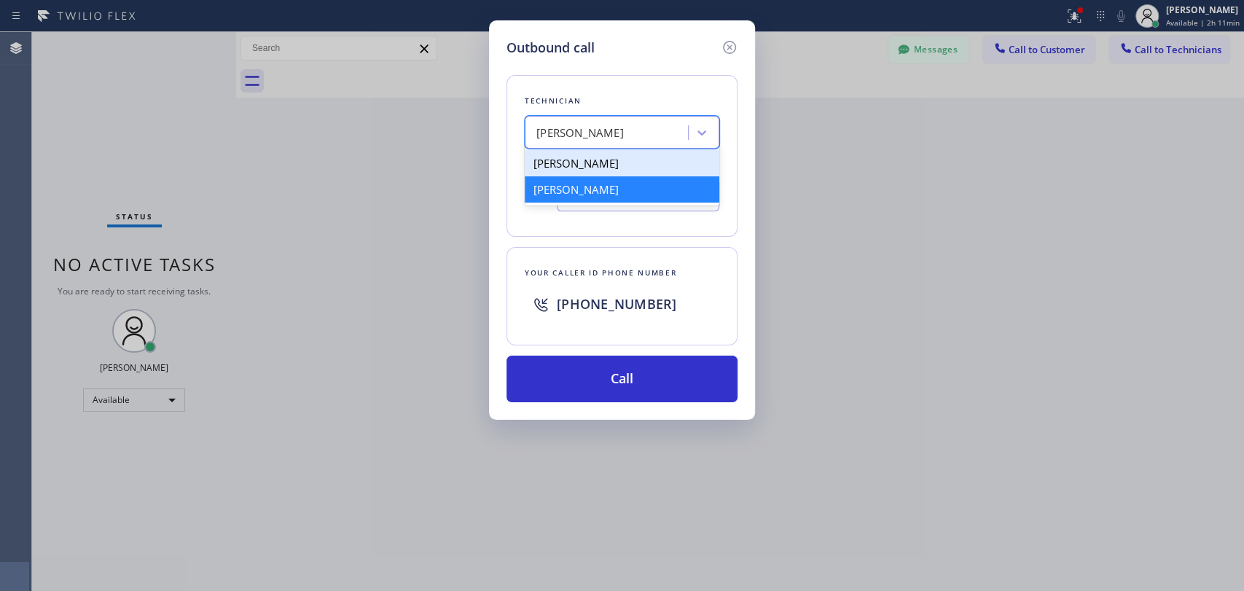
click at [630, 160] on div "[PERSON_NAME]" at bounding box center [622, 163] width 195 height 26
type input "[PHONE_NUMBER]"
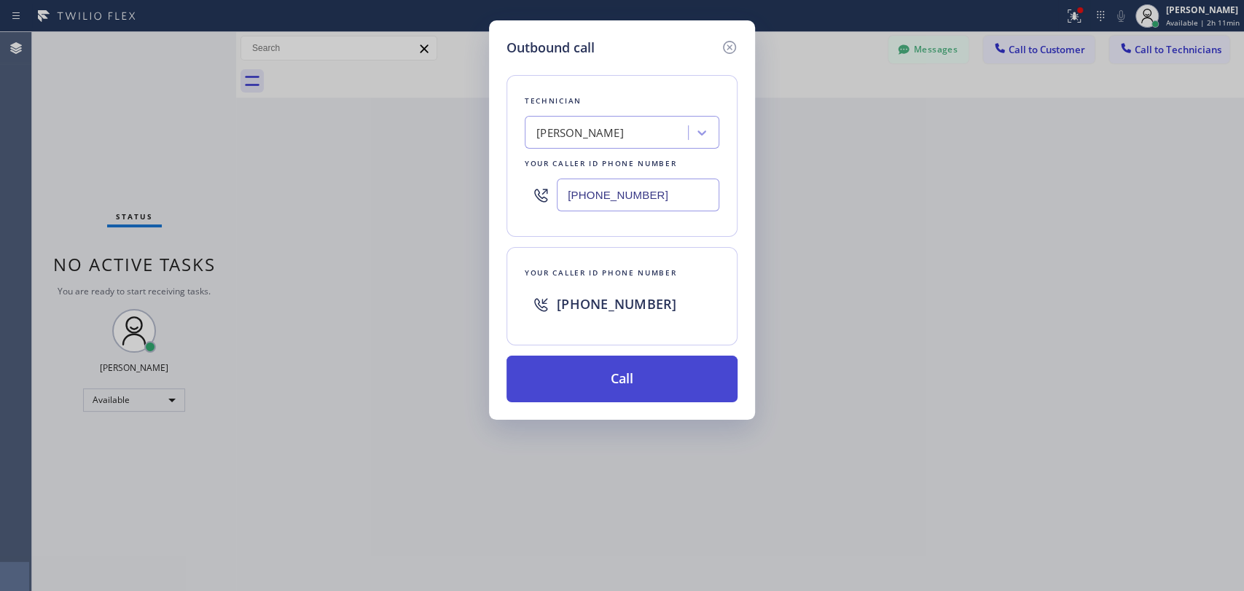
click at [628, 384] on button "Call" at bounding box center [622, 379] width 231 height 47
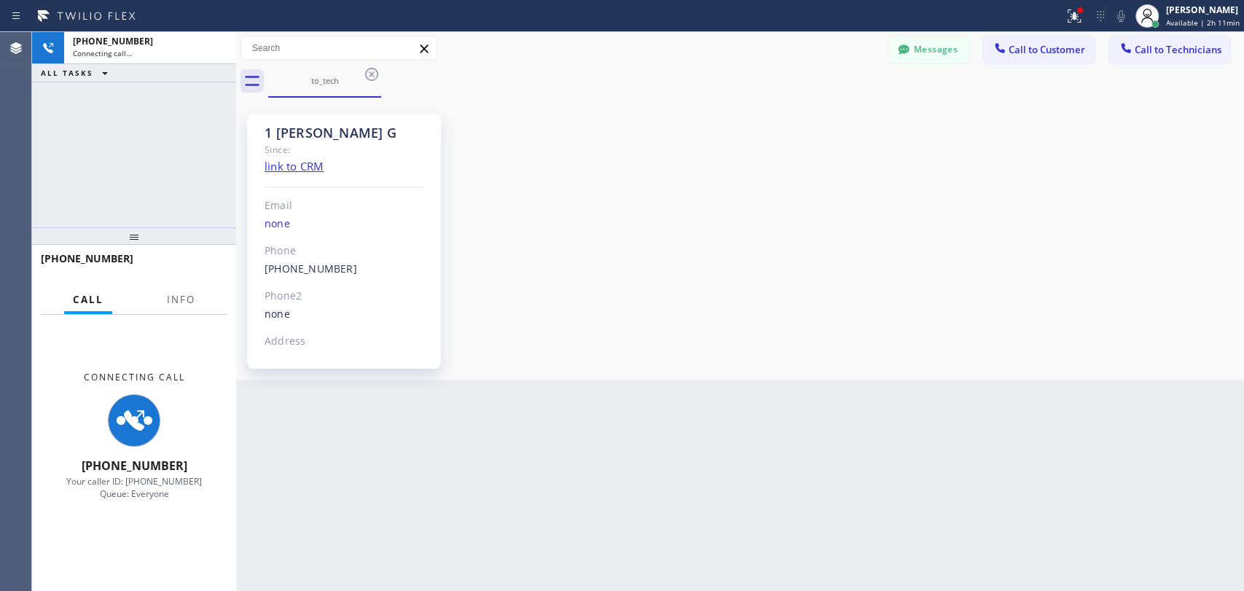
scroll to position [2749, 0]
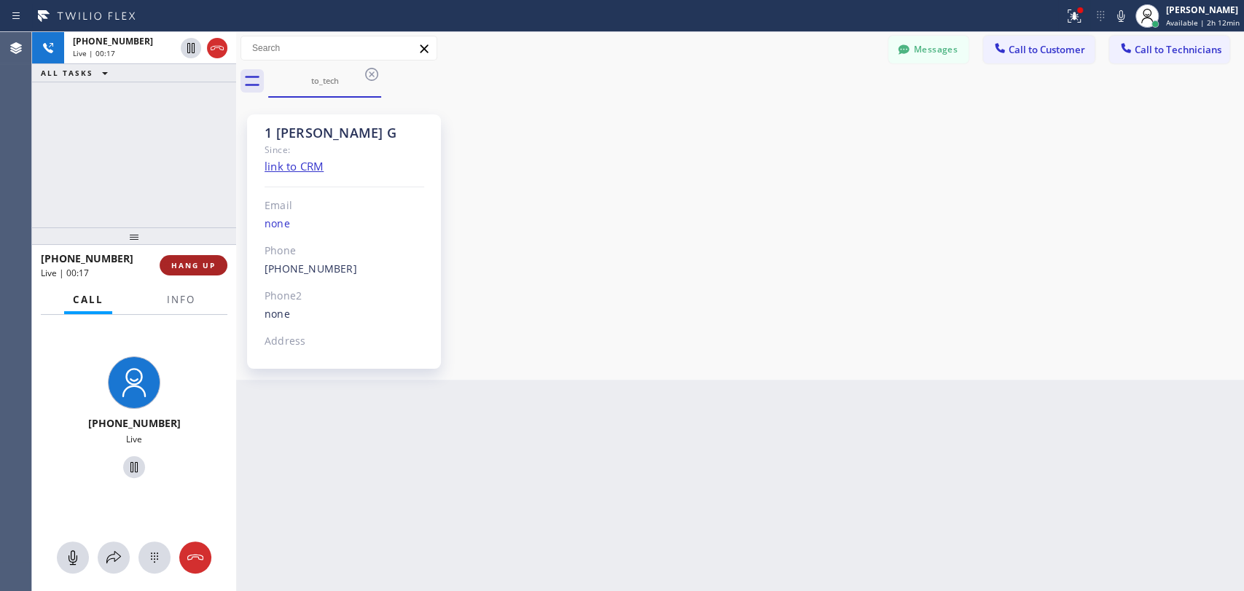
click at [209, 264] on span "HANG UP" at bounding box center [193, 265] width 44 height 10
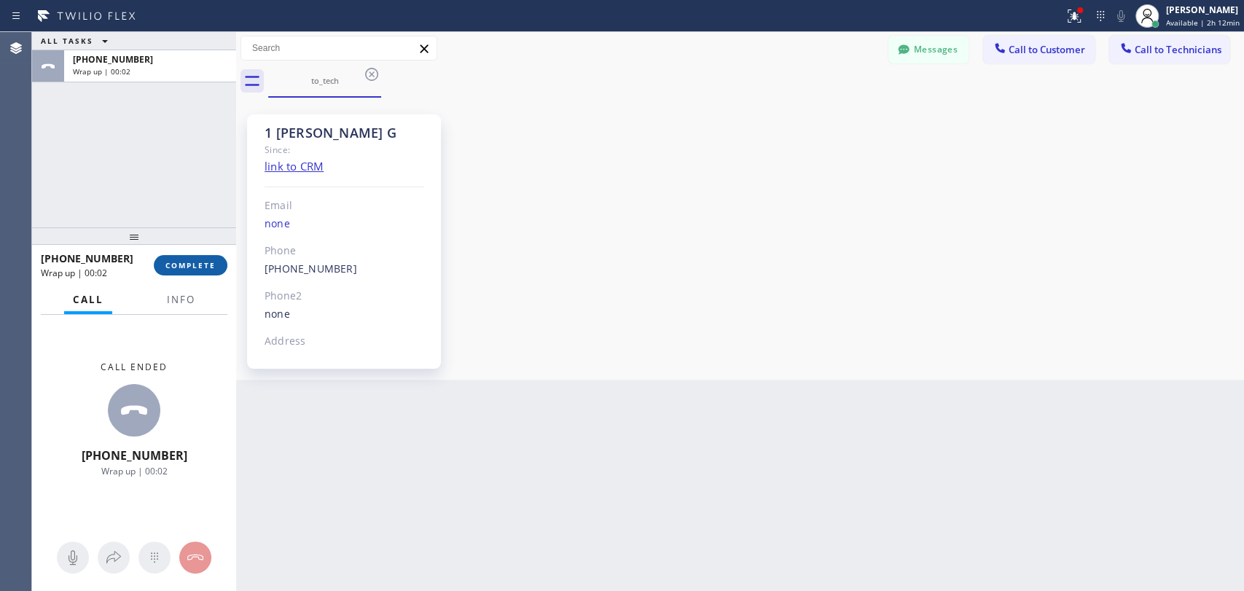
click at [183, 270] on span "COMPLETE" at bounding box center [190, 265] width 50 height 10
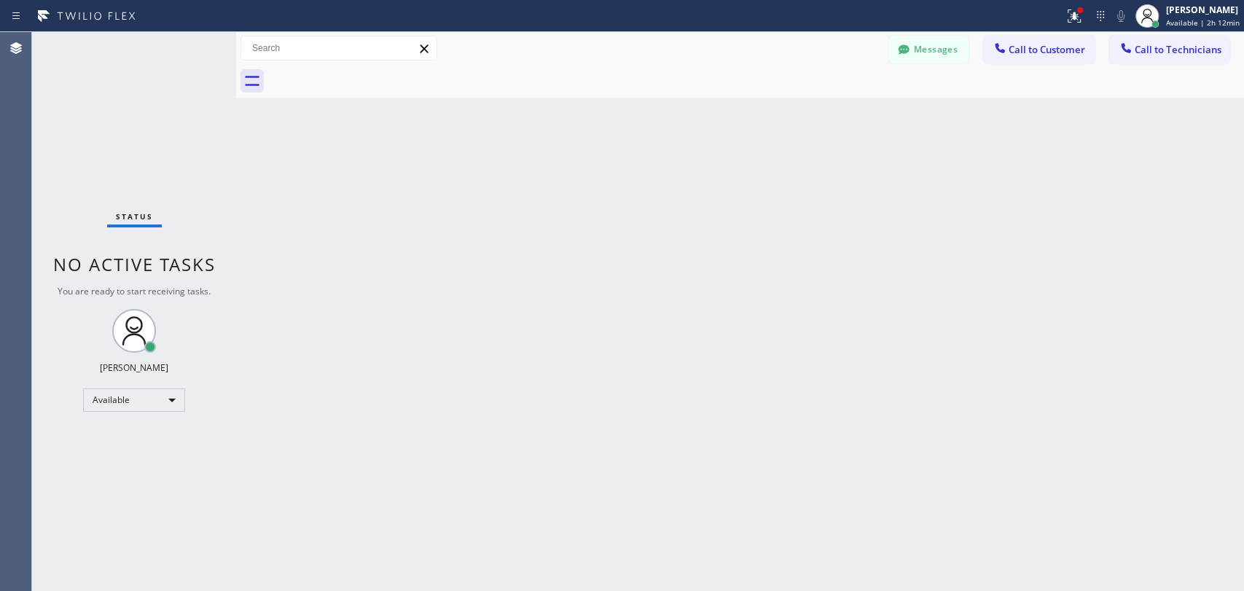
click at [1133, 48] on icon at bounding box center [1126, 48] width 15 height 15
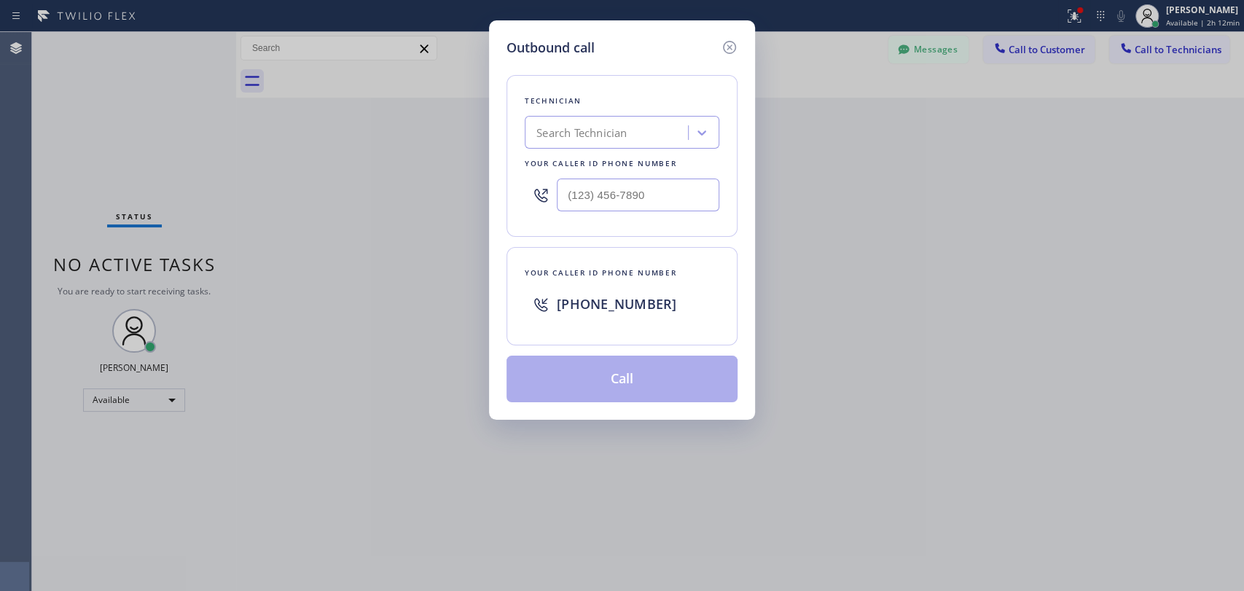
click at [671, 132] on div "Search Technician" at bounding box center [608, 133] width 159 height 26
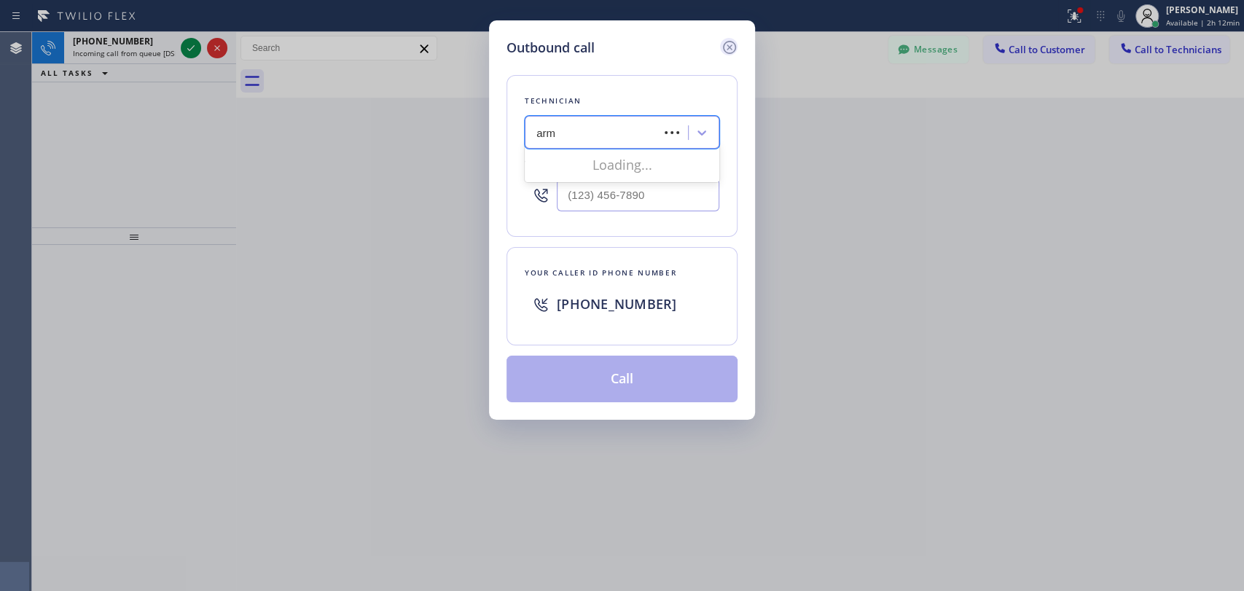
type input "arm"
click at [722, 46] on icon at bounding box center [729, 47] width 17 height 17
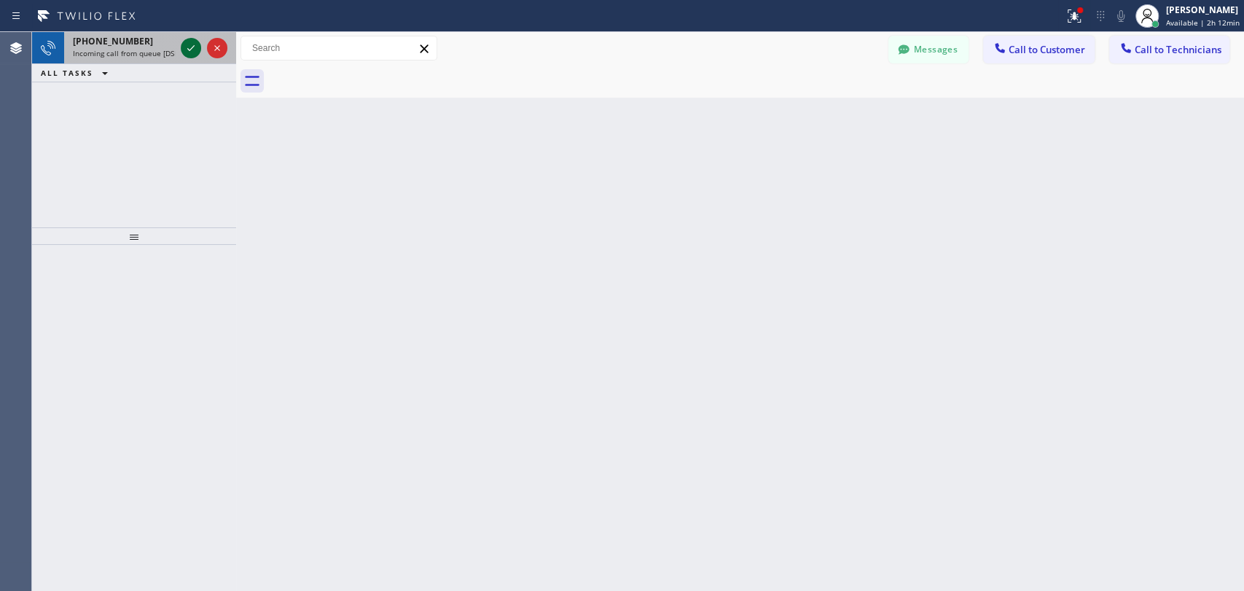
click at [193, 50] on icon at bounding box center [190, 47] width 17 height 17
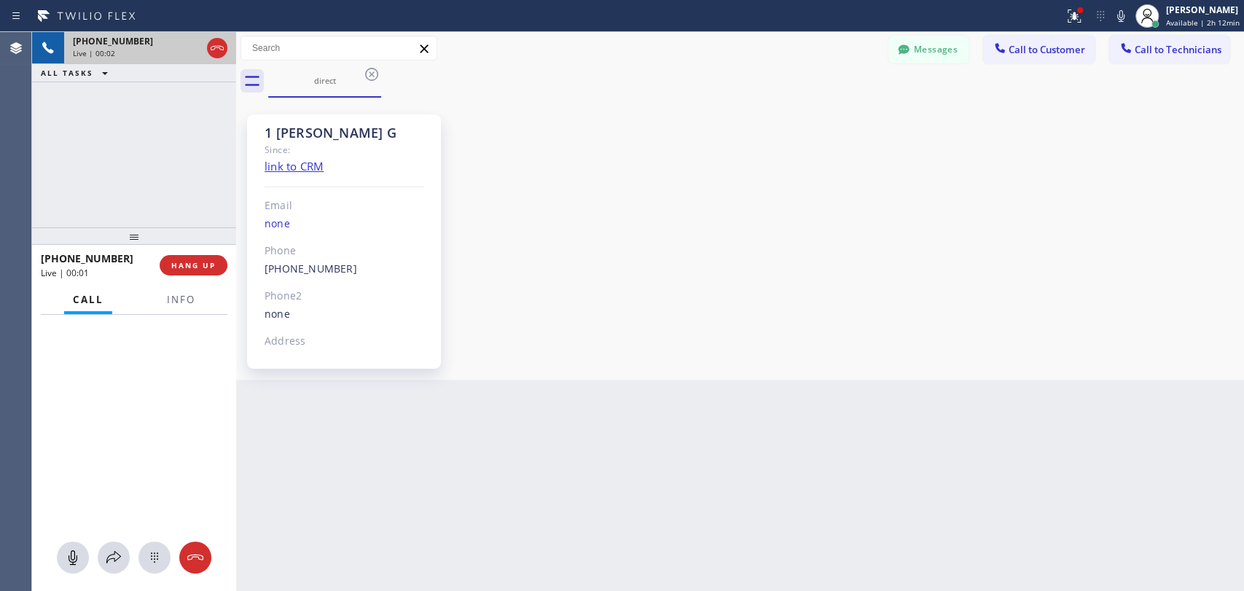
scroll to position [2749, 0]
drag, startPoint x: 356, startPoint y: 267, endPoint x: 262, endPoint y: 274, distance: 93.5
click at [262, 274] on div "1 [PERSON_NAME] G Since: link to CRM Email none Phone [PHONE_NUMBER] Outbound c…" at bounding box center [344, 241] width 194 height 254
copy link "[PHONE_NUMBER]"
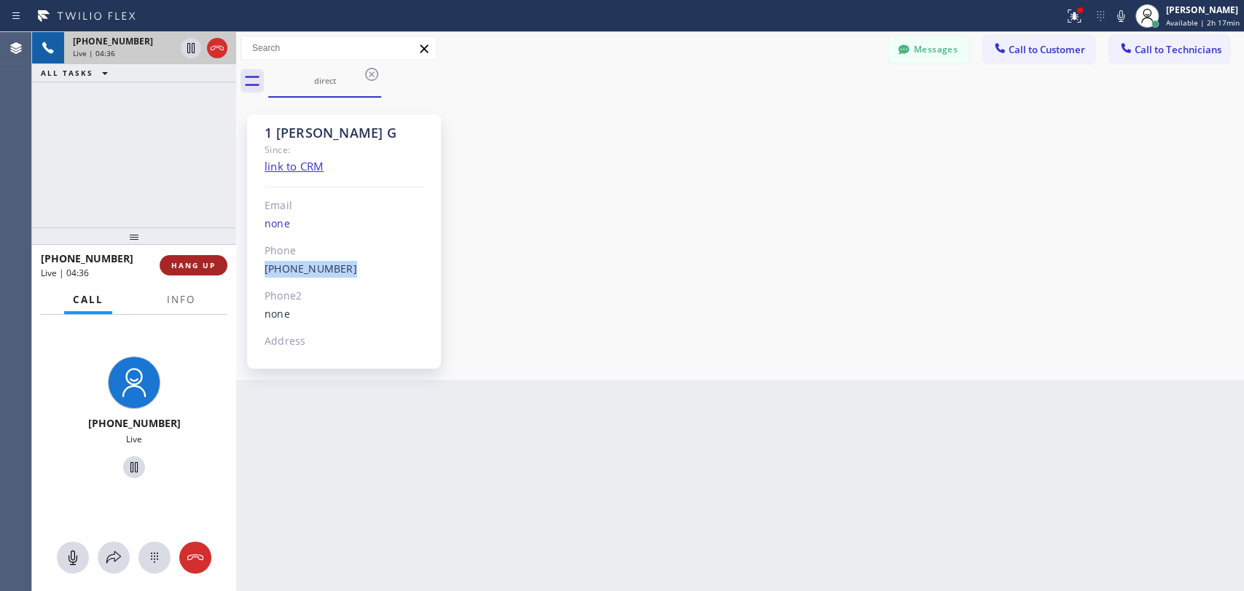
click at [194, 263] on span "HANG UP" at bounding box center [193, 265] width 44 height 10
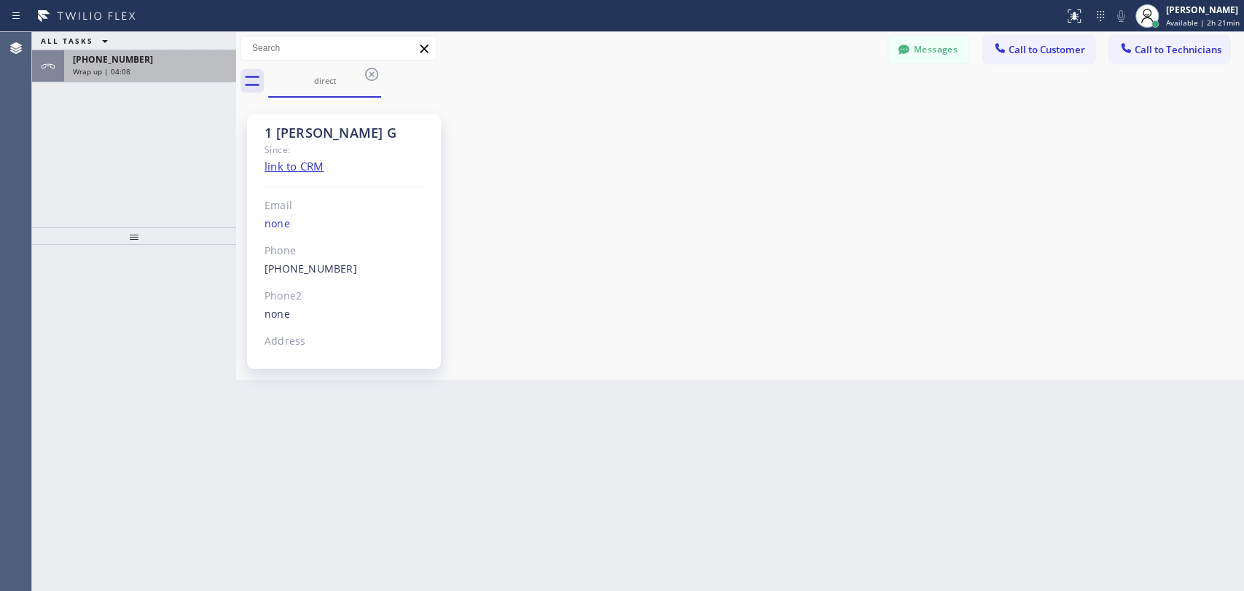
click at [161, 74] on div "Wrap up | 04:08" at bounding box center [150, 71] width 155 height 10
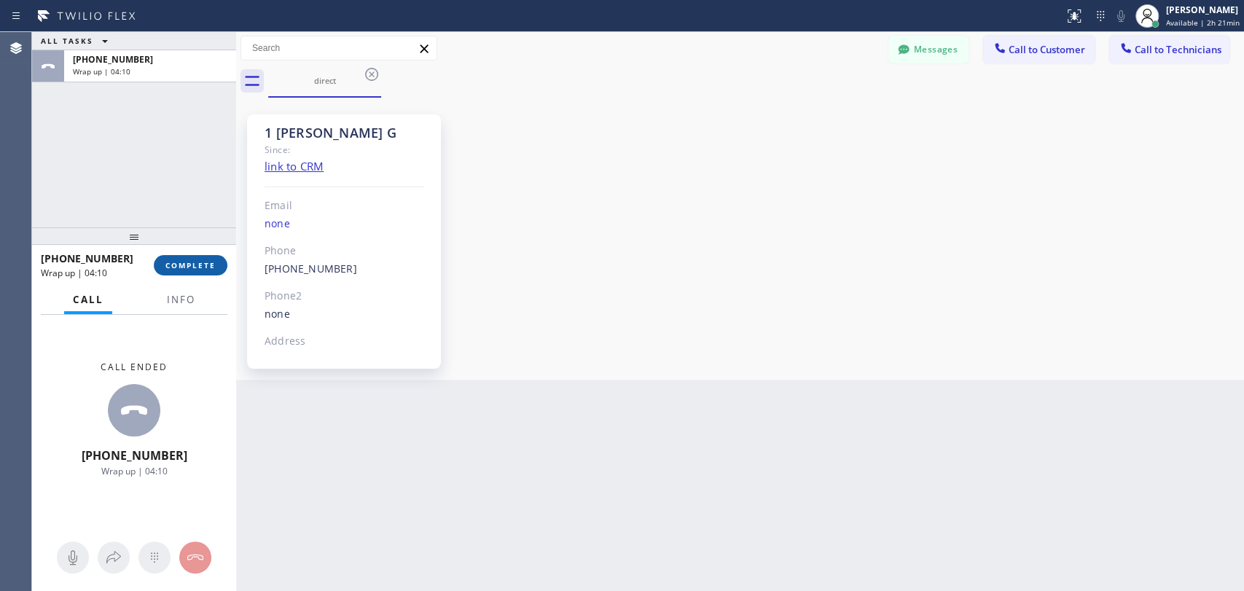
click at [197, 268] on span "COMPLETE" at bounding box center [190, 265] width 50 height 10
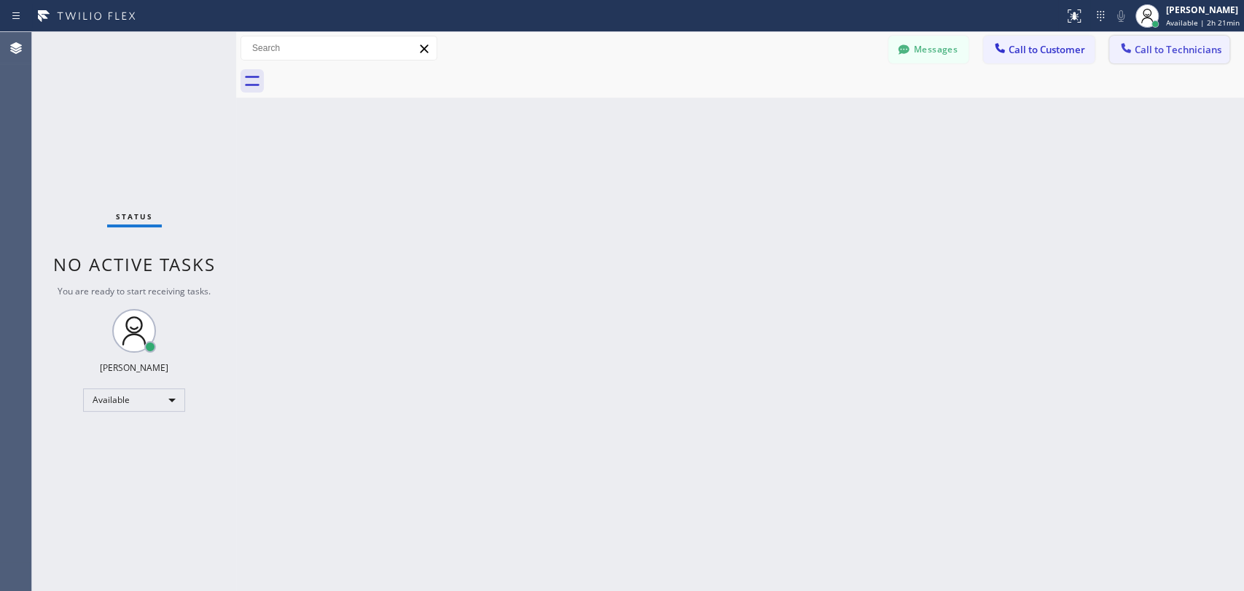
click at [1160, 52] on span "Call to Technicians" at bounding box center [1178, 49] width 87 height 13
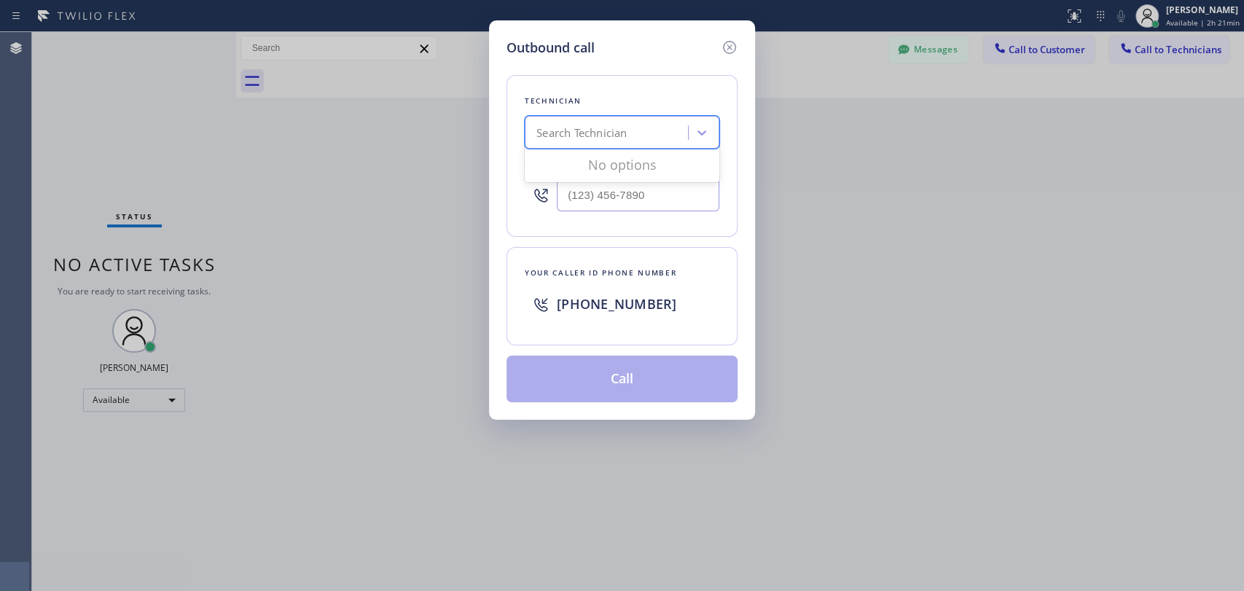
click at [630, 138] on div "Search Technician" at bounding box center [608, 133] width 159 height 26
type input "ignacio"
click at [632, 155] on div "Ignacio Zaragoza" at bounding box center [622, 163] width 195 height 26
type input "(818) 488-0727"
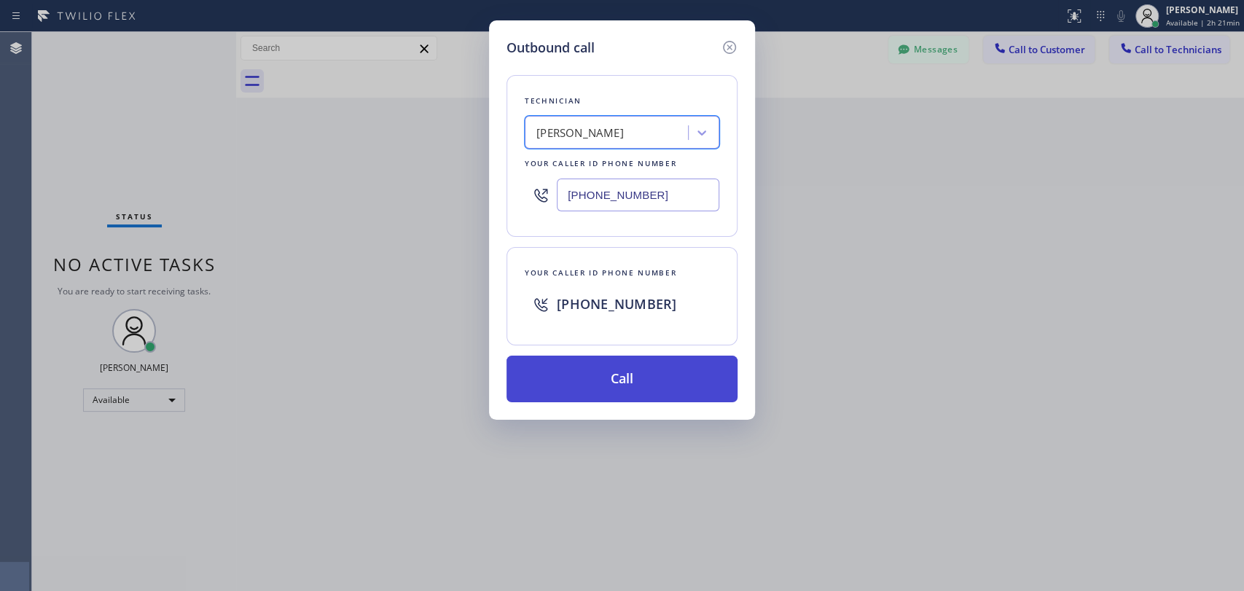
click at [589, 370] on button "Call" at bounding box center [622, 379] width 231 height 47
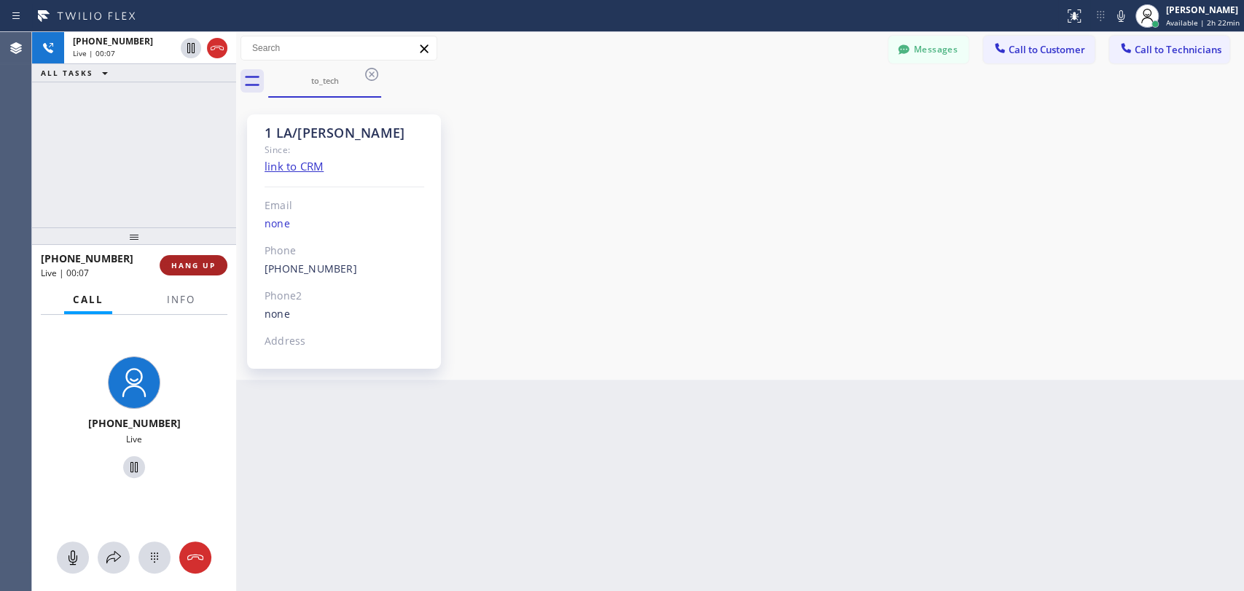
click at [188, 270] on span "HANG UP" at bounding box center [193, 265] width 44 height 10
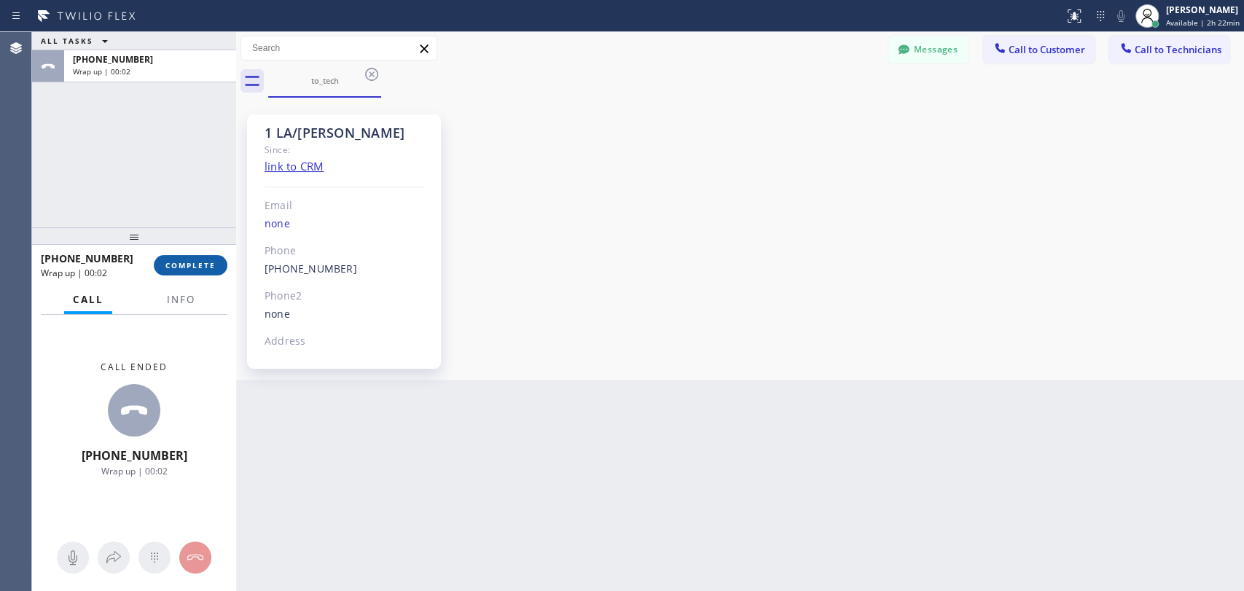
click at [218, 270] on button "COMPLETE" at bounding box center [191, 265] width 74 height 20
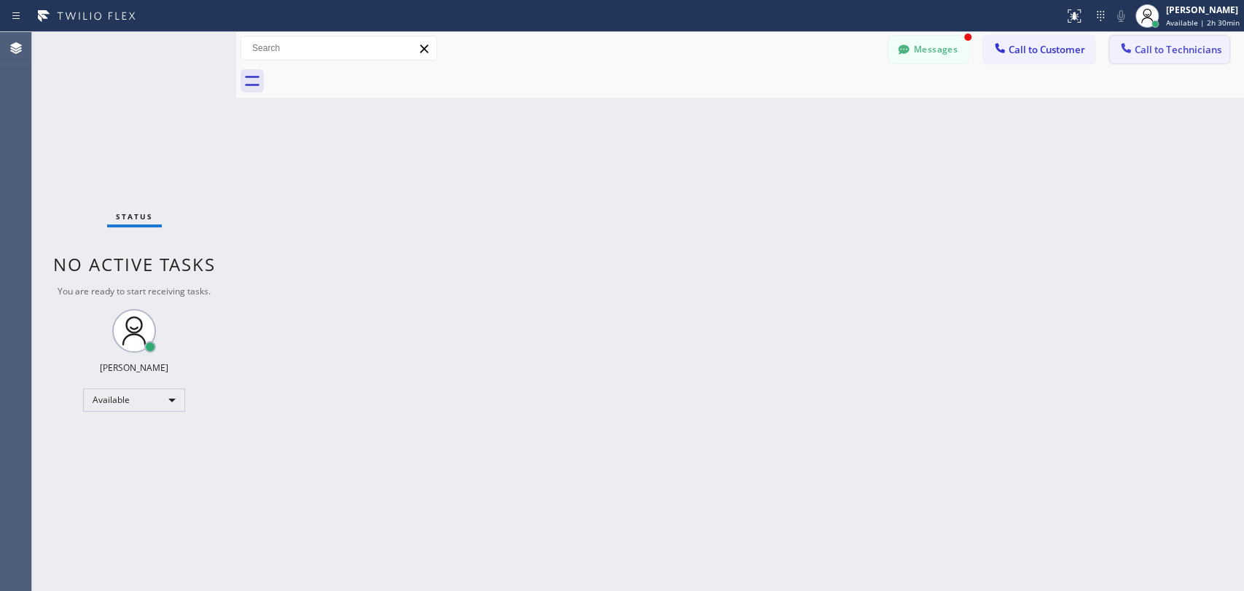
click at [1135, 54] on span "Call to Technicians" at bounding box center [1178, 49] width 87 height 13
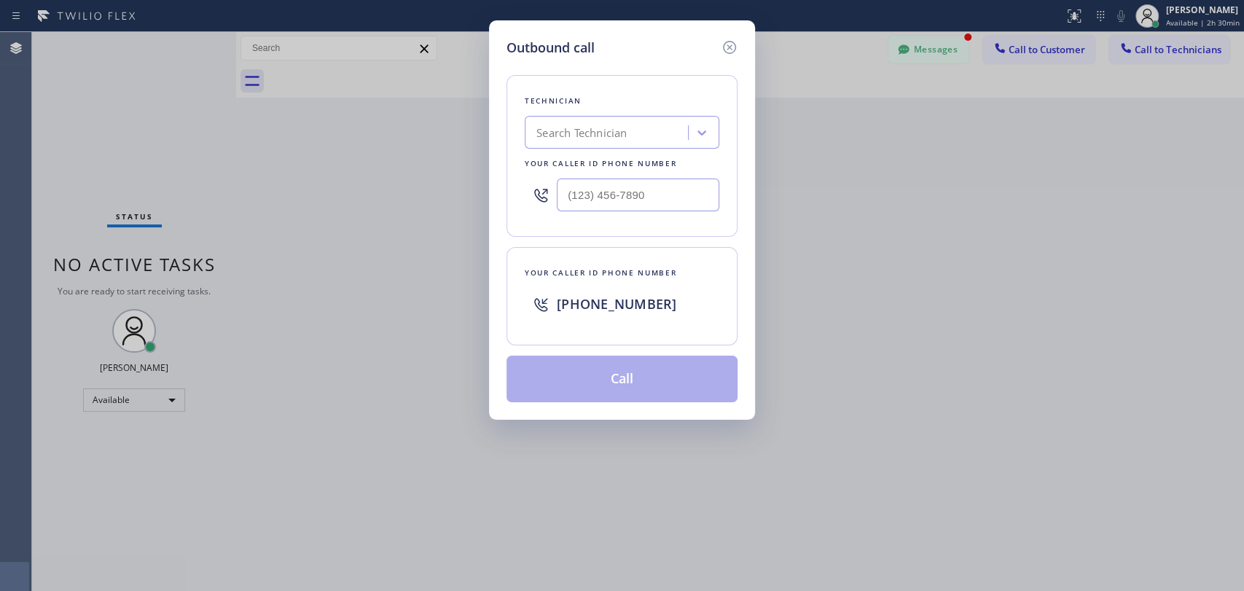
click at [611, 132] on div "Search Technician" at bounding box center [581, 133] width 90 height 17
type input "[PERSON_NAME]"
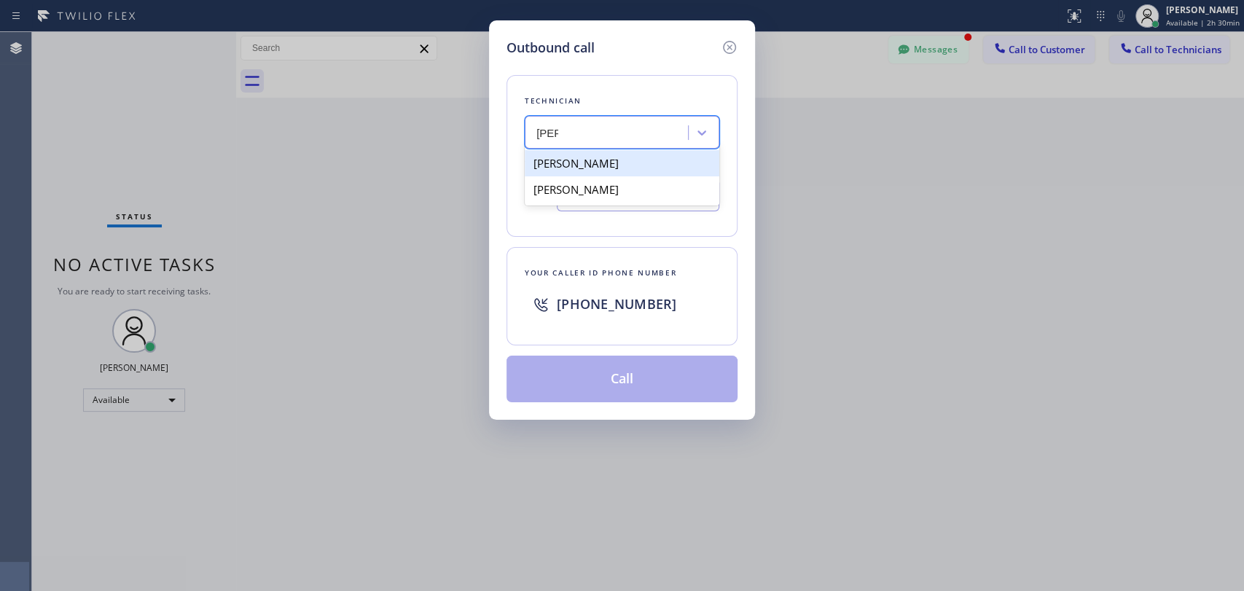
click at [595, 170] on div "[PERSON_NAME]" at bounding box center [622, 163] width 195 height 26
type input "[PHONE_NUMBER]"
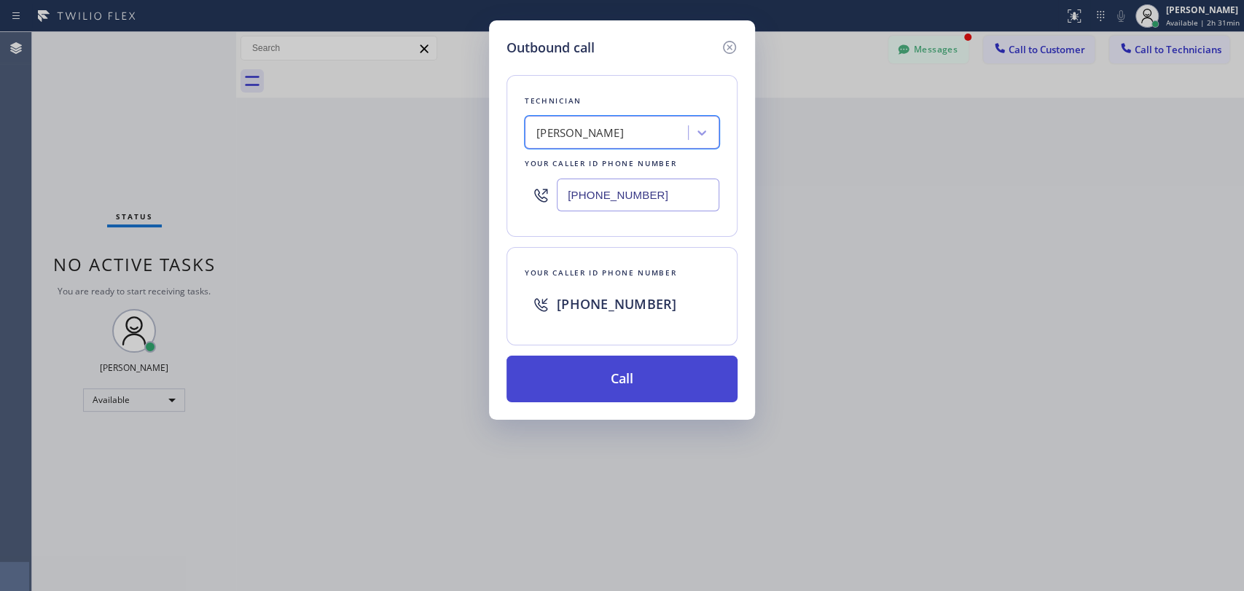
click at [649, 376] on button "Call" at bounding box center [622, 379] width 231 height 47
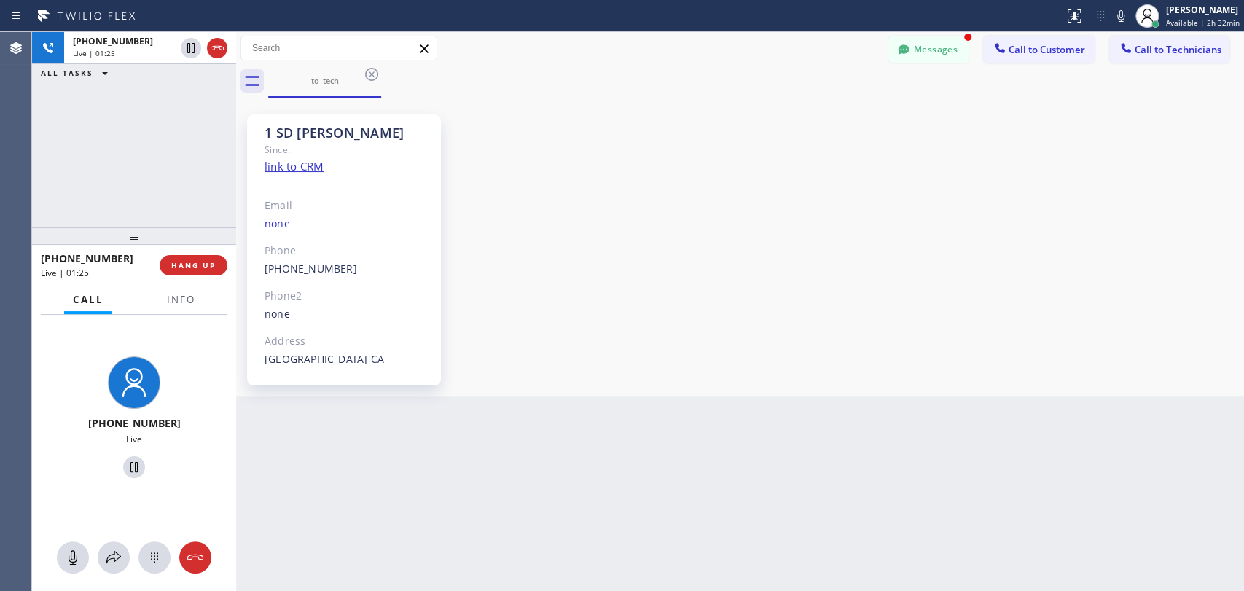
click at [77, 211] on div "+16193329051 Live | 01:25 ALL TASKS ALL TASKS ACTIVE TASKS TASKS IN WRAP UP" at bounding box center [134, 129] width 204 height 195
click at [120, 190] on div "+16193329051 Live | 02:47 ALL TASKS ALL TASKS ACTIVE TASKS TASKS IN WRAP UP" at bounding box center [134, 129] width 204 height 195
click at [218, 264] on button "HANG UP" at bounding box center [194, 265] width 68 height 20
click at [216, 259] on button "HANG UP" at bounding box center [194, 265] width 68 height 20
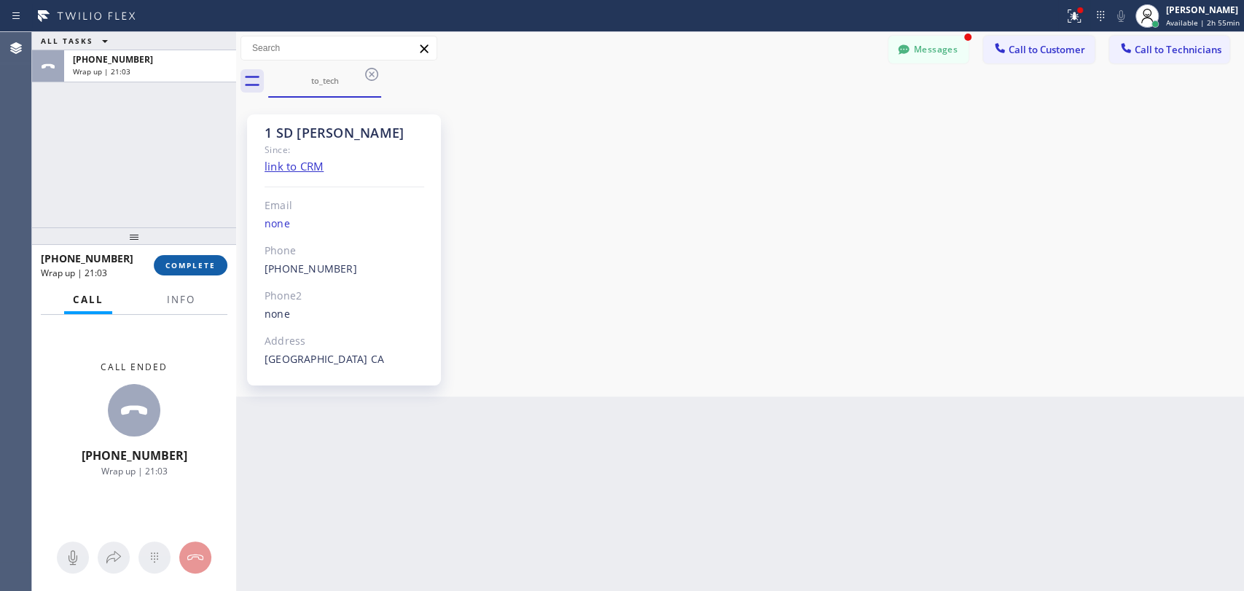
click at [198, 273] on button "COMPLETE" at bounding box center [191, 265] width 74 height 20
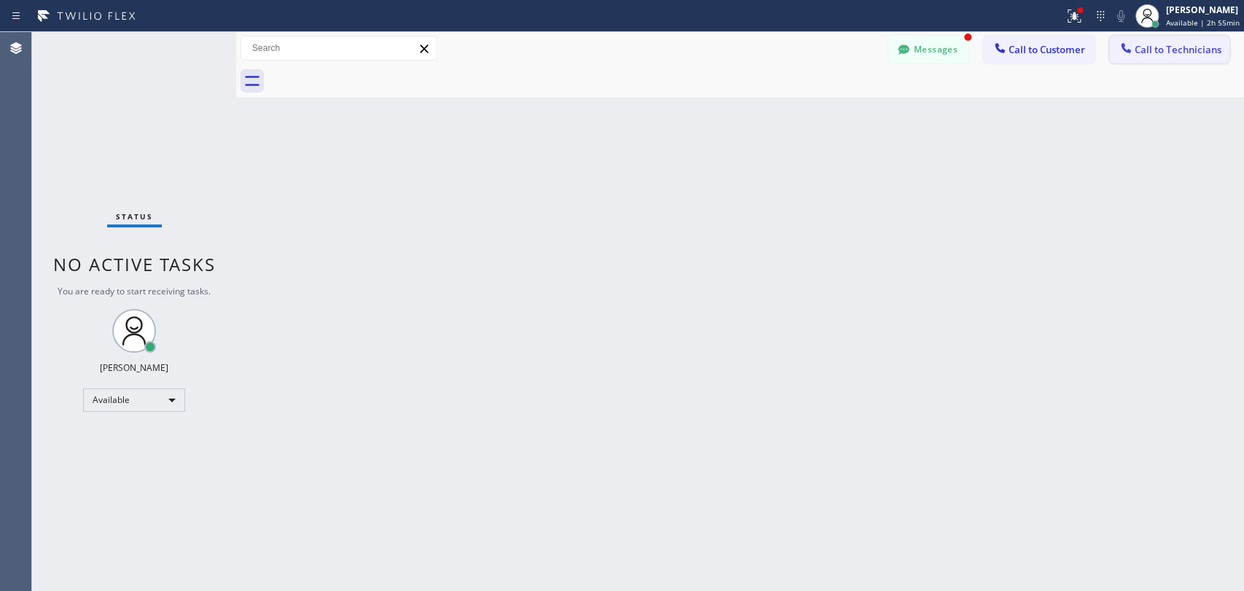
click at [1163, 44] on span "Call to Technicians" at bounding box center [1178, 49] width 87 height 13
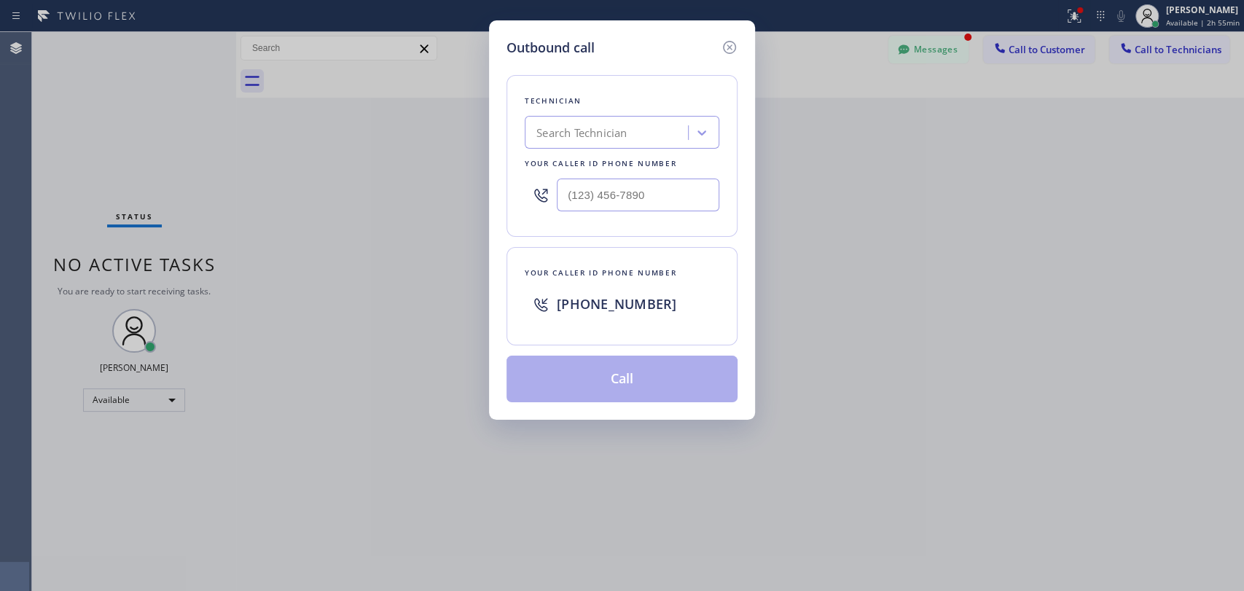
click at [582, 135] on div "Search Technician" at bounding box center [581, 133] width 90 height 17
type input "anth"
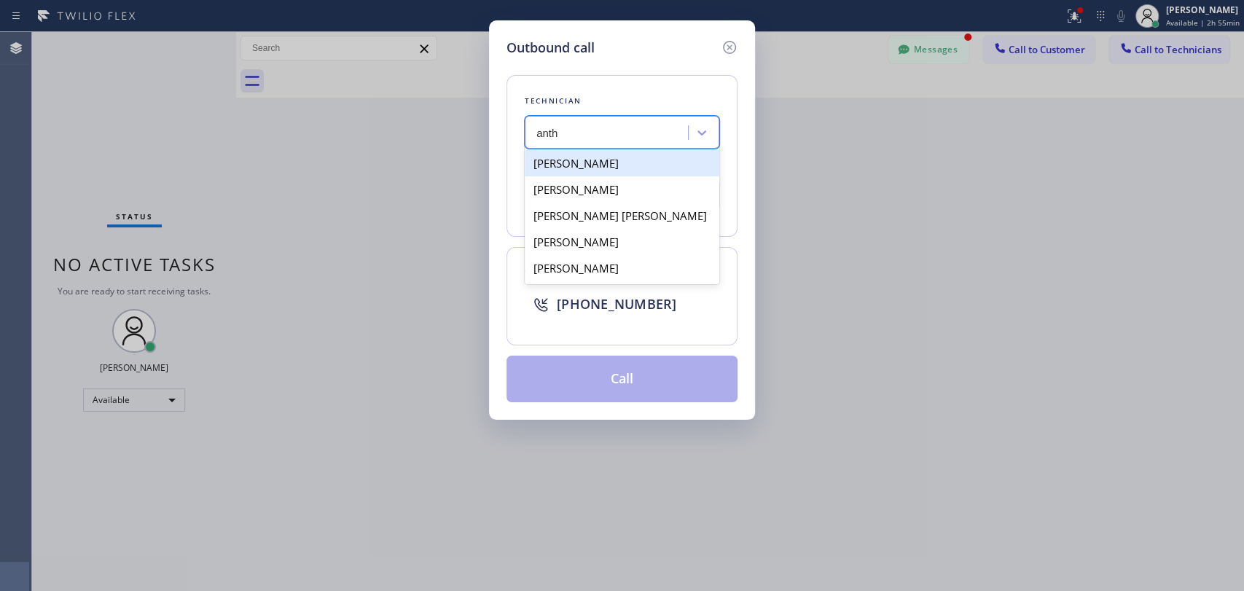
click at [644, 165] on div "Anton Tsykhonya" at bounding box center [622, 163] width 195 height 26
type input "(909) 235-8753"
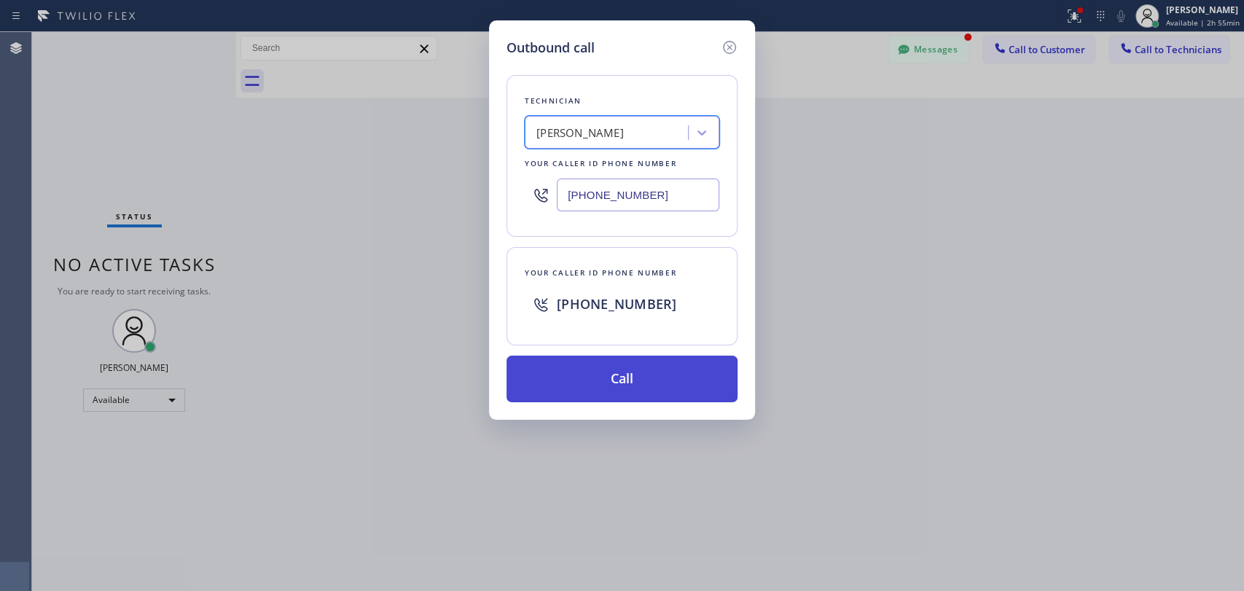
click at [593, 373] on button "Call" at bounding box center [622, 379] width 231 height 47
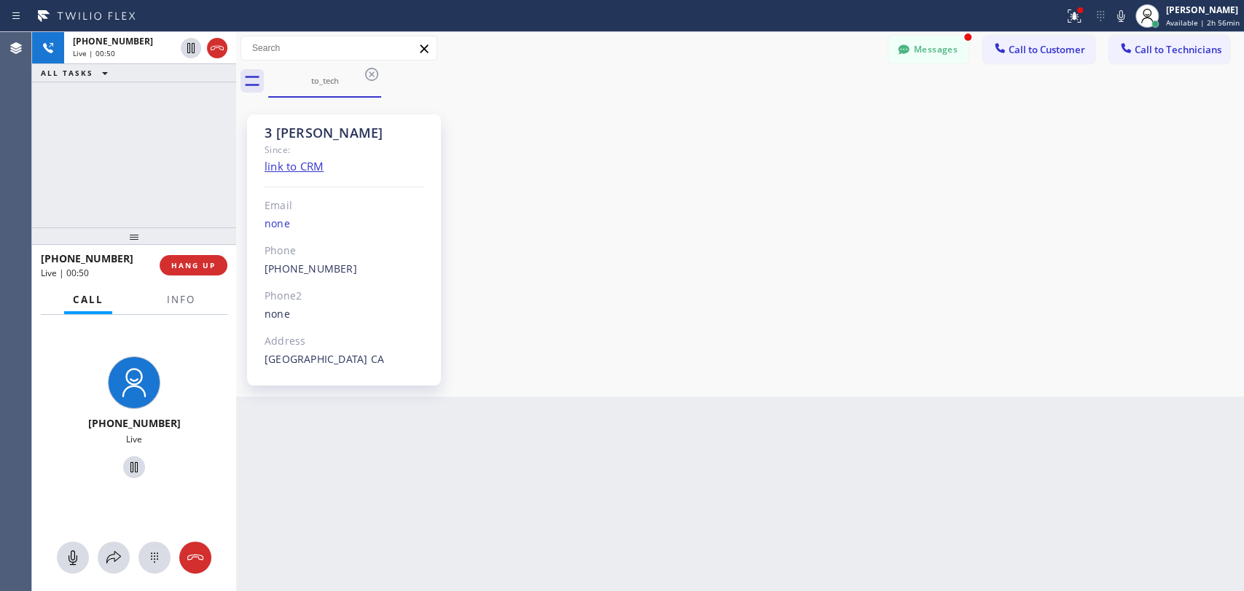
click at [191, 227] on div at bounding box center [134, 235] width 204 height 17
click at [200, 208] on div "+19092358753 Live | 00:51 ALL TASKS ALL TASKS ACTIVE TASKS TASKS IN WRAP UP" at bounding box center [134, 129] width 204 height 195
click at [198, 265] on span "HANG UP" at bounding box center [193, 265] width 44 height 10
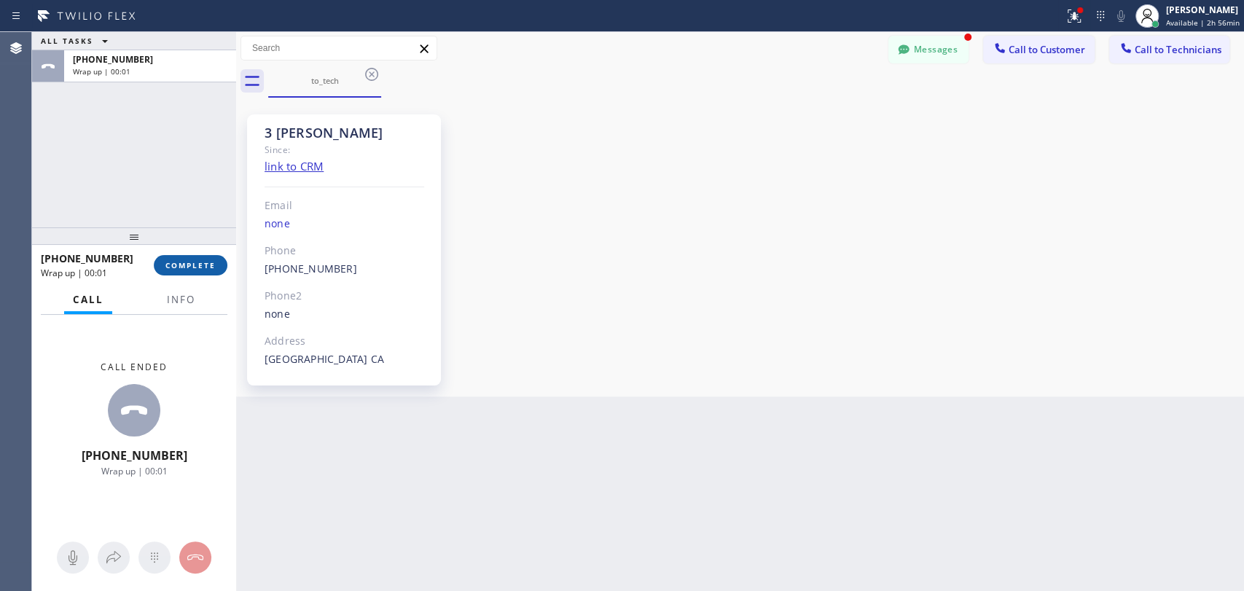
click at [198, 265] on span "COMPLETE" at bounding box center [190, 265] width 50 height 10
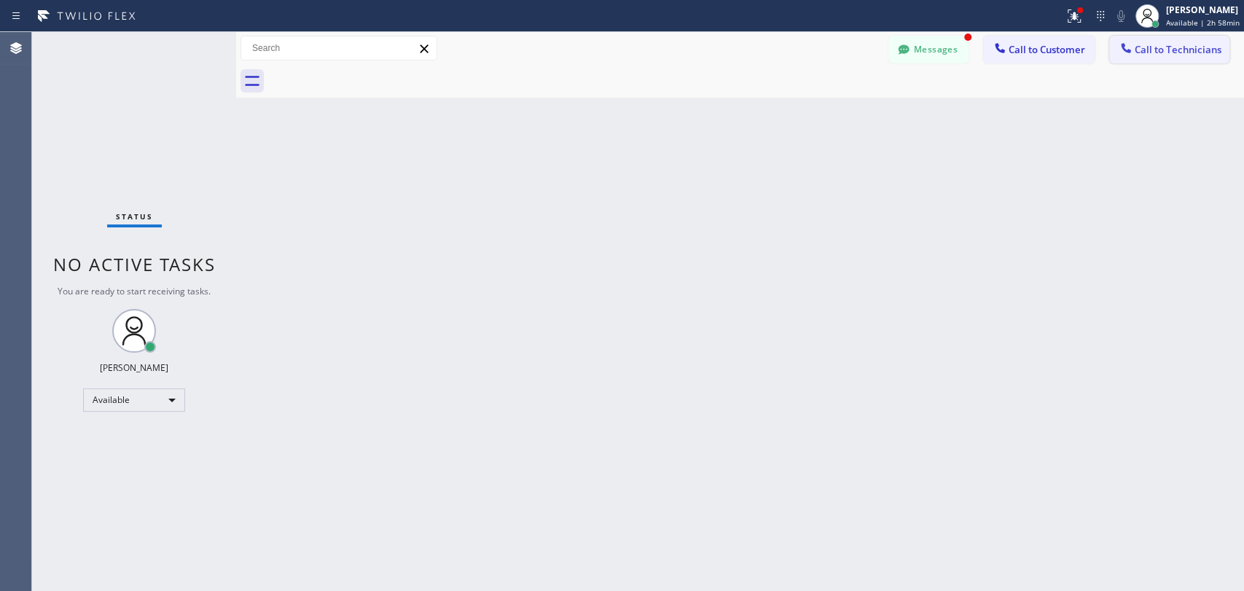
click at [1137, 44] on span "Call to Technicians" at bounding box center [1178, 49] width 87 height 13
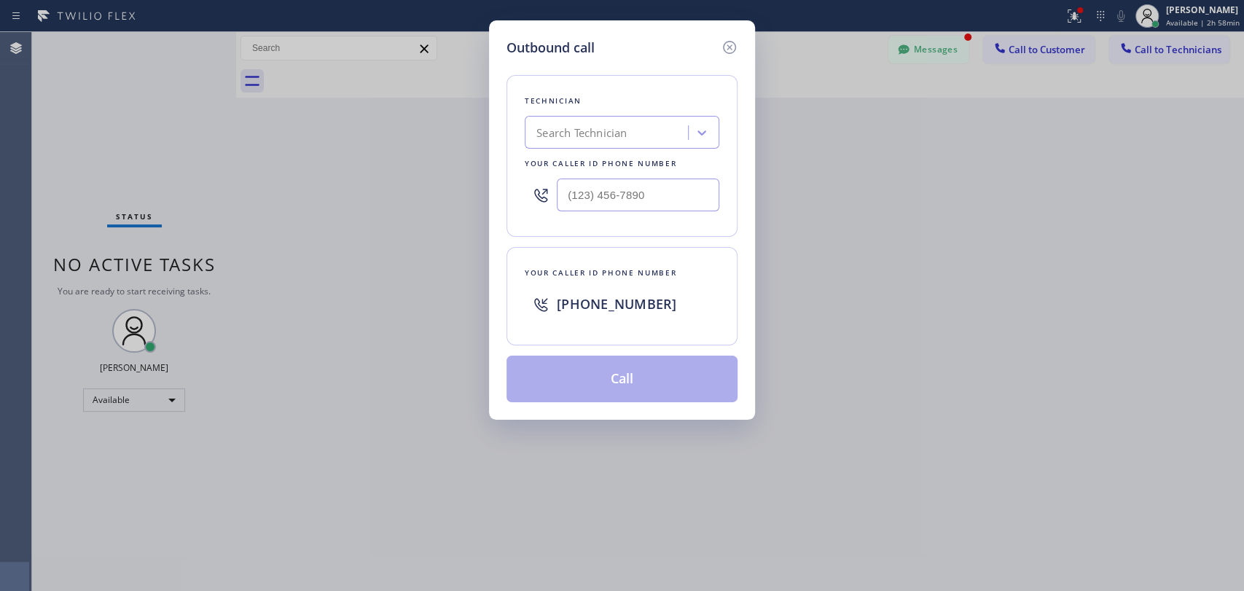
click at [552, 136] on div "Search Technician" at bounding box center [581, 133] width 90 height 17
type input "serg"
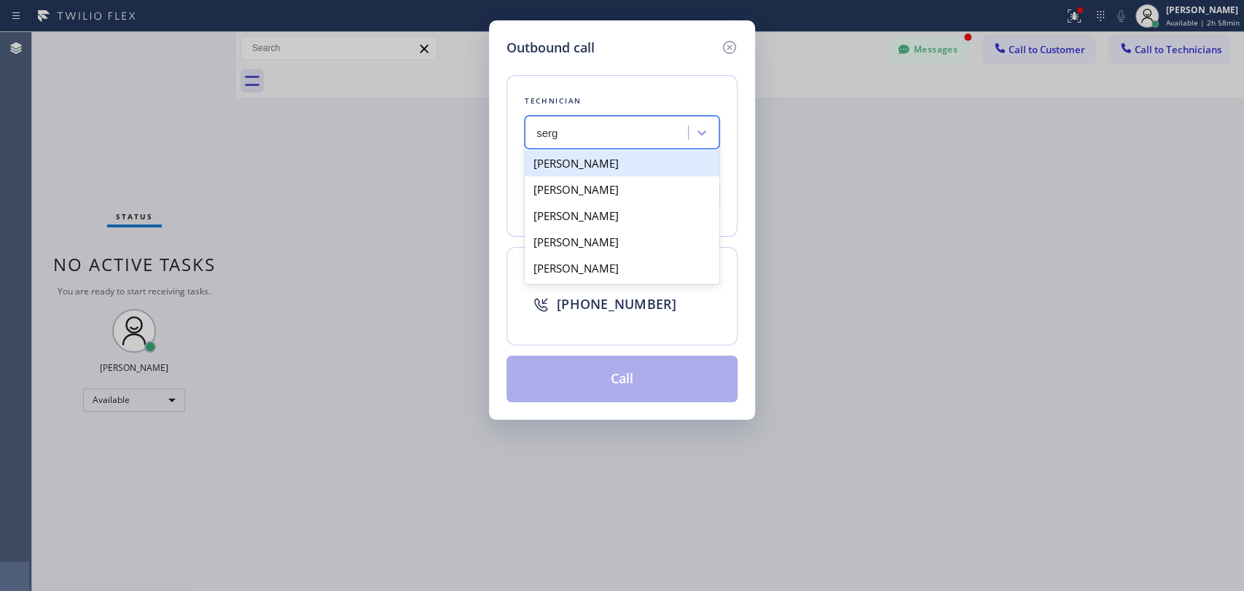
click at [620, 165] on div "[PERSON_NAME]" at bounding box center [622, 163] width 195 height 26
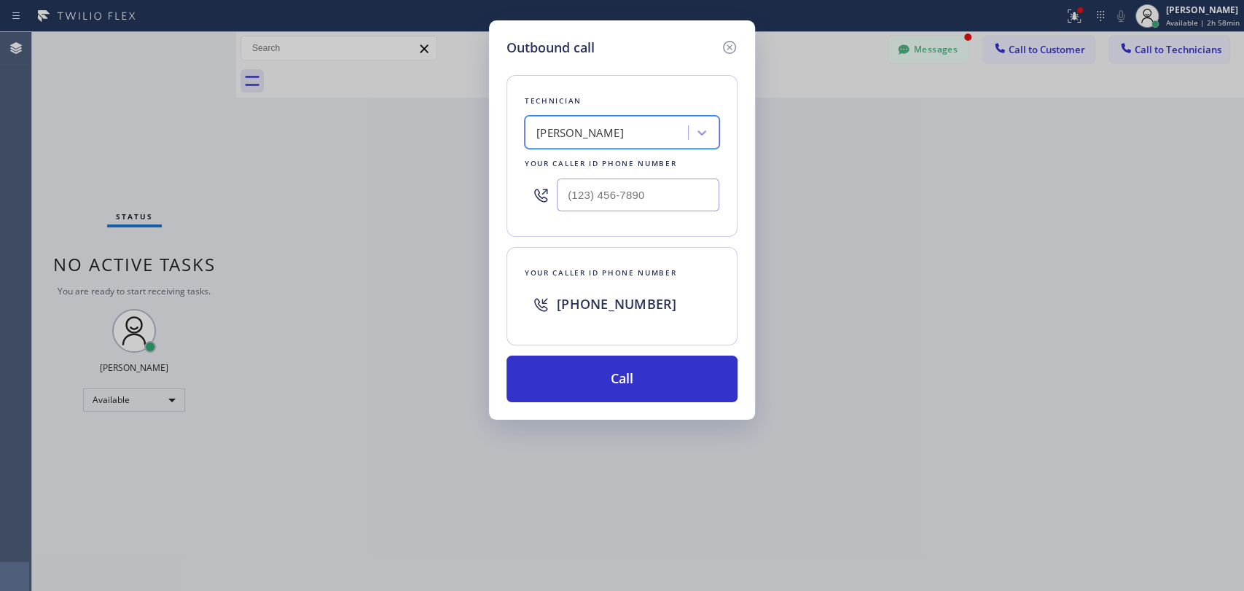
type input "[PHONE_NUMBER]"
click at [607, 383] on button "Call" at bounding box center [622, 379] width 231 height 47
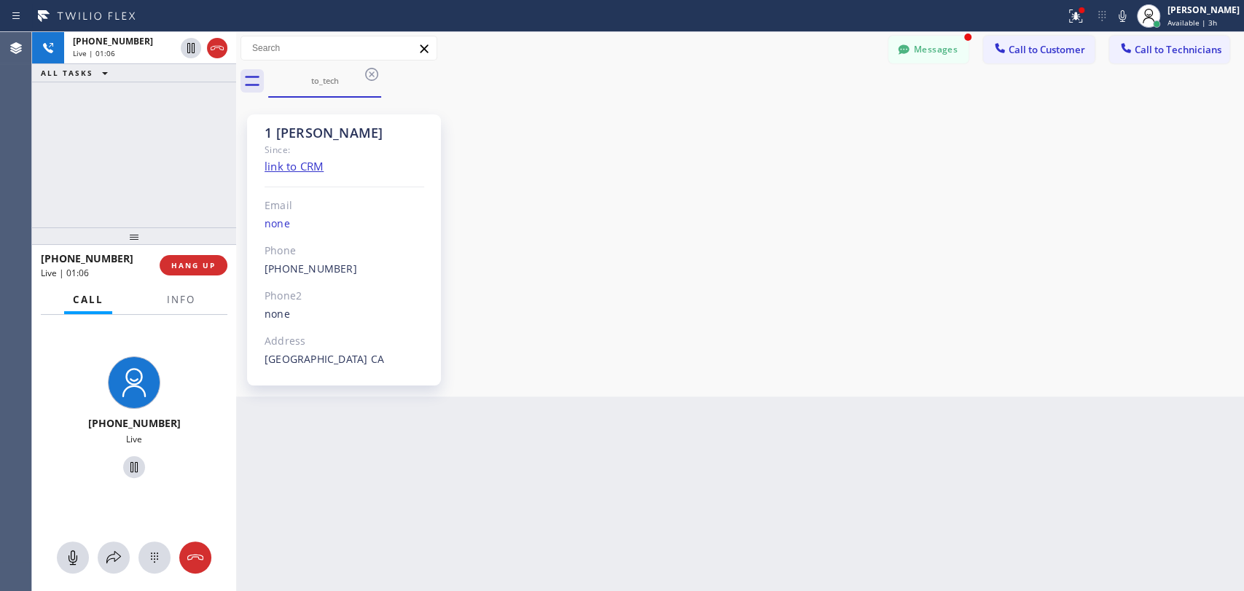
click at [187, 158] on div "+13233041325 Live | 01:06 ALL TASKS ALL TASKS ACTIVE TASKS TASKS IN WRAP UP" at bounding box center [134, 129] width 204 height 195
click at [203, 266] on span "HANG UP" at bounding box center [193, 265] width 44 height 10
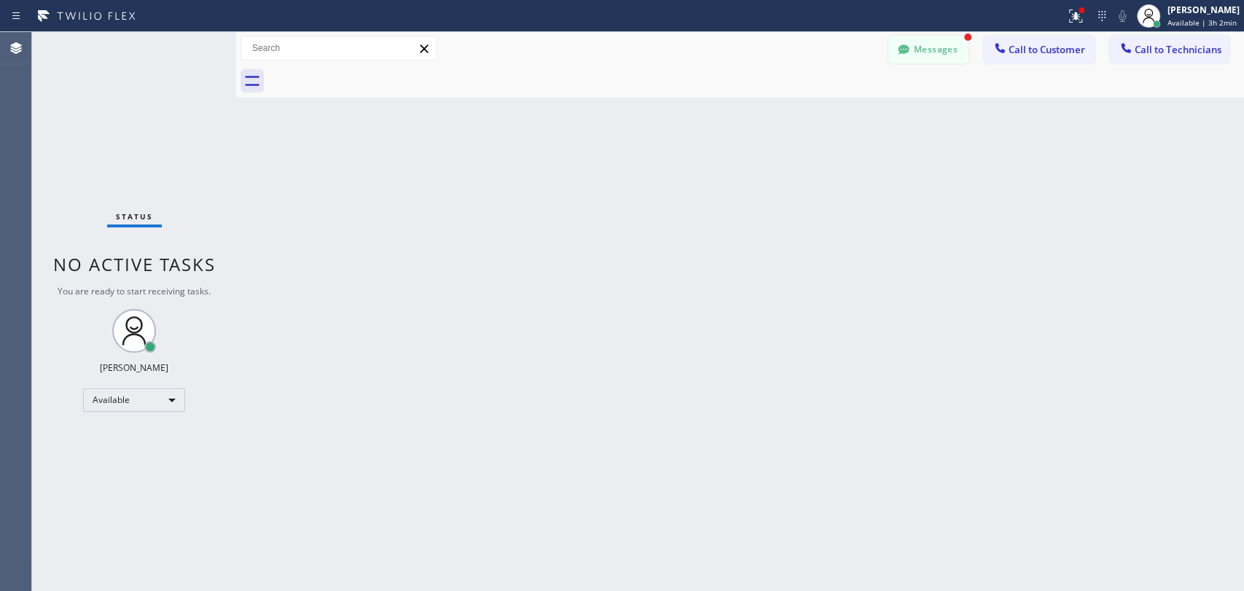
click at [945, 49] on button "Messages" at bounding box center [928, 50] width 80 height 28
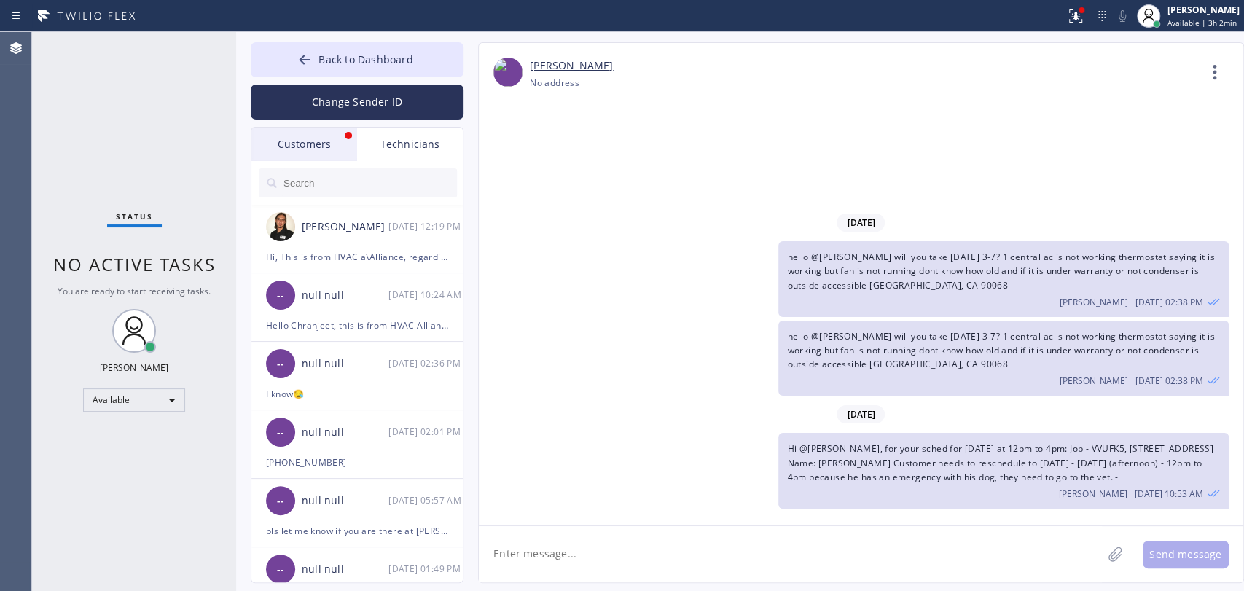
click at [291, 152] on div "Customers" at bounding box center [304, 145] width 106 height 34
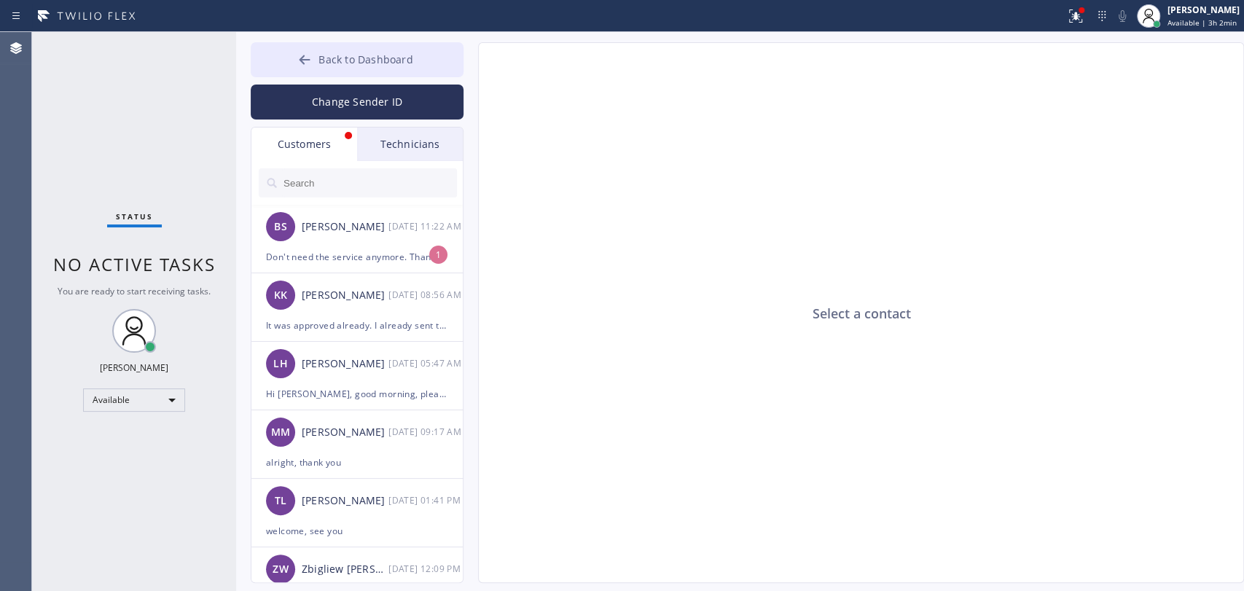
click at [359, 63] on span "Back to Dashboard" at bounding box center [366, 59] width 94 height 14
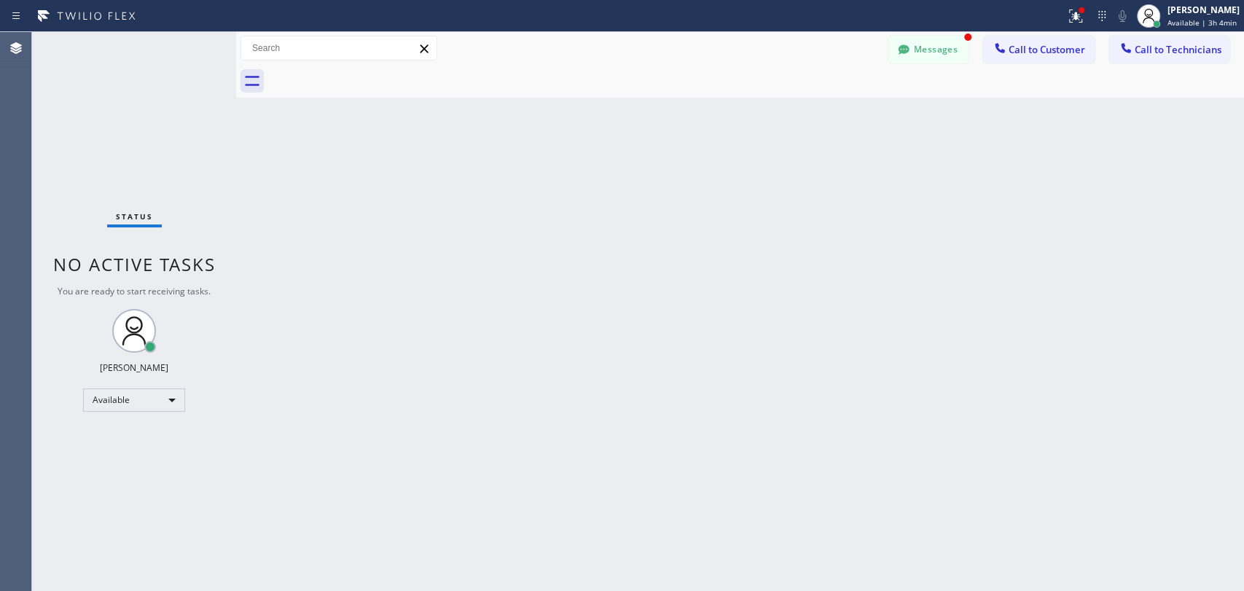
click at [130, 385] on div "Status No active tasks You are ready to start receiving tasks. Maria Taratukhin…" at bounding box center [134, 311] width 204 height 559
click at [125, 396] on div "Available" at bounding box center [134, 399] width 102 height 23
click at [128, 418] on li "Offline" at bounding box center [133, 418] width 99 height 17
click at [1173, 25] on span "Offline | 1s" at bounding box center [1188, 22] width 40 height 10
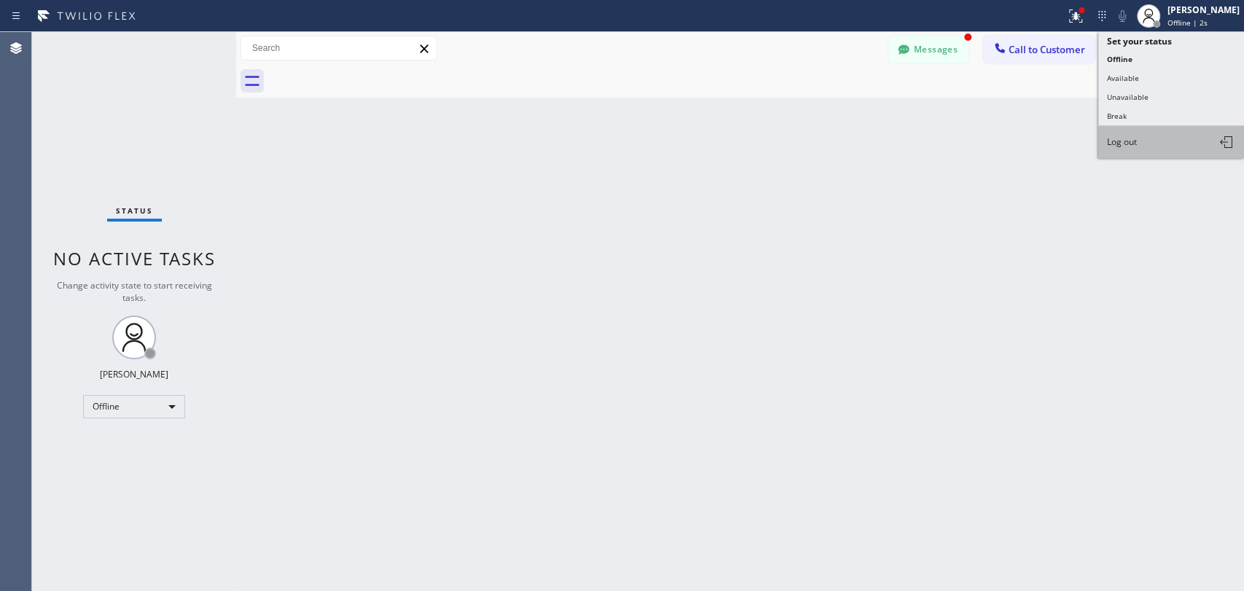
click at [1137, 147] on button "Log out" at bounding box center [1171, 142] width 146 height 32
